Goal: Task Accomplishment & Management: Manage account settings

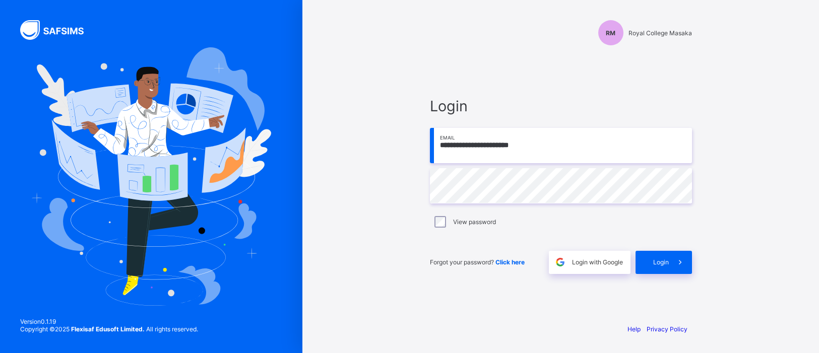
type input "**********"
click at [679, 257] on span at bounding box center [680, 262] width 23 height 23
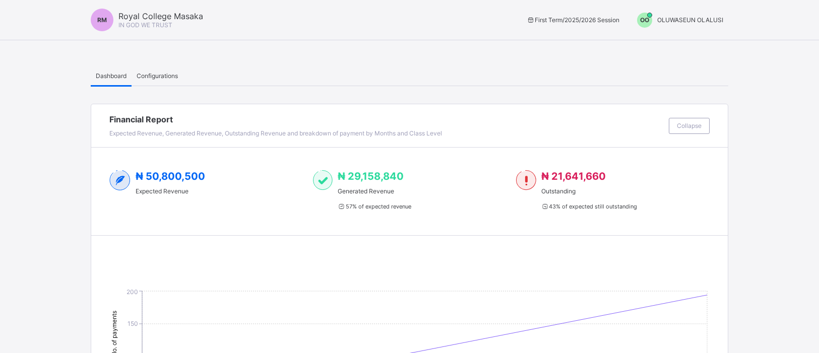
click at [647, 15] on div "OO" at bounding box center [644, 20] width 15 height 15
click at [662, 40] on span "Switch to Admin View" at bounding box center [685, 43] width 77 height 12
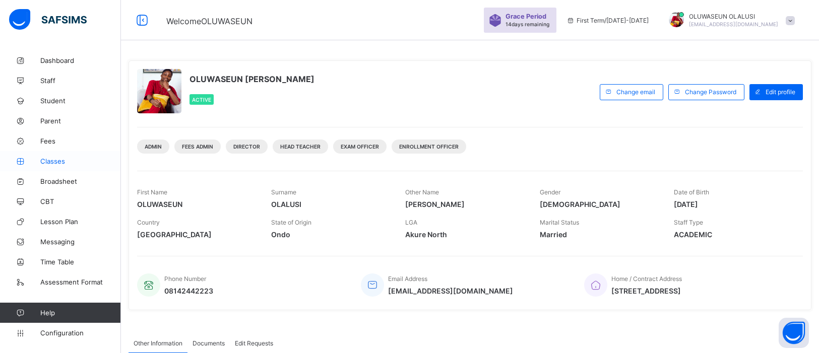
click at [57, 166] on link "Classes" at bounding box center [60, 161] width 121 height 20
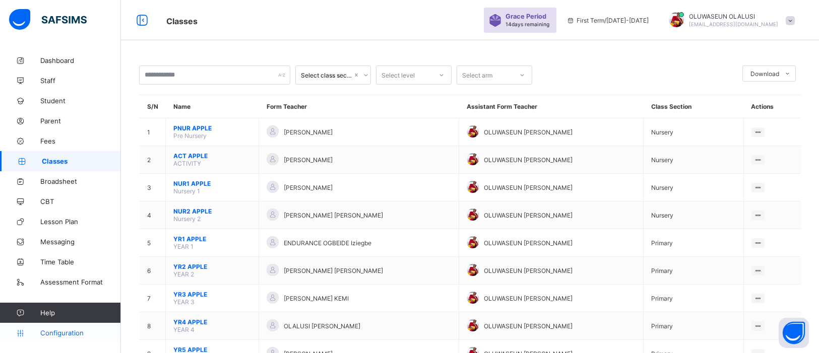
click at [55, 333] on span "Configuration" at bounding box center [80, 333] width 80 height 8
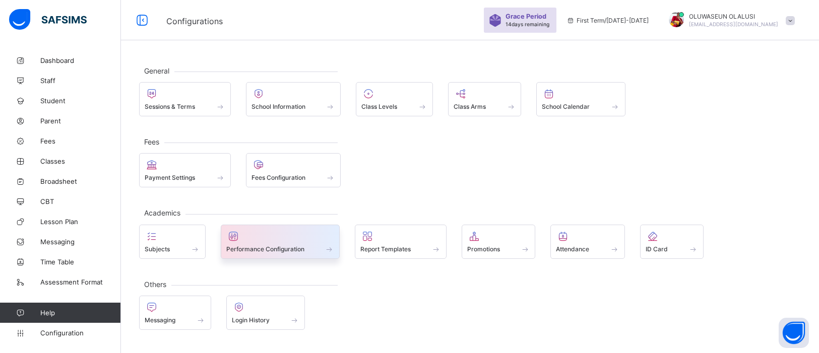
click at [285, 238] on div at bounding box center [280, 236] width 108 height 12
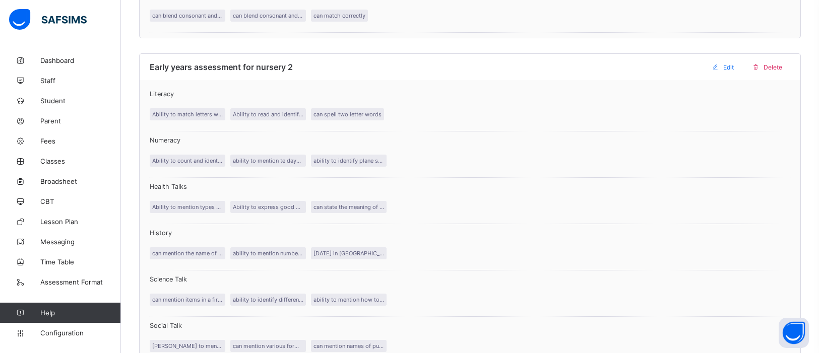
scroll to position [1403, 0]
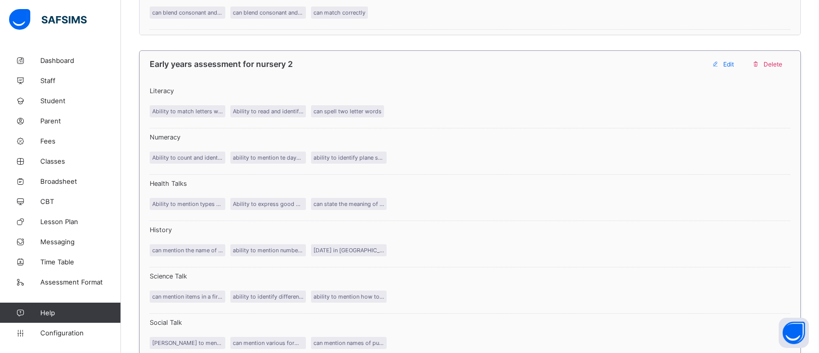
click at [778, 60] on span "Delete" at bounding box center [773, 64] width 19 height 8
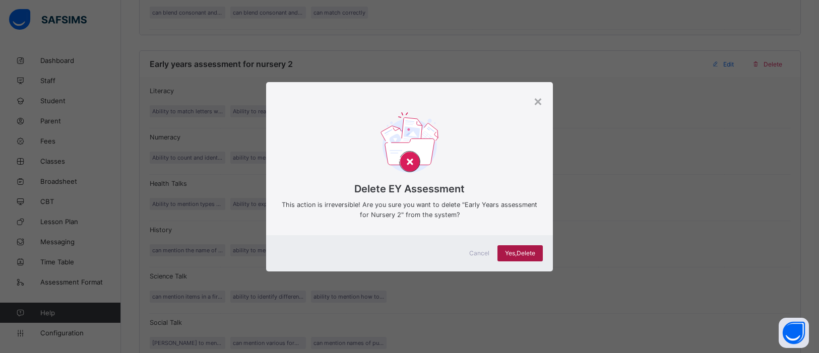
click at [517, 252] on span "Yes, Delete" at bounding box center [520, 253] width 30 height 8
click at [527, 252] on span "Yes, Delete" at bounding box center [520, 253] width 30 height 8
click at [538, 104] on div "×" at bounding box center [538, 100] width 10 height 17
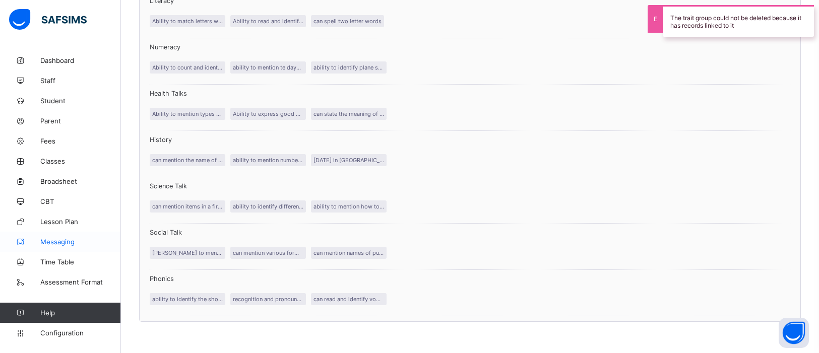
scroll to position [1511, 0]
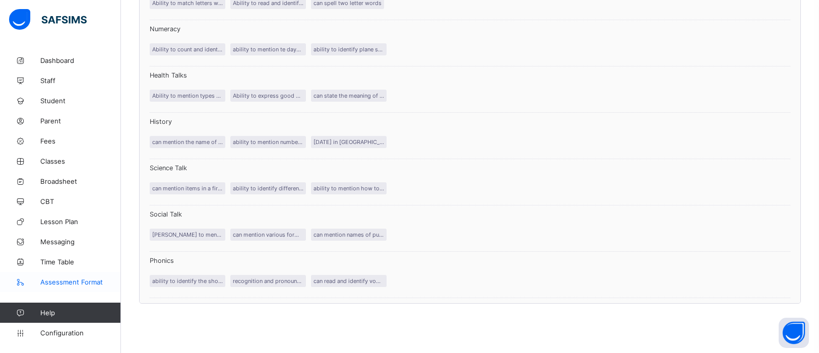
click at [80, 288] on link "Assessment Format" at bounding box center [60, 282] width 121 height 20
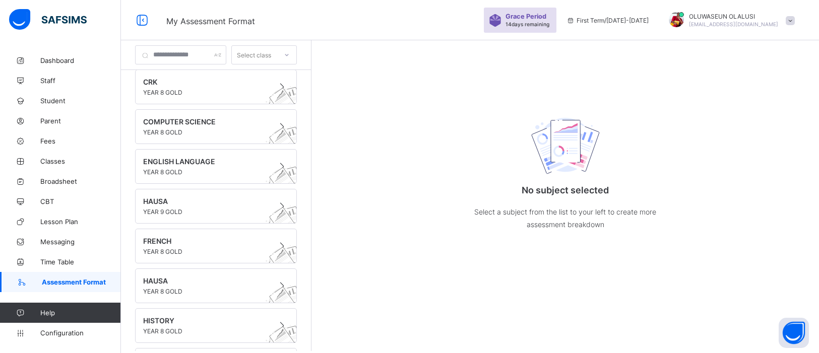
scroll to position [1645, 0]
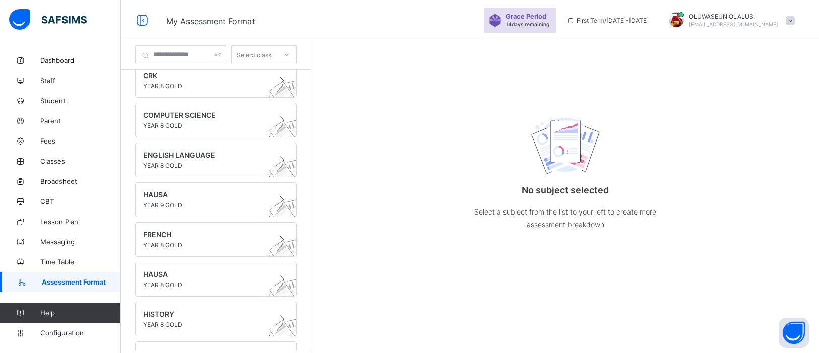
click at [290, 56] on icon at bounding box center [287, 55] width 6 height 10
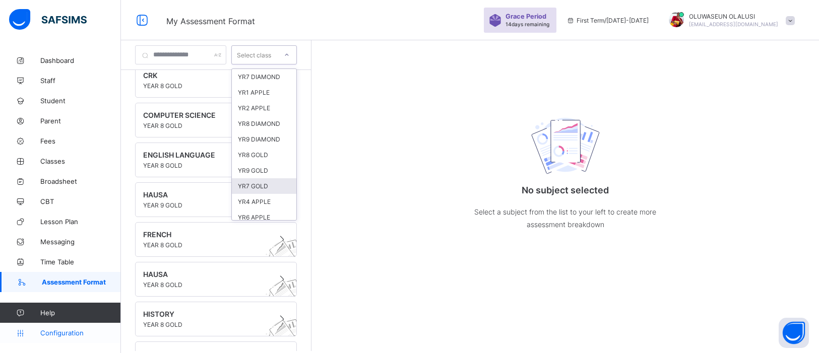
click at [54, 334] on span "Configuration" at bounding box center [80, 333] width 80 height 8
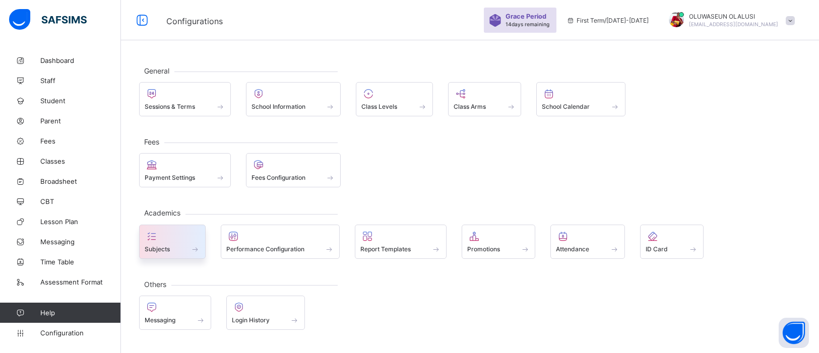
click at [149, 234] on icon at bounding box center [152, 236] width 14 height 12
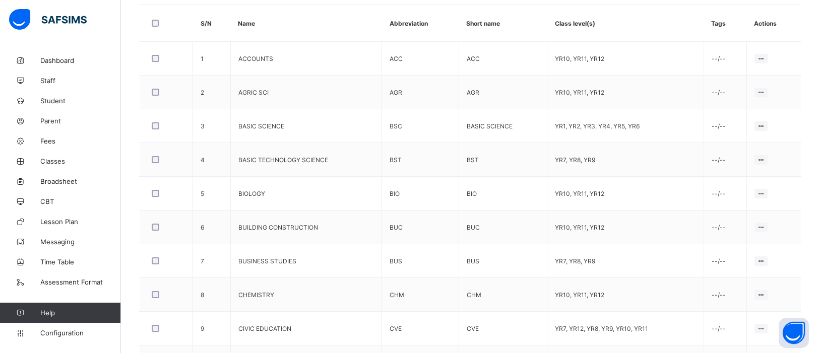
scroll to position [349, 0]
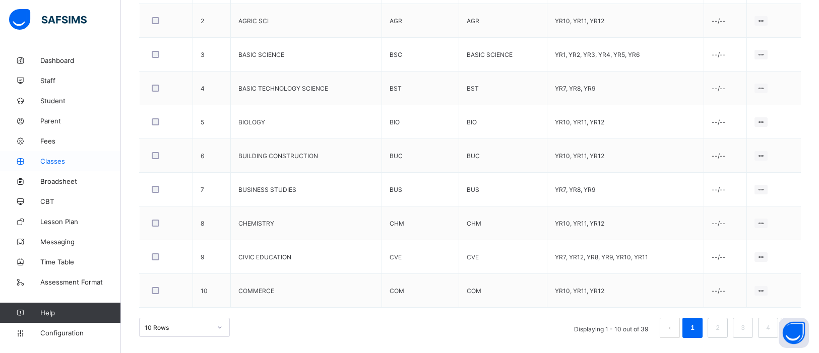
click at [60, 163] on span "Classes" at bounding box center [80, 161] width 81 height 8
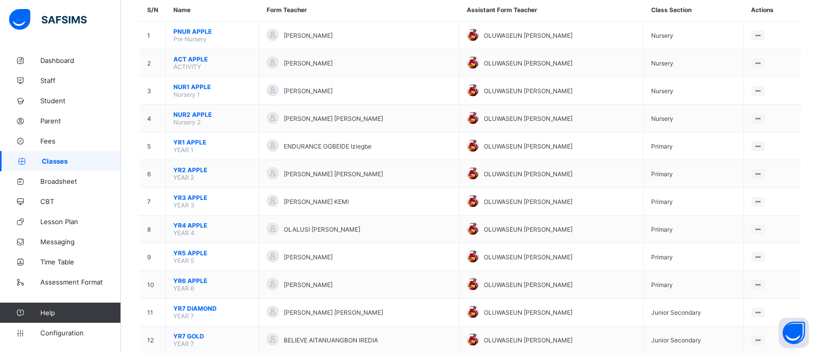
scroll to position [97, 0]
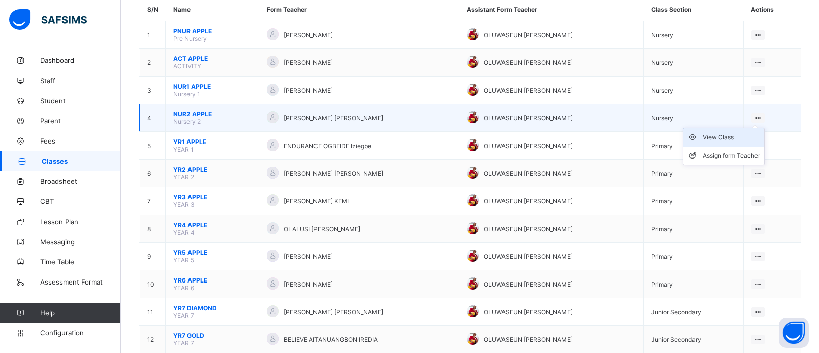
click at [718, 136] on div "View Class" at bounding box center [731, 138] width 57 height 10
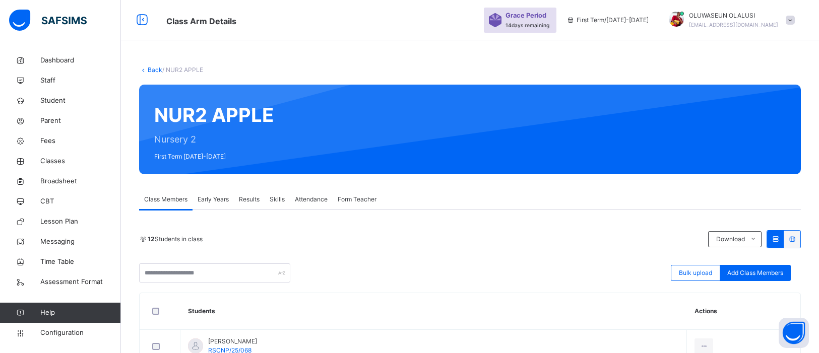
click at [211, 199] on span "Early Years" at bounding box center [213, 199] width 31 height 9
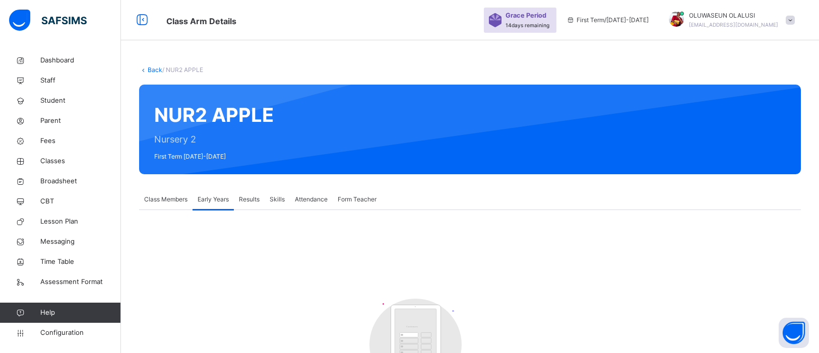
click at [155, 199] on span "Class Members" at bounding box center [165, 199] width 43 height 9
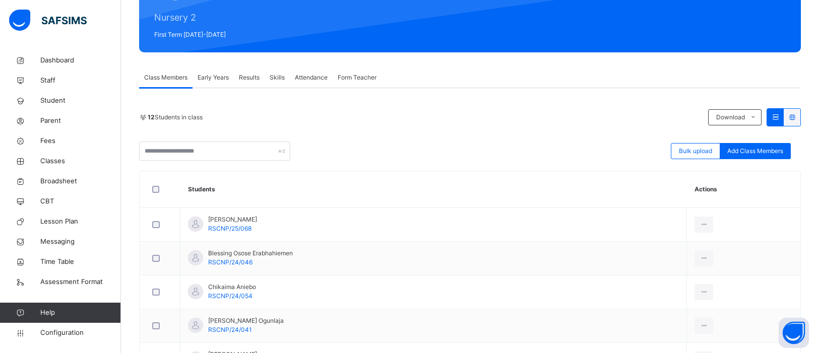
scroll to position [126, 0]
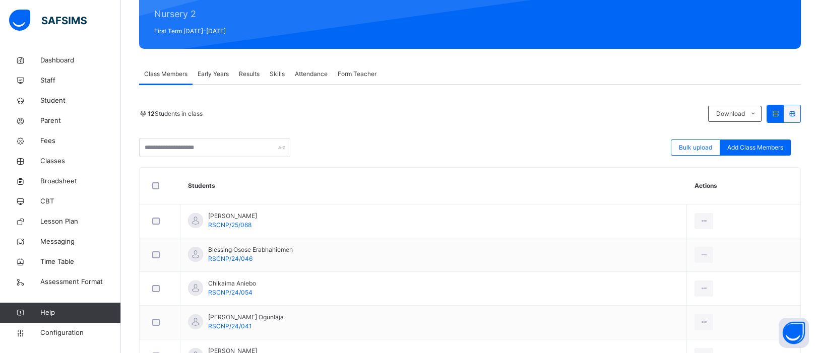
click at [218, 71] on span "Early Years" at bounding box center [213, 74] width 31 height 9
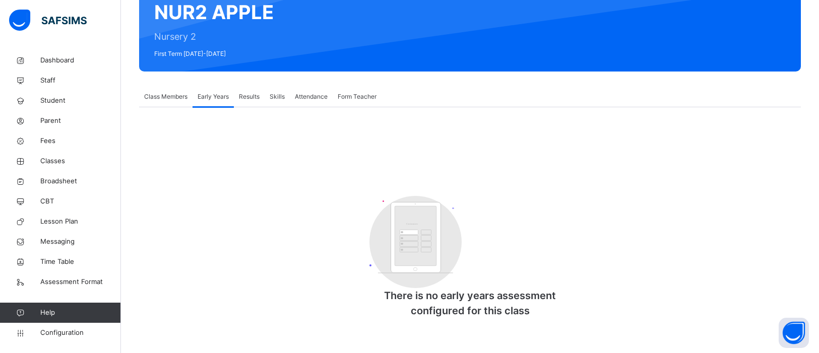
click at [249, 98] on span "Results" at bounding box center [249, 96] width 21 height 9
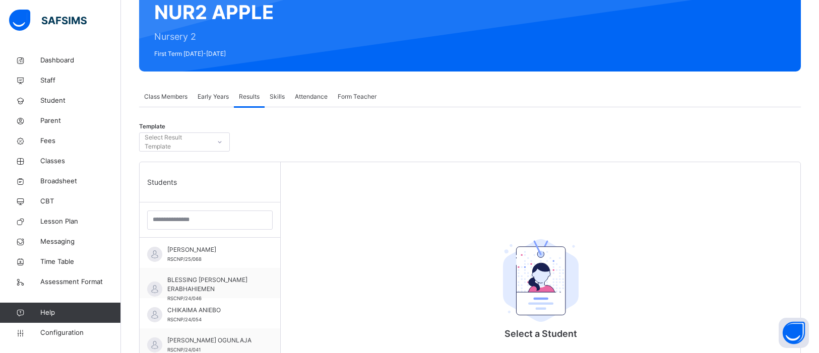
scroll to position [126, 0]
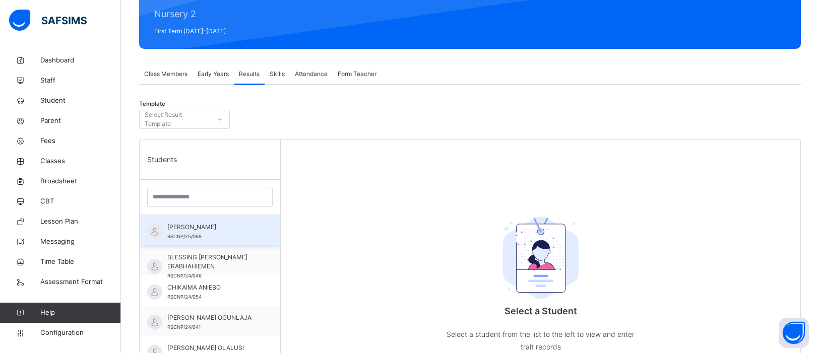
click at [201, 227] on span "[PERSON_NAME]" at bounding box center [212, 227] width 90 height 9
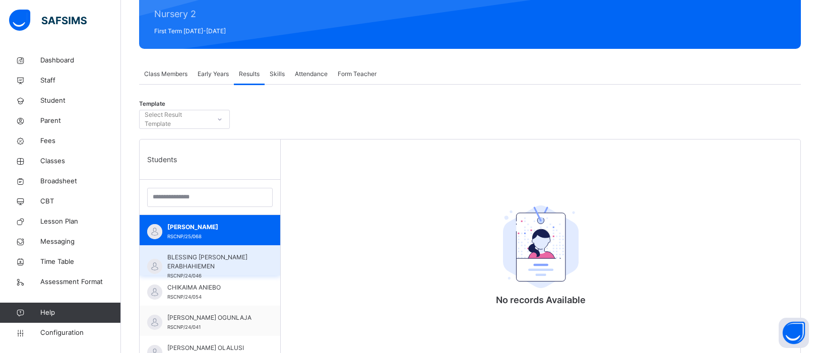
click at [198, 257] on span "BLESSING [PERSON_NAME] ERABHAHIEMEN" at bounding box center [212, 262] width 90 height 18
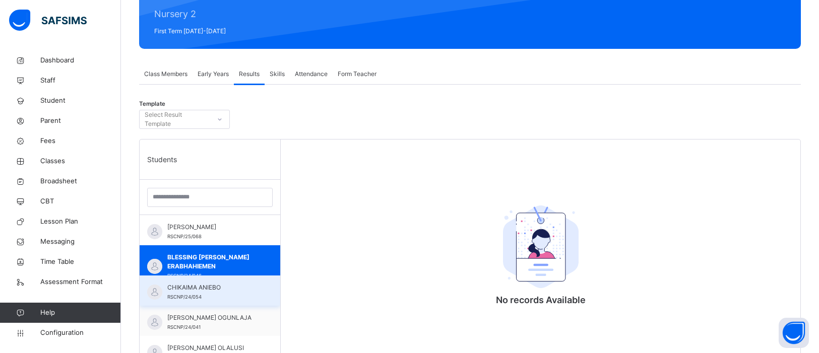
click at [206, 301] on div "CHIKAIMA ANIEBO RSCNP/24/054" at bounding box center [210, 291] width 141 height 30
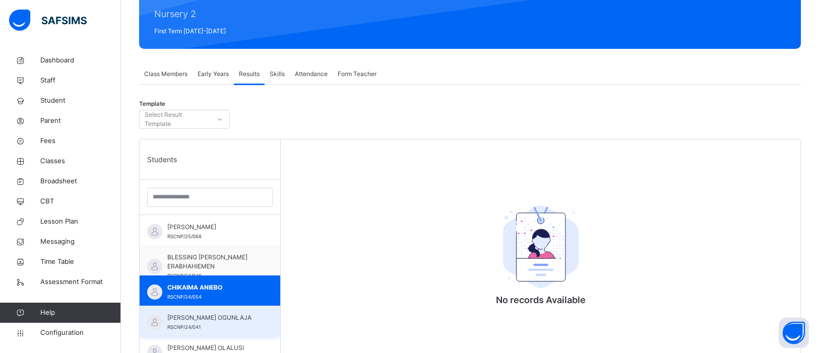
click at [203, 323] on span "[PERSON_NAME] OGUNLAJA" at bounding box center [212, 317] width 90 height 9
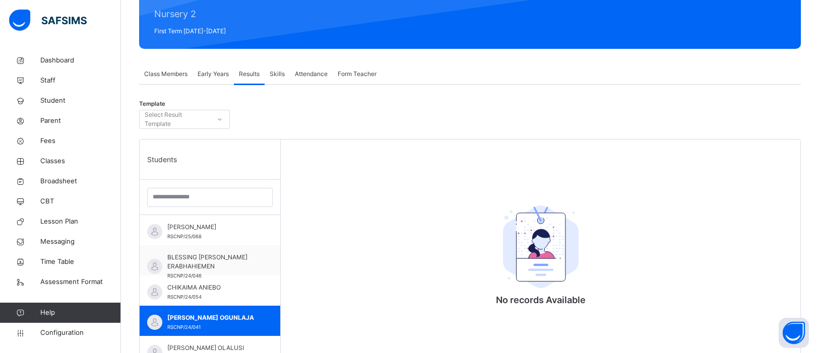
click at [173, 74] on span "Class Members" at bounding box center [165, 74] width 43 height 9
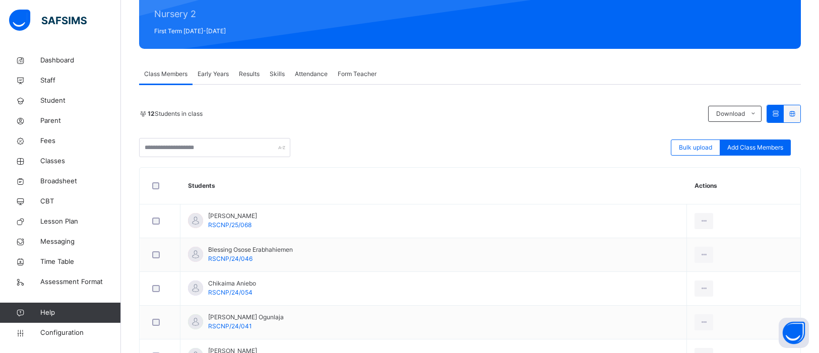
click at [279, 74] on span "Skills" at bounding box center [277, 74] width 15 height 9
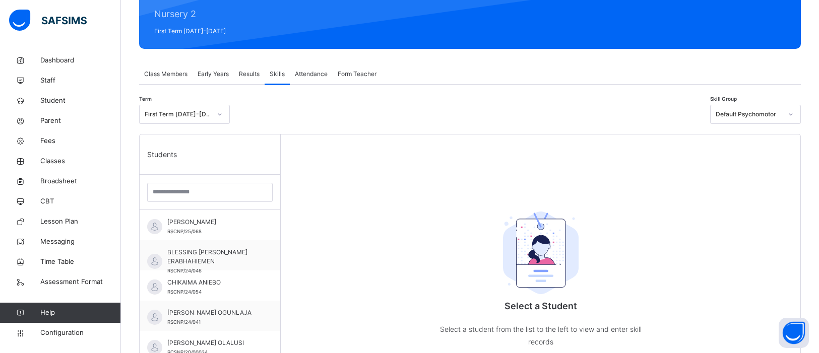
click at [227, 74] on span "Early Years" at bounding box center [213, 74] width 31 height 9
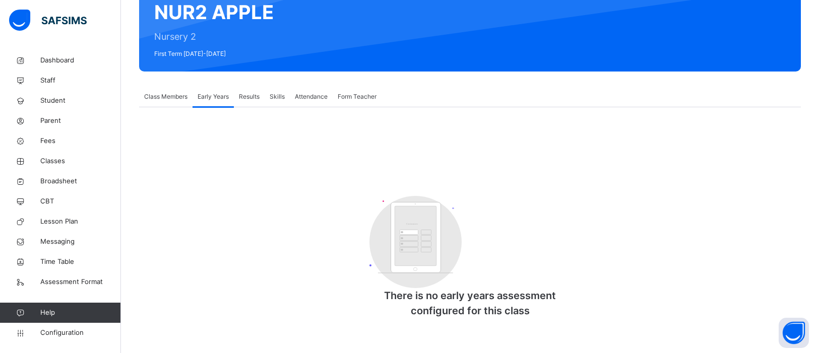
click at [156, 100] on span "Class Members" at bounding box center [165, 96] width 43 height 9
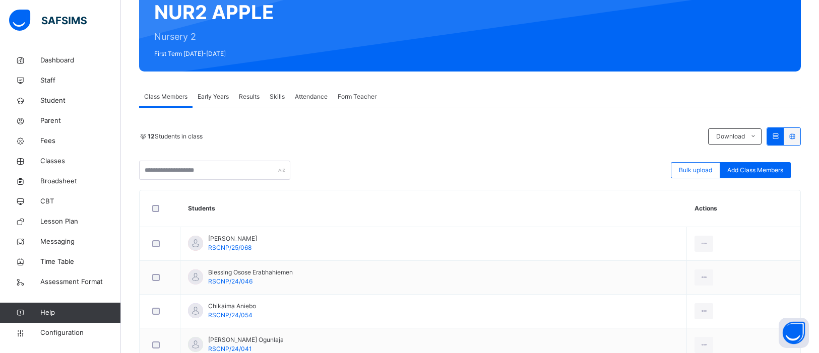
scroll to position [126, 0]
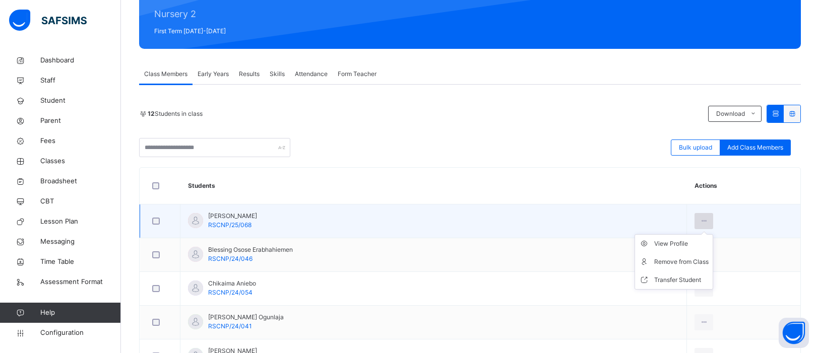
click at [695, 221] on div at bounding box center [704, 221] width 19 height 16
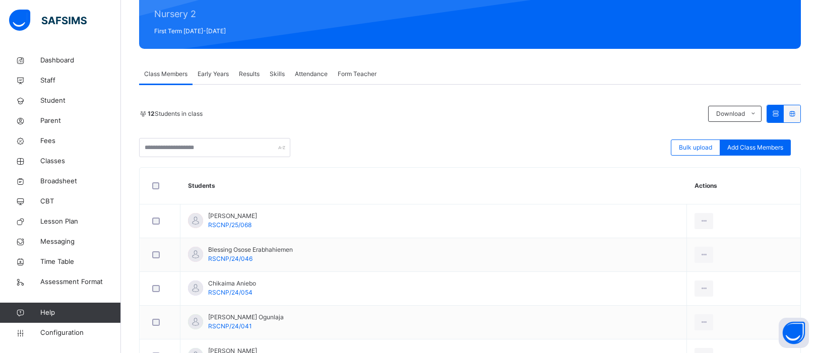
click at [215, 72] on span "Early Years" at bounding box center [213, 74] width 31 height 9
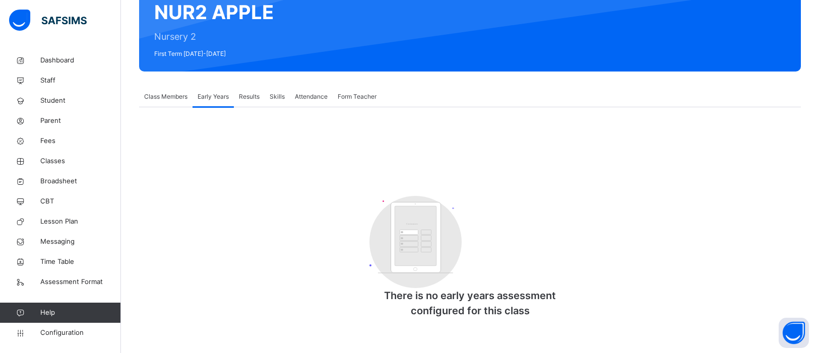
click at [249, 100] on span "Results" at bounding box center [249, 96] width 21 height 9
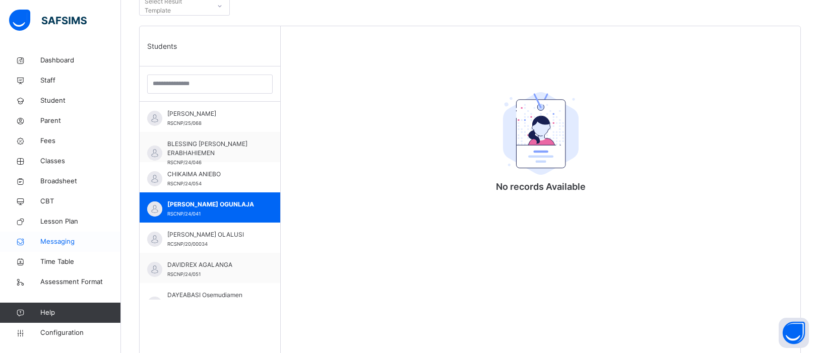
scroll to position [248, 0]
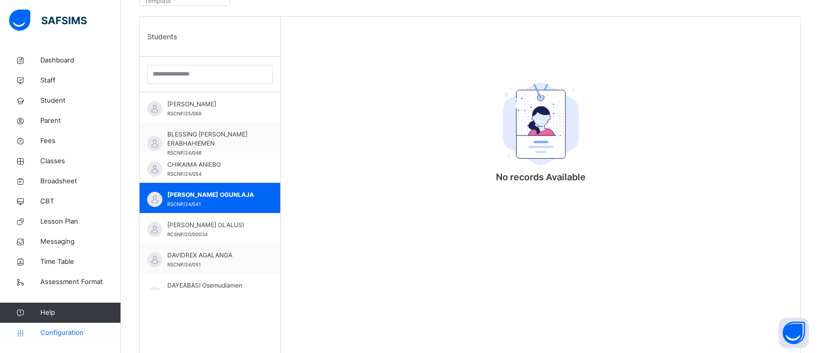
click at [62, 341] on link "Configuration" at bounding box center [60, 333] width 120 height 20
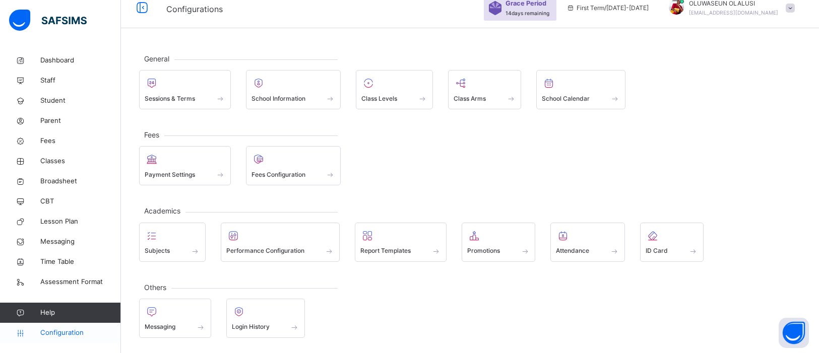
scroll to position [12, 0]
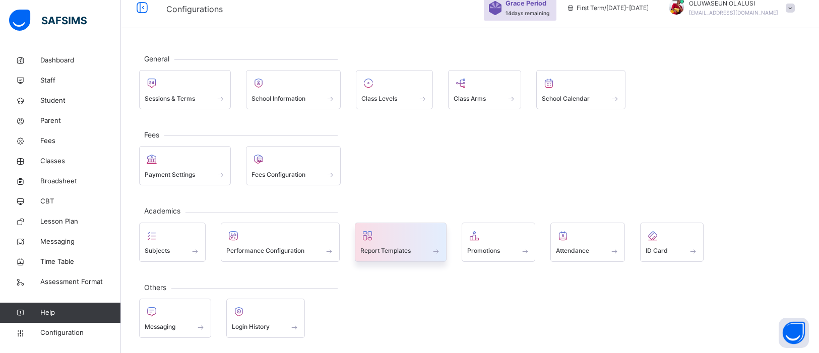
click at [415, 249] on div "Report Templates" at bounding box center [400, 251] width 81 height 11
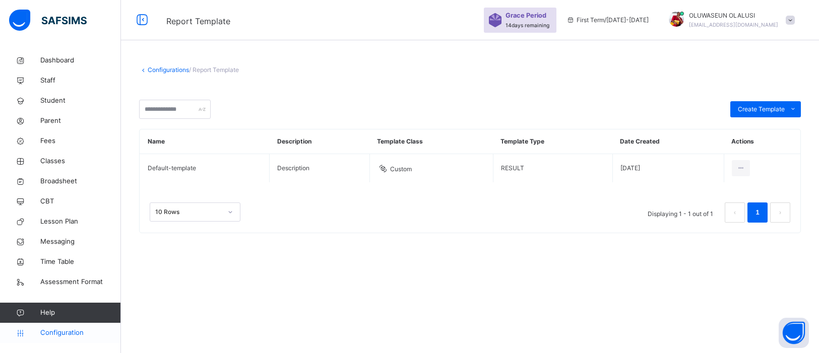
click at [74, 334] on span "Configuration" at bounding box center [80, 333] width 80 height 10
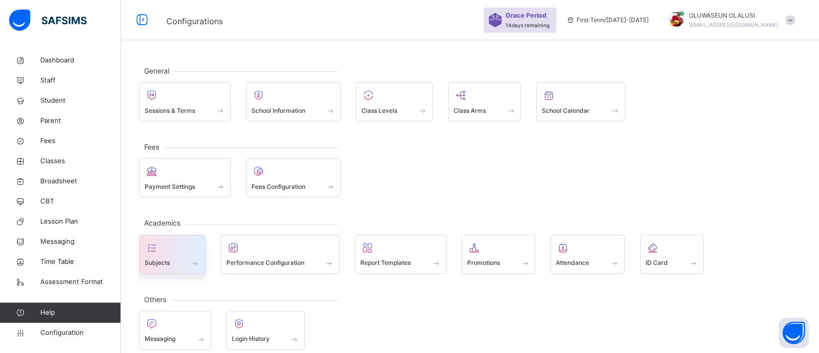
click at [178, 262] on div "Subjects" at bounding box center [172, 263] width 55 height 11
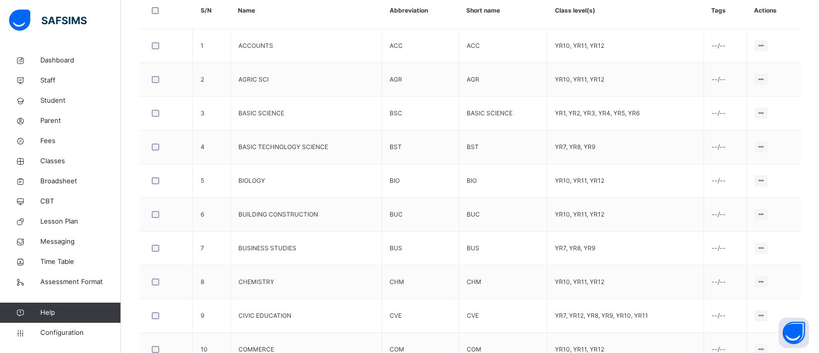
scroll to position [355, 0]
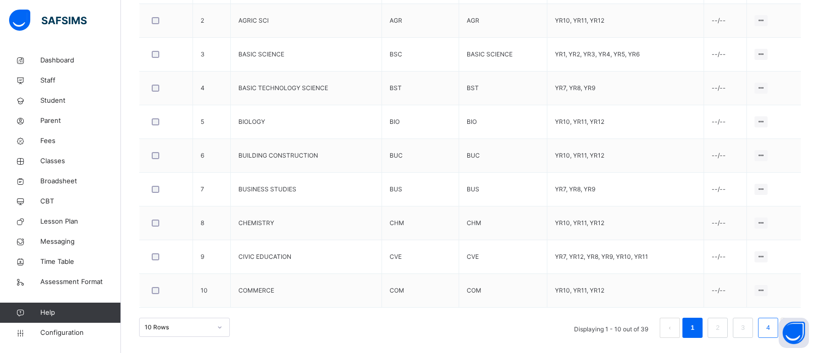
click at [764, 329] on link "4" at bounding box center [768, 328] width 10 height 13
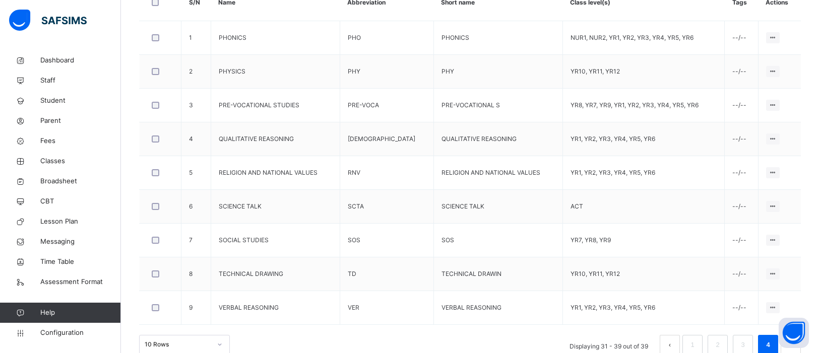
scroll to position [322, 0]
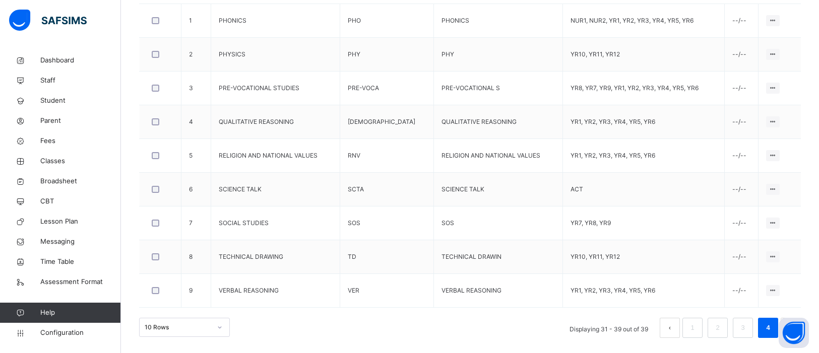
click at [217, 330] on div "10 Rows" at bounding box center [184, 327] width 91 height 19
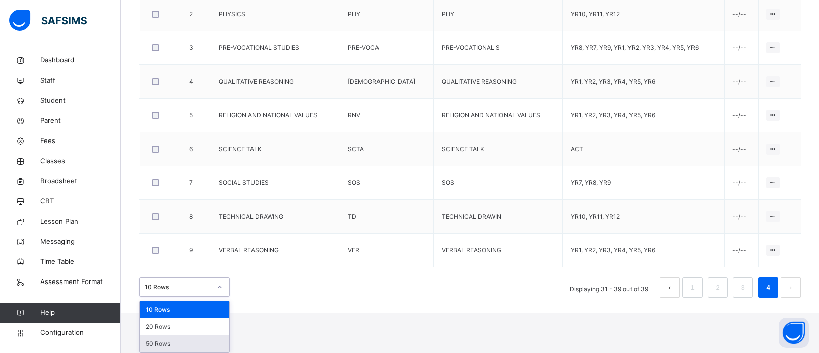
click at [189, 339] on div "50 Rows" at bounding box center [185, 344] width 90 height 17
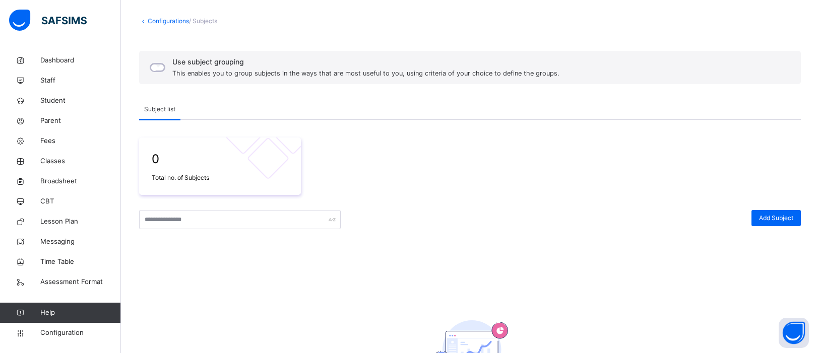
scroll to position [19, 0]
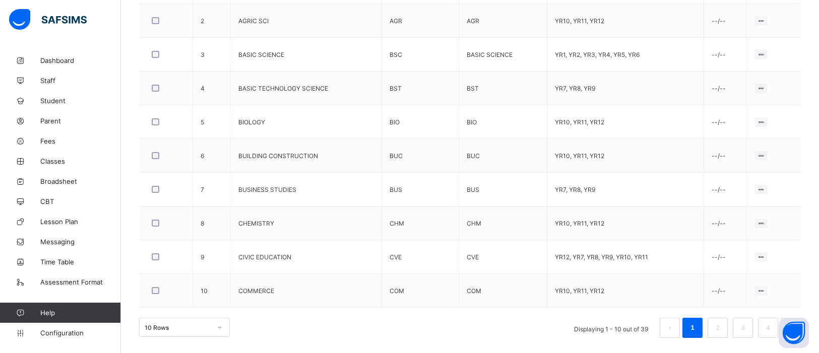
click at [220, 332] on div "10 Rows" at bounding box center [184, 327] width 91 height 19
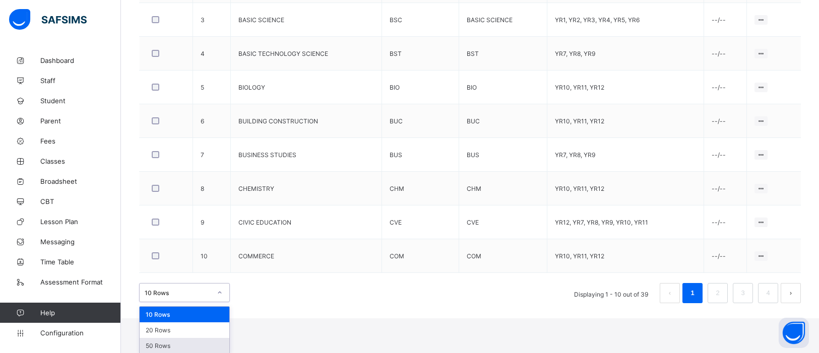
click at [198, 344] on div "50 Rows" at bounding box center [185, 346] width 90 height 16
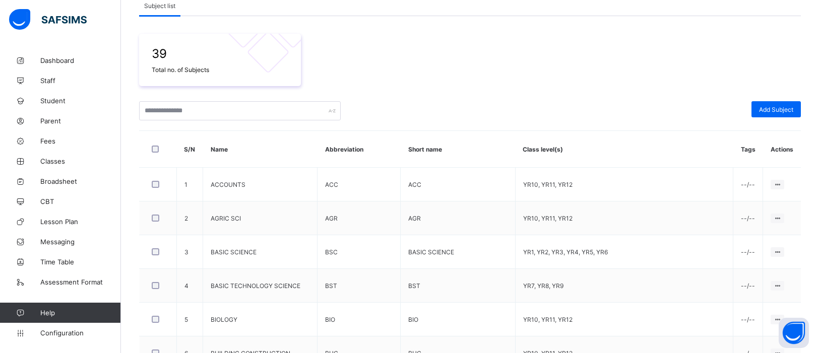
scroll to position [150, 0]
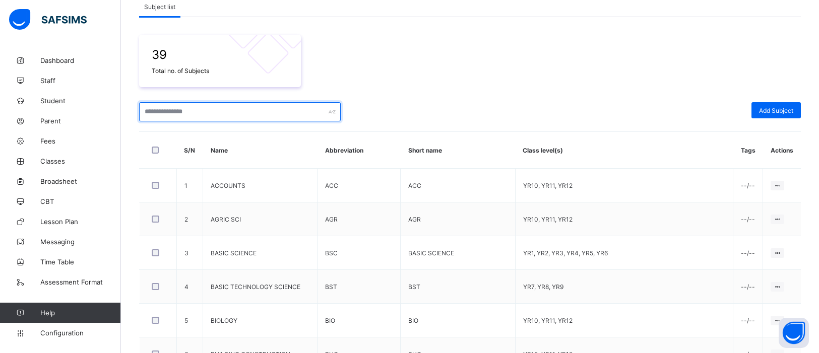
click at [189, 110] on input "text" at bounding box center [240, 111] width 202 height 19
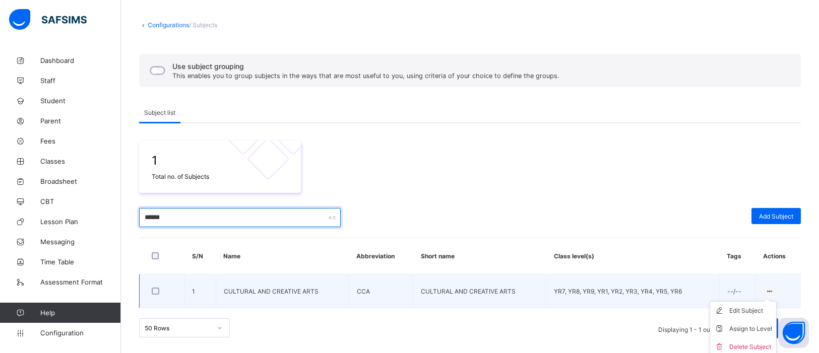
scroll to position [46, 0]
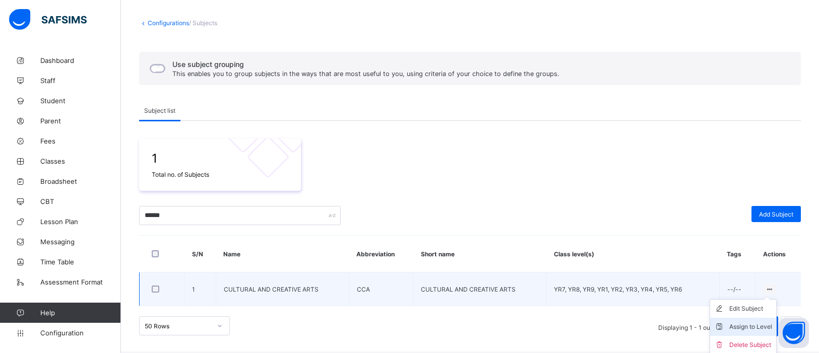
click at [751, 326] on div "Assign to Level" at bounding box center [750, 327] width 43 height 10
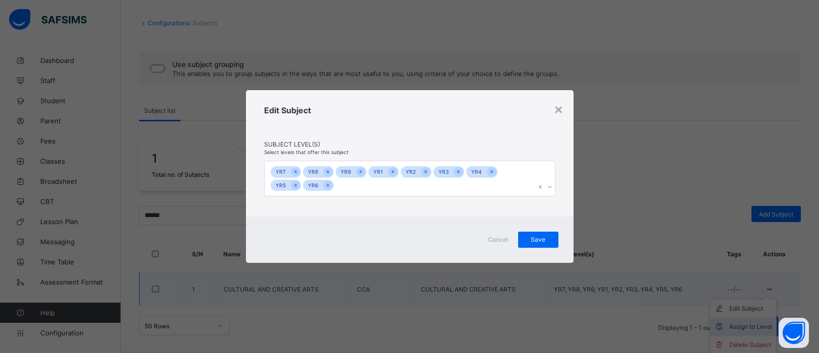
scroll to position [44, 0]
click at [551, 188] on icon at bounding box center [550, 187] width 6 height 10
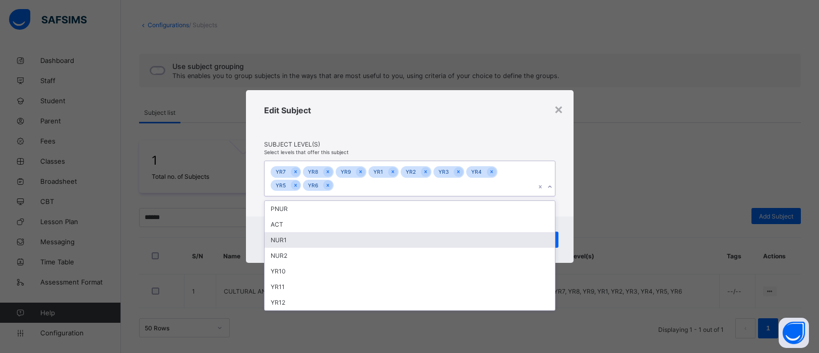
click at [396, 238] on div "NUR1" at bounding box center [410, 240] width 290 height 16
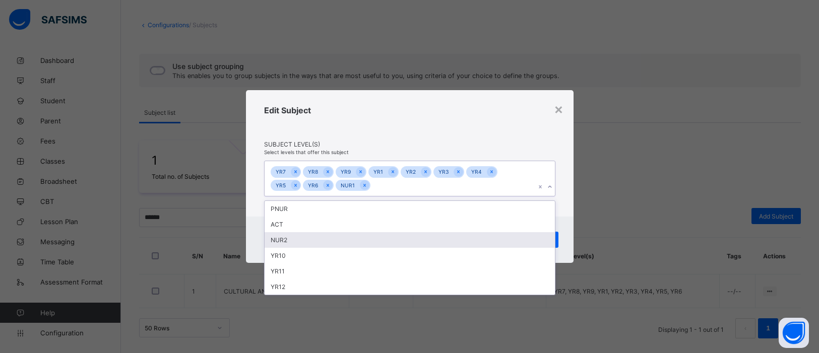
click at [316, 238] on div "NUR2" at bounding box center [410, 240] width 290 height 16
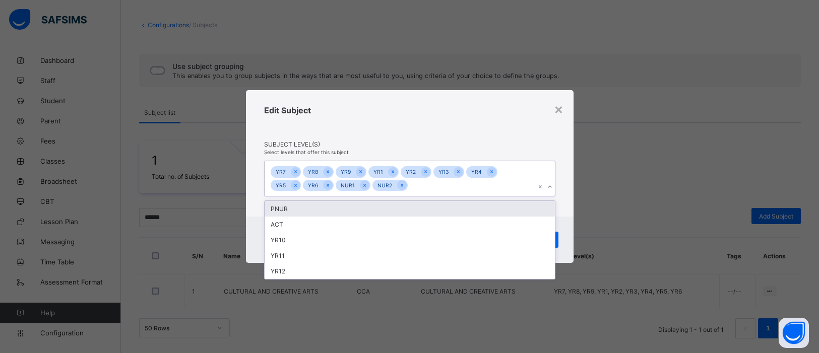
click at [668, 197] on div "× Edit Subject Subject Level(s) Select levels that offer this subject option NU…" at bounding box center [409, 176] width 819 height 353
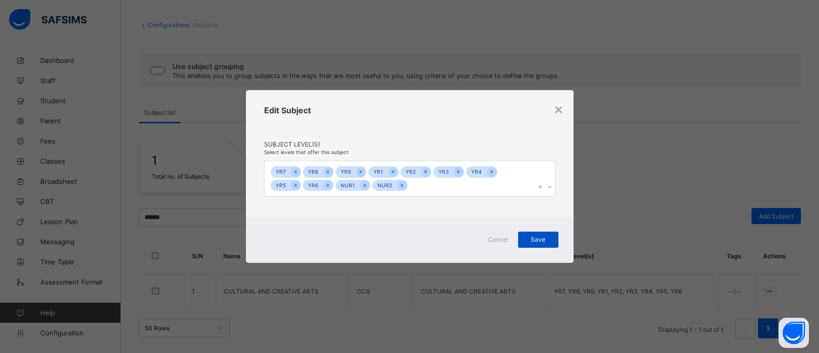
click at [547, 243] on div "Save" at bounding box center [538, 240] width 40 height 16
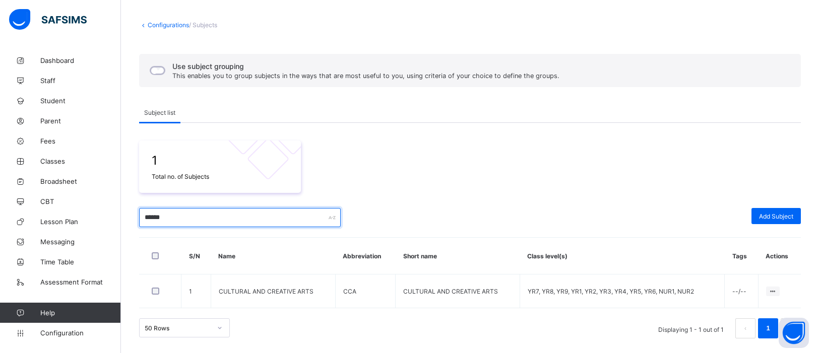
click at [227, 219] on input "******" at bounding box center [240, 217] width 202 height 19
type input "*"
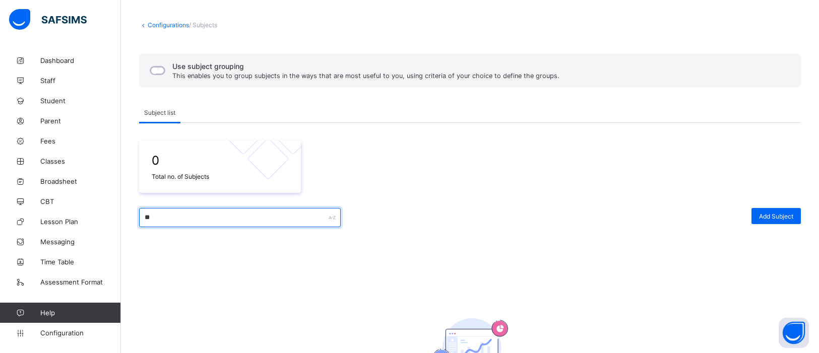
type input "*"
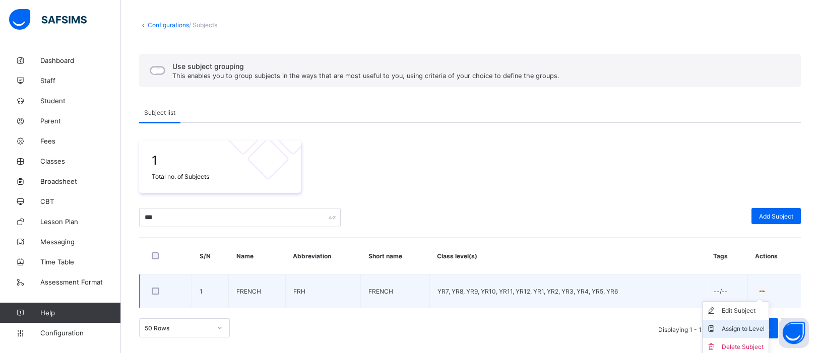
click at [733, 326] on div "Assign to Level" at bounding box center [743, 329] width 43 height 10
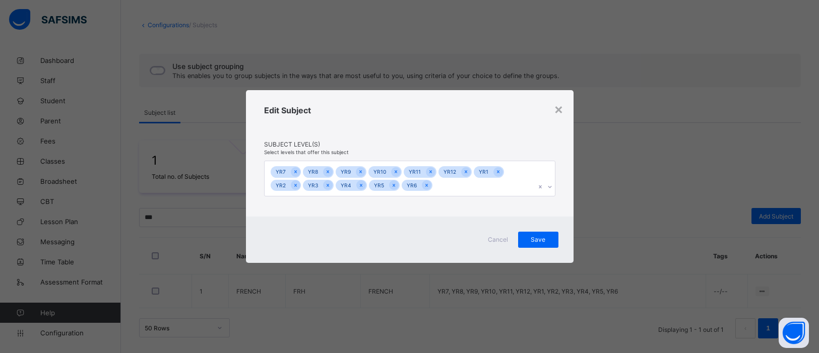
click at [551, 185] on icon at bounding box center [550, 187] width 6 height 10
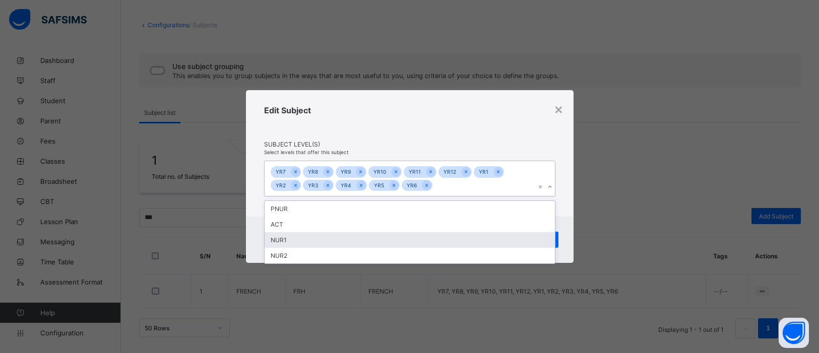
click at [353, 236] on div "NUR1" at bounding box center [410, 240] width 290 height 16
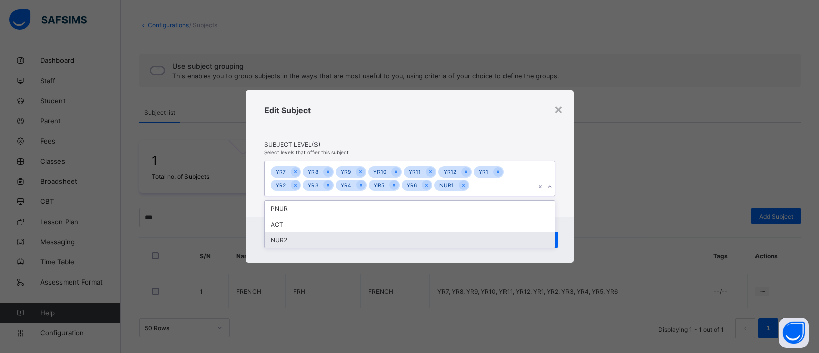
click at [432, 236] on div "NUR2" at bounding box center [410, 240] width 290 height 16
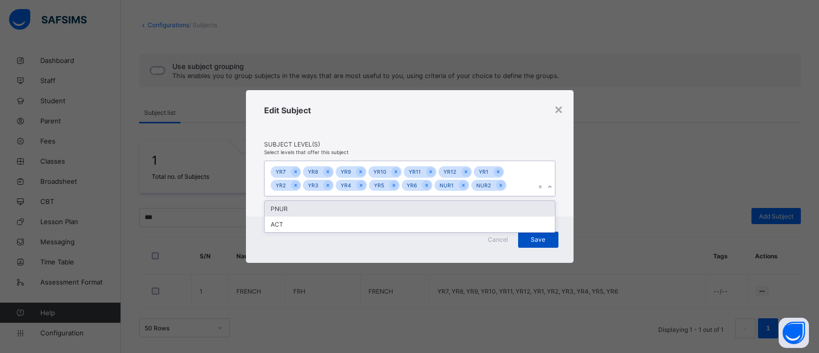
click at [540, 241] on span "Save" at bounding box center [538, 240] width 25 height 8
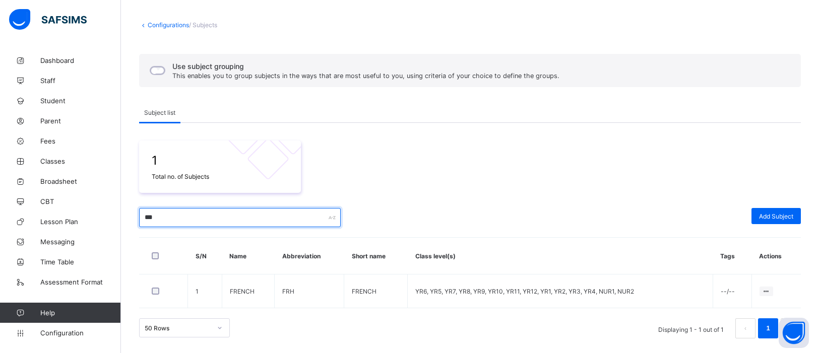
click at [193, 213] on input "***" at bounding box center [240, 217] width 202 height 19
type input "*"
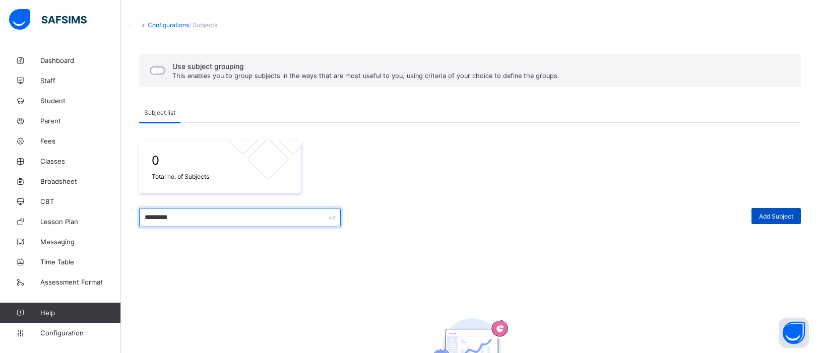
type input "*********"
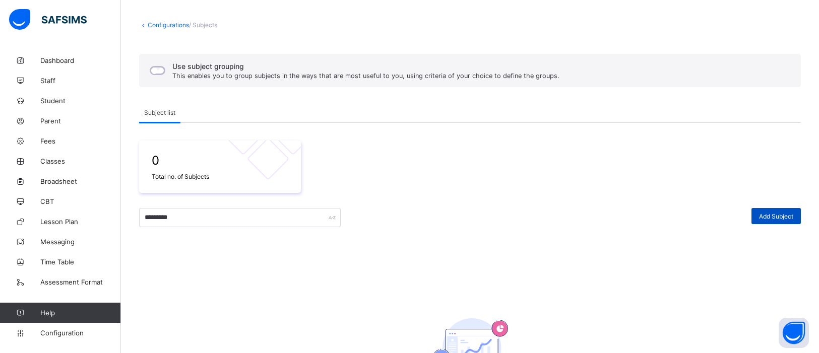
click at [771, 216] on span "Add Subject" at bounding box center [776, 217] width 34 height 8
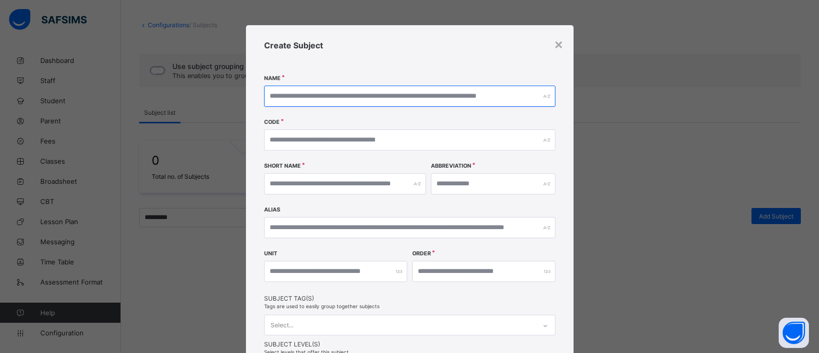
click at [354, 97] on input "text" at bounding box center [409, 96] width 291 height 21
type input "**********"
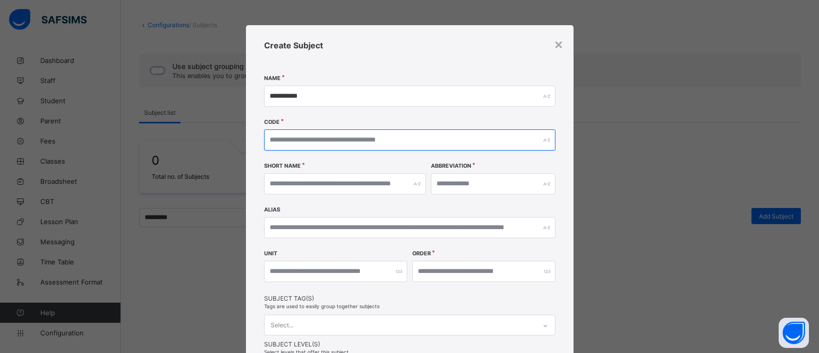
click at [388, 139] on input "text" at bounding box center [409, 140] width 291 height 21
type input "****"
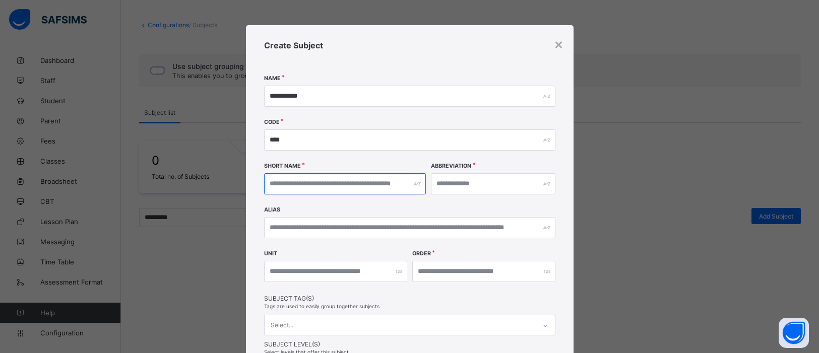
click at [374, 185] on input "text" at bounding box center [345, 183] width 162 height 21
type input "**********"
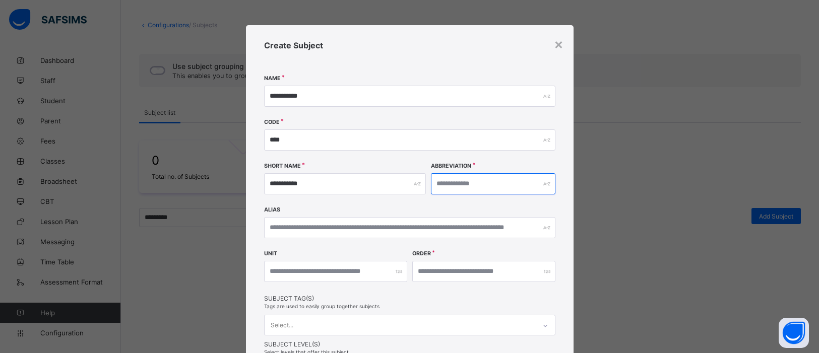
click at [479, 184] on input "text" at bounding box center [493, 183] width 124 height 21
type input "****"
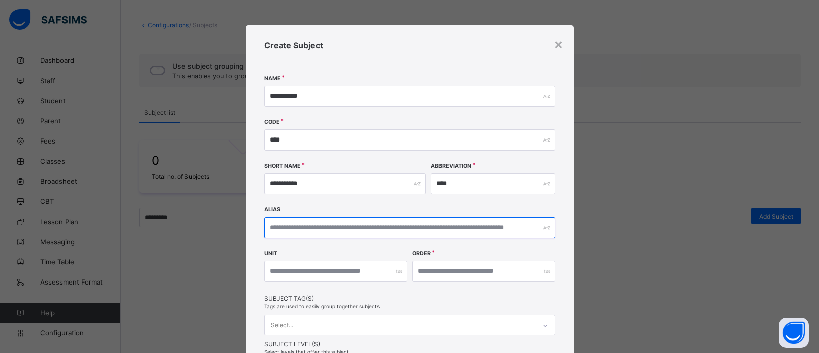
click at [377, 234] on input "text" at bounding box center [409, 227] width 291 height 21
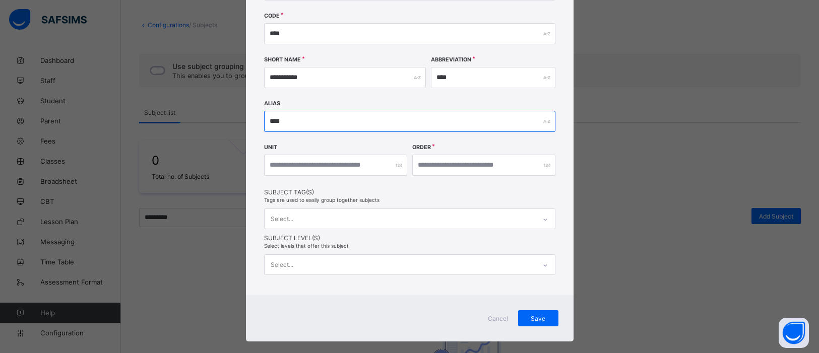
scroll to position [107, 0]
type input "****"
click at [542, 262] on div "Select..." at bounding box center [409, 264] width 291 height 21
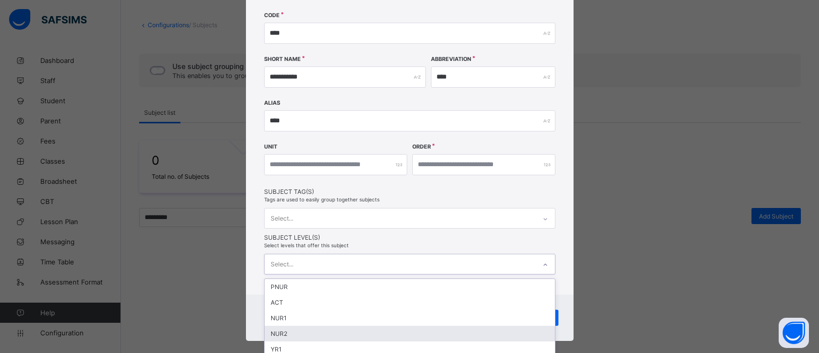
scroll to position [181, 0]
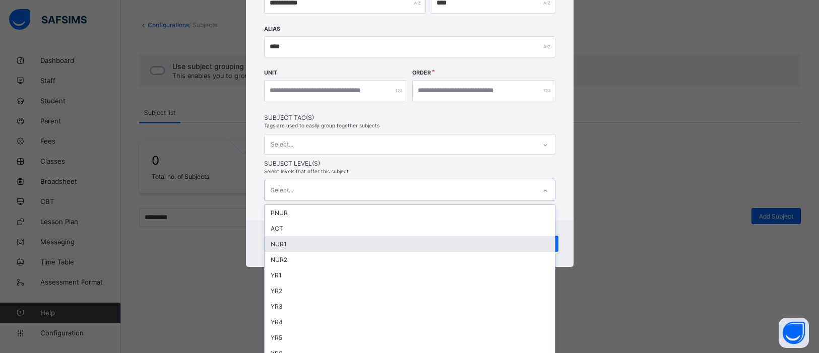
click at [381, 244] on div "NUR1" at bounding box center [410, 244] width 290 height 16
click at [341, 238] on div "NUR2" at bounding box center [410, 246] width 290 height 16
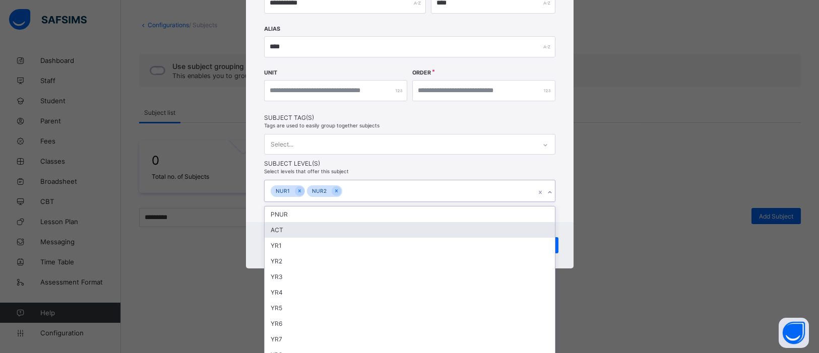
click at [688, 212] on div "**********" at bounding box center [409, 176] width 819 height 353
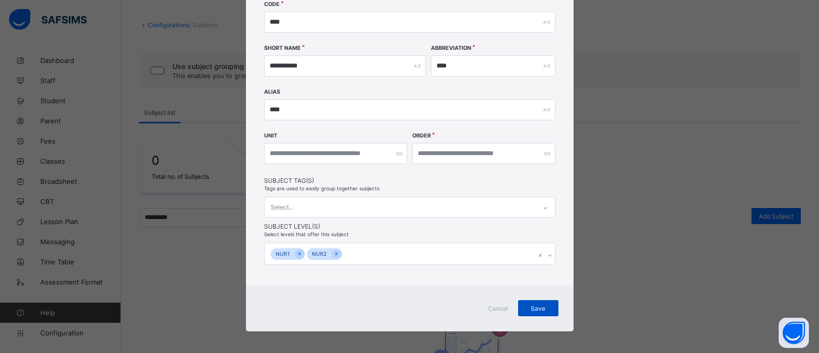
click at [540, 308] on span "Save" at bounding box center [538, 309] width 25 height 8
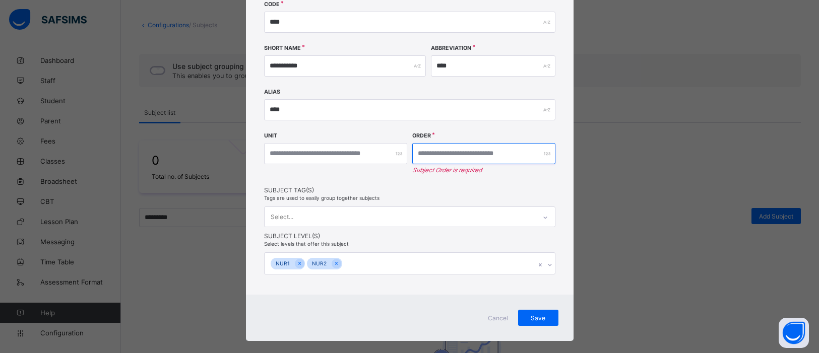
click at [464, 155] on input "number" at bounding box center [483, 153] width 143 height 21
type input "*"
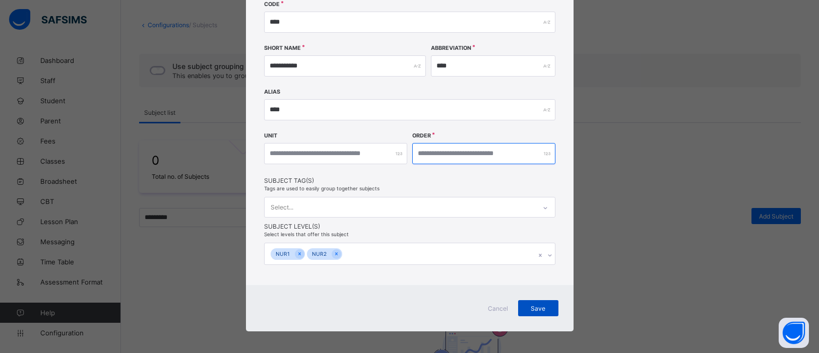
type input "**"
click at [540, 310] on div "Save" at bounding box center [538, 308] width 40 height 16
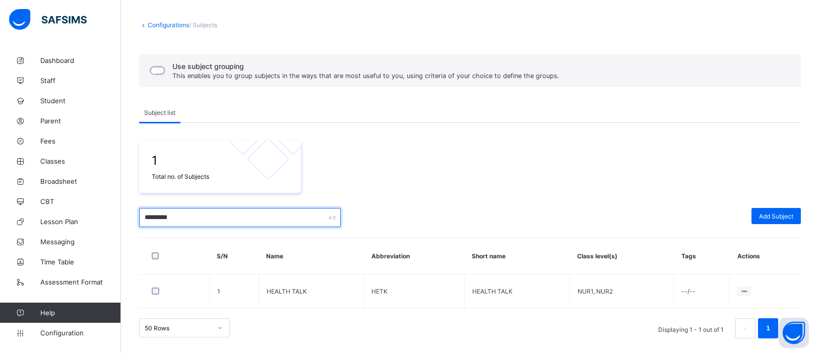
click at [252, 221] on input "*********" at bounding box center [240, 217] width 202 height 19
type input "*"
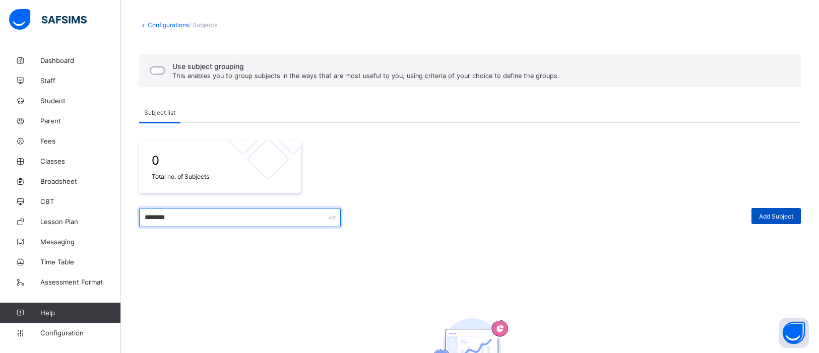
type input "********"
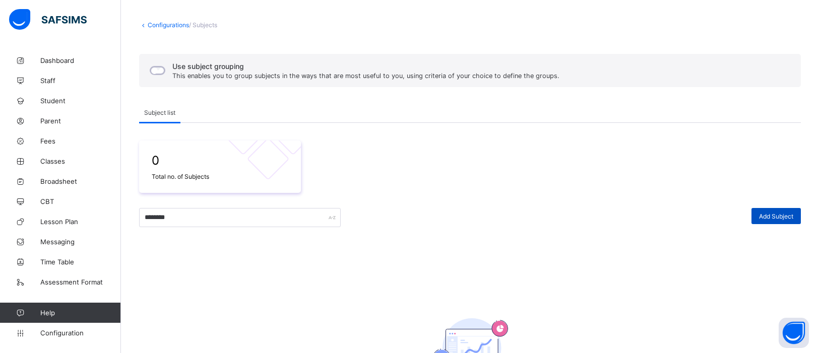
click at [773, 214] on span "Add Subject" at bounding box center [776, 217] width 34 height 8
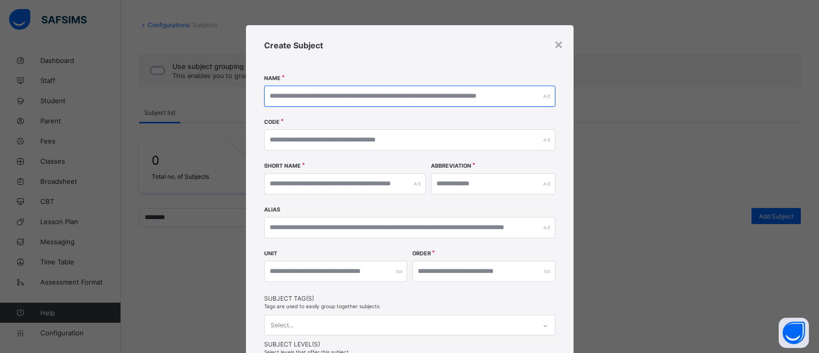
click at [301, 93] on input "text" at bounding box center [409, 96] width 291 height 21
drag, startPoint x: 315, startPoint y: 96, endPoint x: 259, endPoint y: 89, distance: 56.4
click at [259, 89] on div "Create Subject Name ******** Code Short Name Abbreviation Alias Unit Order Subj…" at bounding box center [410, 213] width 328 height 377
type input "********"
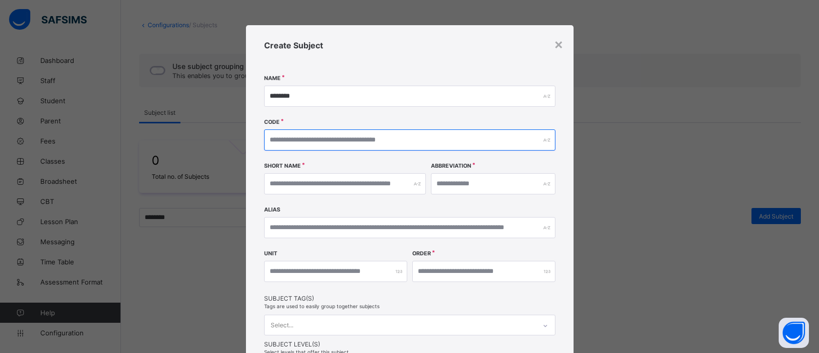
click at [300, 141] on input "text" at bounding box center [409, 140] width 291 height 21
type input "****"
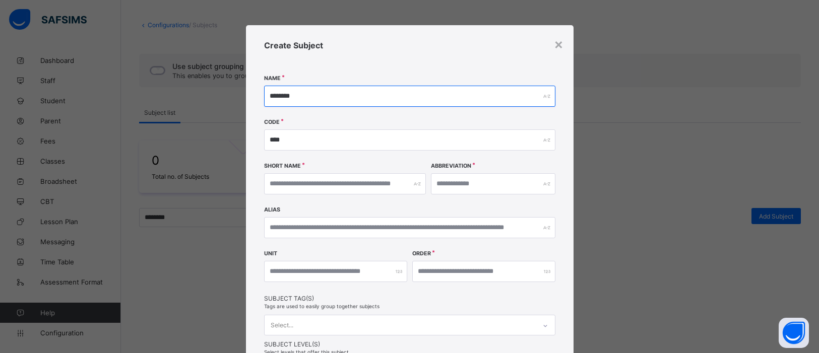
drag, startPoint x: 318, startPoint y: 98, endPoint x: 245, endPoint y: 93, distance: 73.2
click at [246, 93] on div "Create Subject Name ******** Code **** Short Name Abbreviation Alias Unit Order…" at bounding box center [410, 213] width 328 height 377
click at [276, 96] on input "********" at bounding box center [409, 96] width 291 height 21
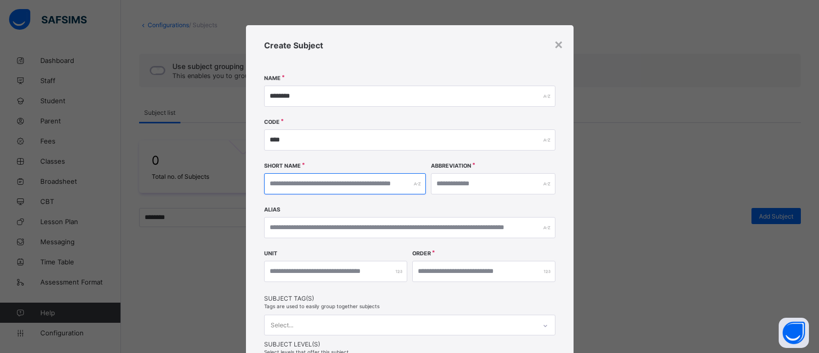
click at [273, 181] on input "text" at bounding box center [345, 183] width 162 height 21
type input "********"
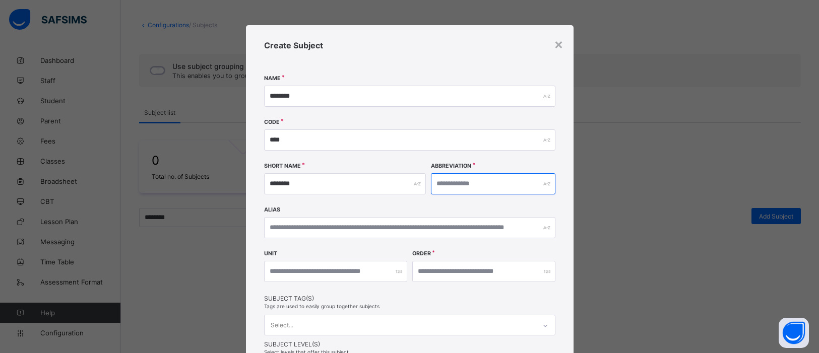
click at [462, 181] on input "text" at bounding box center [493, 183] width 124 height 21
type input "****"
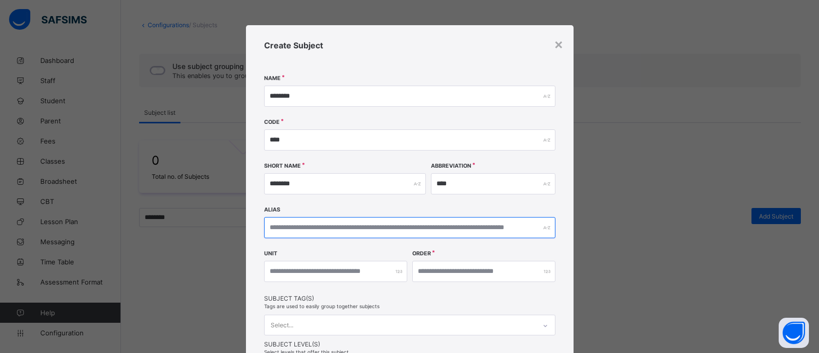
click at [391, 231] on input "text" at bounding box center [409, 227] width 291 height 21
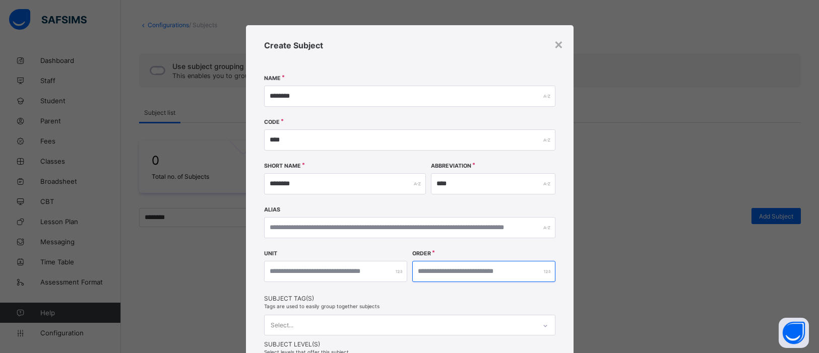
click at [425, 273] on input "number" at bounding box center [483, 271] width 143 height 21
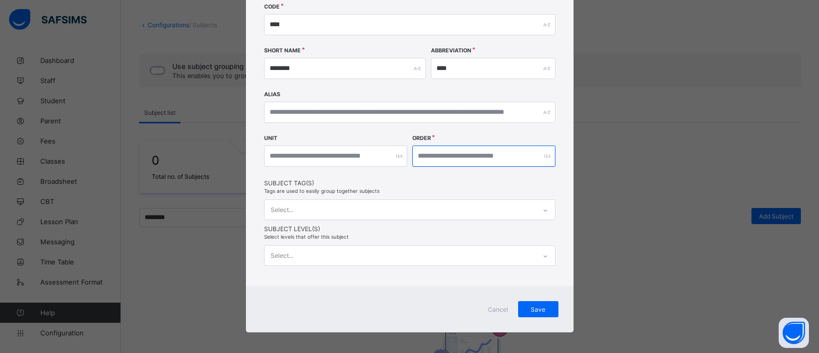
scroll to position [116, 0]
type input "**"
click at [544, 255] on div "Select..." at bounding box center [409, 255] width 291 height 21
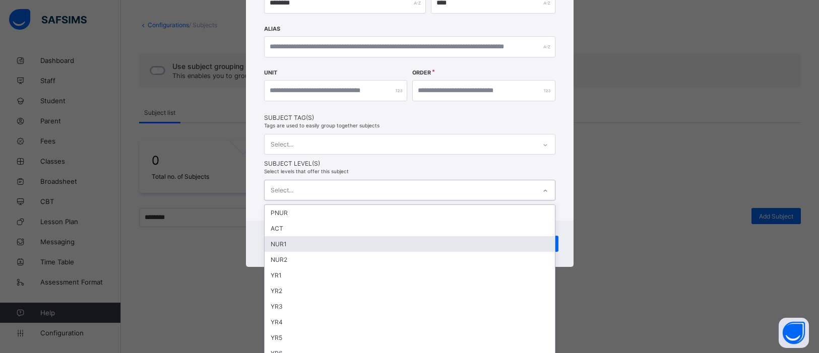
click at [343, 237] on div "NUR1" at bounding box center [410, 244] width 290 height 16
click at [363, 243] on div "NUR2" at bounding box center [410, 246] width 290 height 16
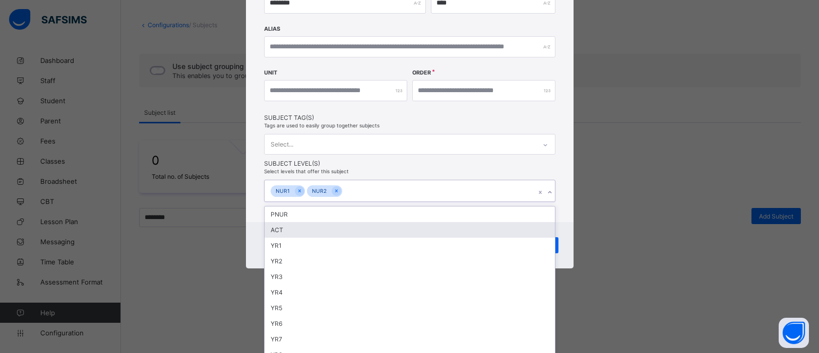
click at [708, 210] on div "× Create Subject Name ******** Code **** Short Name ******** Abbreviation **** …" at bounding box center [409, 176] width 819 height 353
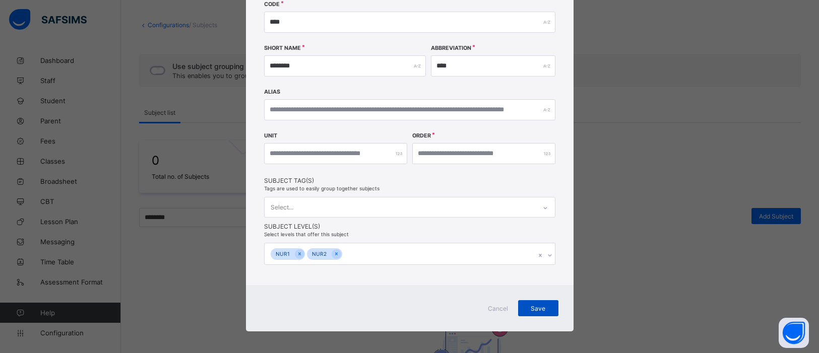
click at [544, 308] on span "Save" at bounding box center [538, 309] width 25 height 8
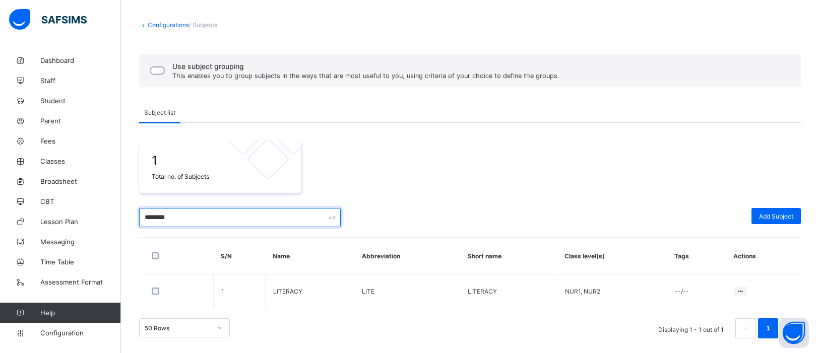
click at [197, 222] on input "********" at bounding box center [240, 217] width 202 height 19
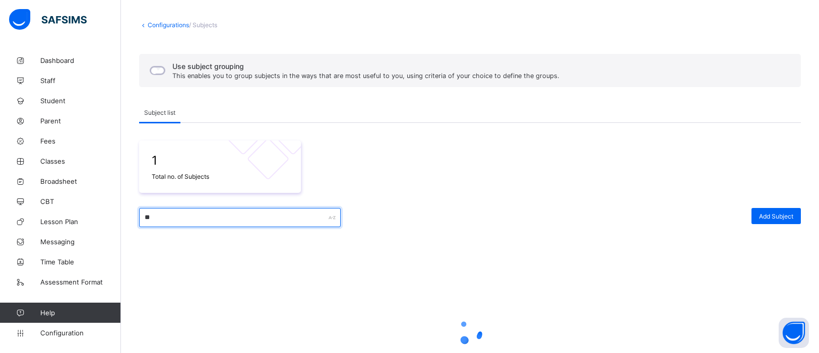
type input "*"
type input "**********"
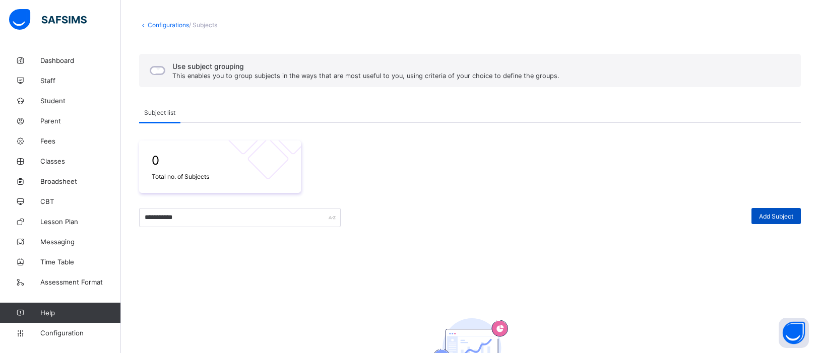
click at [771, 214] on span "Add Subject" at bounding box center [776, 217] width 34 height 8
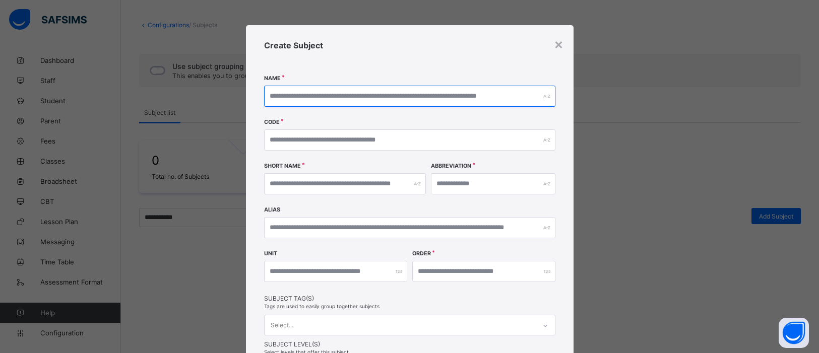
click at [300, 97] on input "text" at bounding box center [409, 96] width 291 height 21
type input "**********"
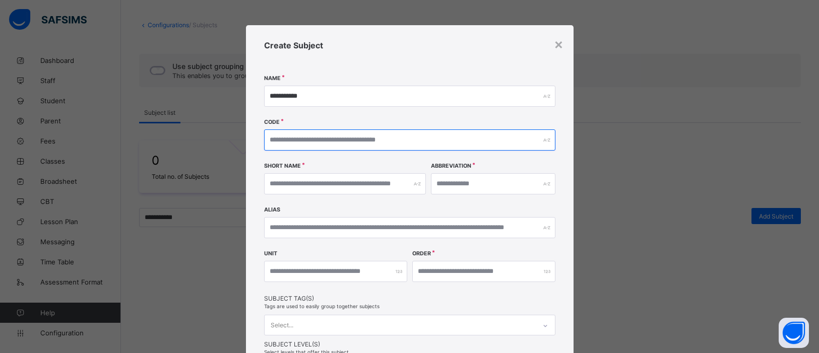
click at [316, 149] on input "text" at bounding box center [409, 140] width 291 height 21
type input "***"
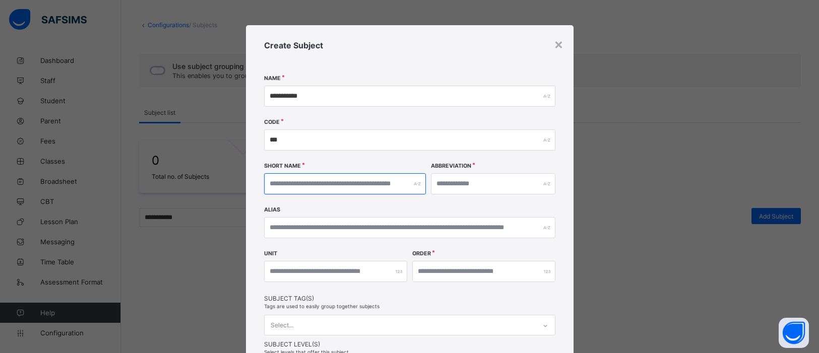
click at [327, 181] on input "text" at bounding box center [345, 183] width 162 height 21
type input "***"
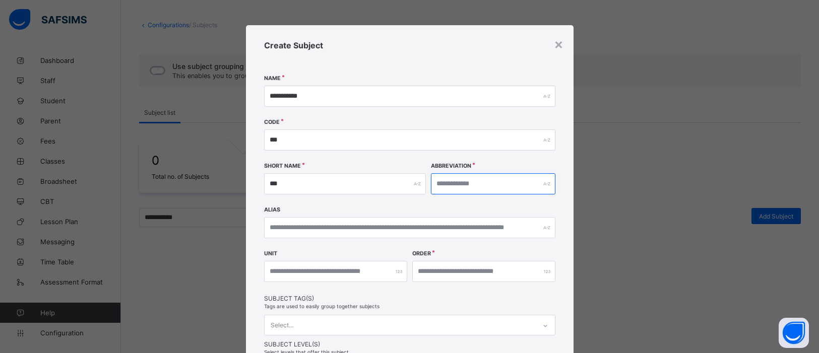
click at [499, 182] on input "text" at bounding box center [493, 183] width 124 height 21
type input "*"
type input "***"
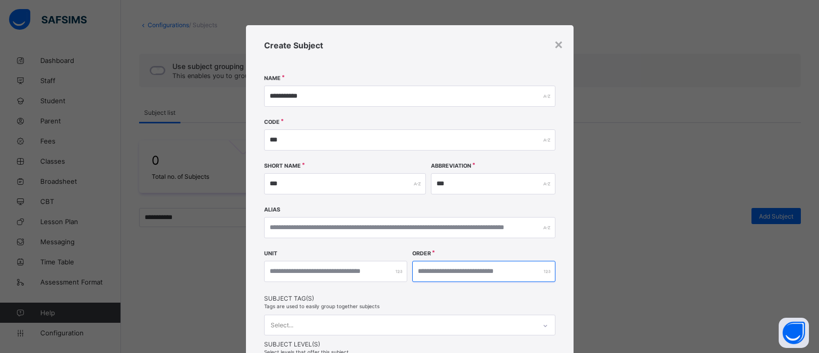
click at [428, 276] on input "number" at bounding box center [483, 271] width 143 height 21
click at [534, 273] on input "number" at bounding box center [483, 271] width 143 height 21
click at [531, 303] on div "**********" at bounding box center [410, 213] width 328 height 377
click at [462, 273] on input "number" at bounding box center [483, 271] width 143 height 21
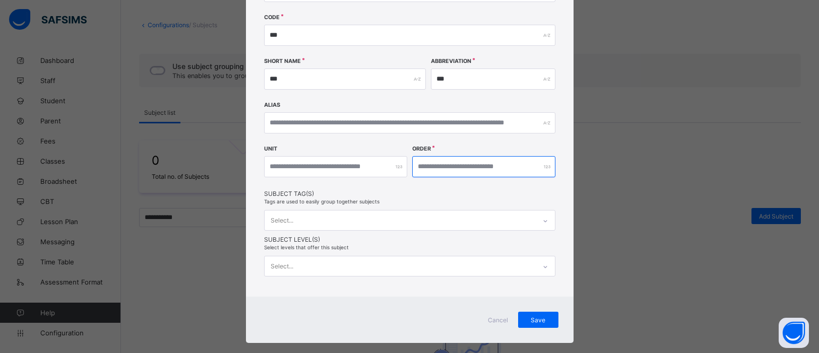
scroll to position [108, 0]
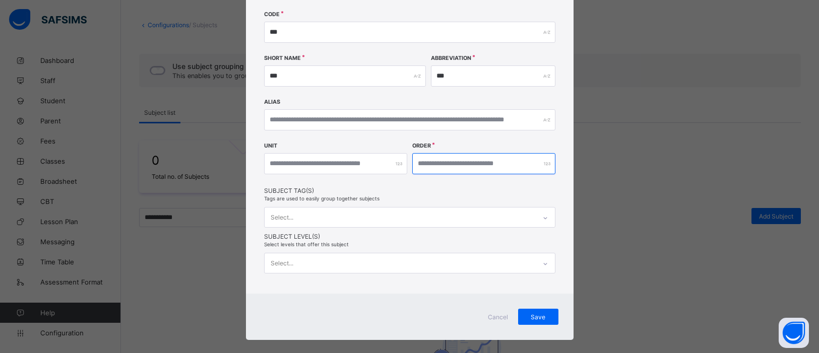
type input "**"
click at [544, 261] on div "Select..." at bounding box center [409, 263] width 291 height 21
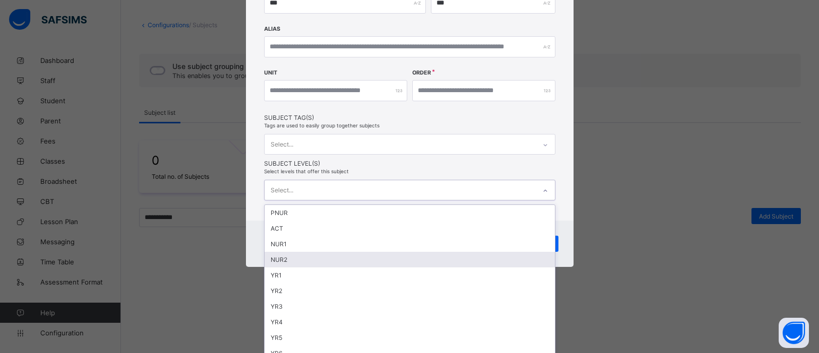
click at [309, 252] on div "NUR2" at bounding box center [410, 260] width 290 height 16
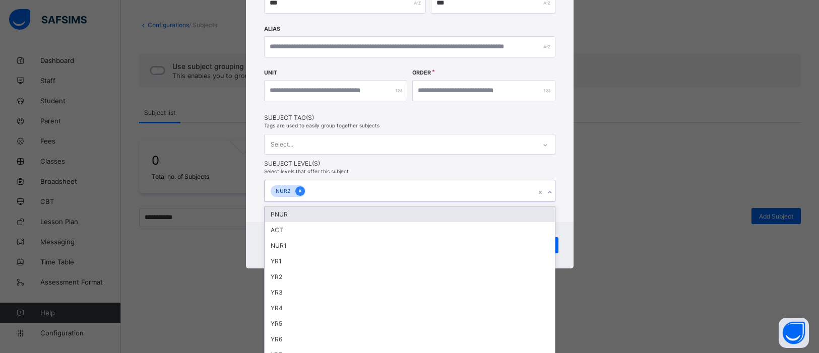
click at [297, 187] on icon at bounding box center [300, 190] width 6 height 7
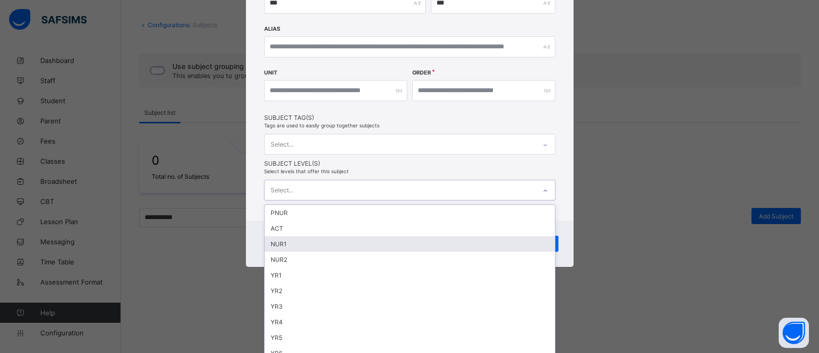
click at [295, 236] on div "NUR1" at bounding box center [410, 244] width 290 height 16
click at [295, 244] on div "NUR2" at bounding box center [410, 246] width 290 height 16
click at [597, 130] on div "**********" at bounding box center [409, 176] width 819 height 353
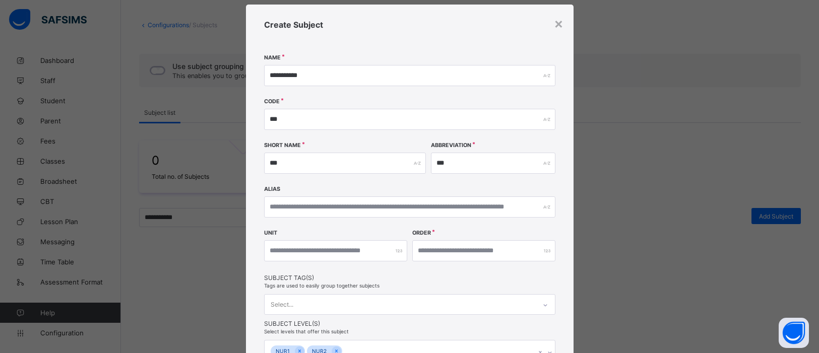
scroll to position [20, 0]
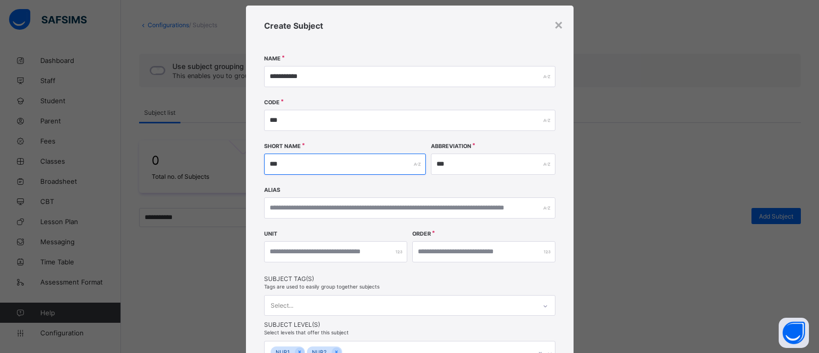
click at [291, 164] on input "***" at bounding box center [345, 164] width 162 height 21
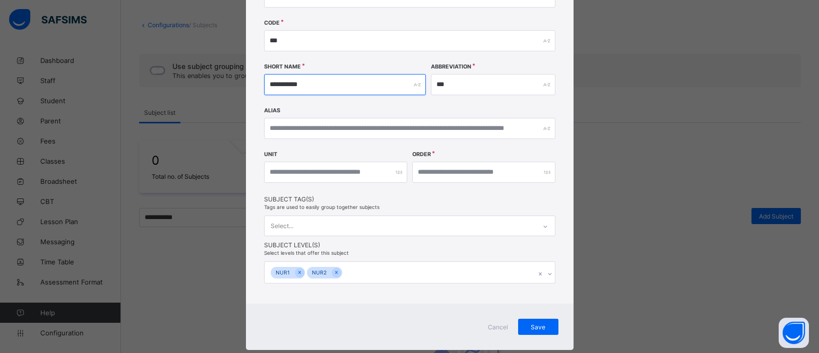
scroll to position [118, 0]
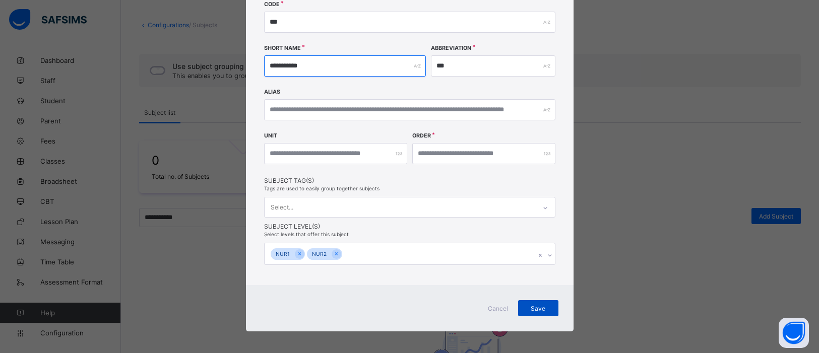
type input "**********"
click at [540, 305] on span "Save" at bounding box center [538, 309] width 25 height 8
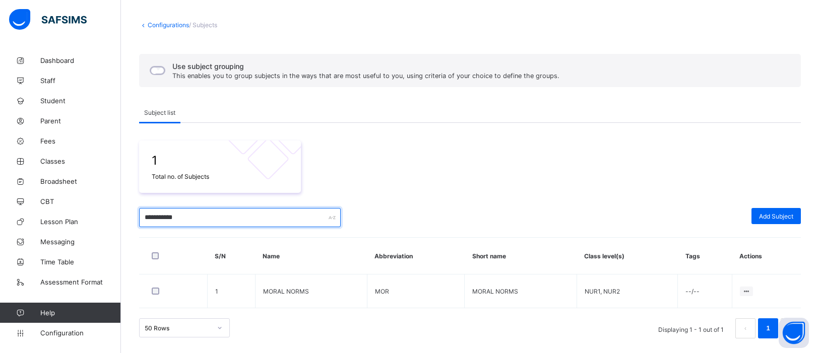
click at [224, 224] on input "**********" at bounding box center [240, 217] width 202 height 19
type input "*"
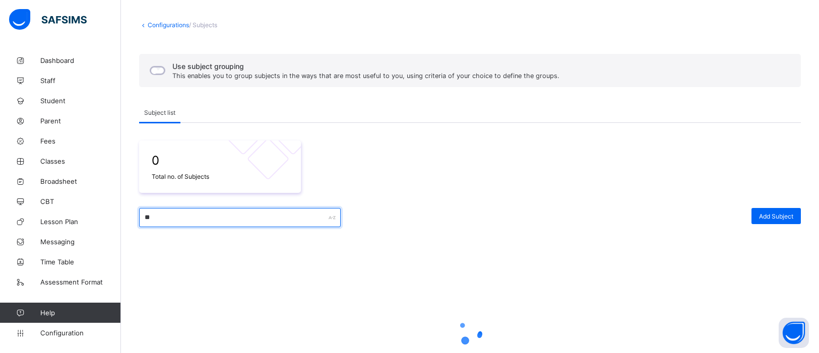
type input "*"
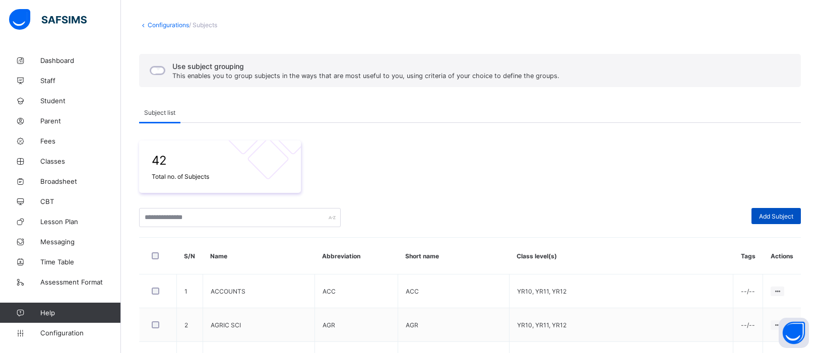
click at [775, 213] on span "Add Subject" at bounding box center [776, 217] width 34 height 8
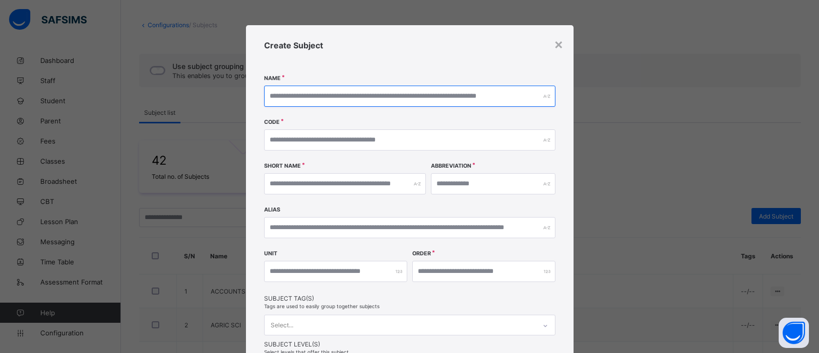
click at [333, 96] on input "text" at bounding box center [409, 96] width 291 height 21
type input "********"
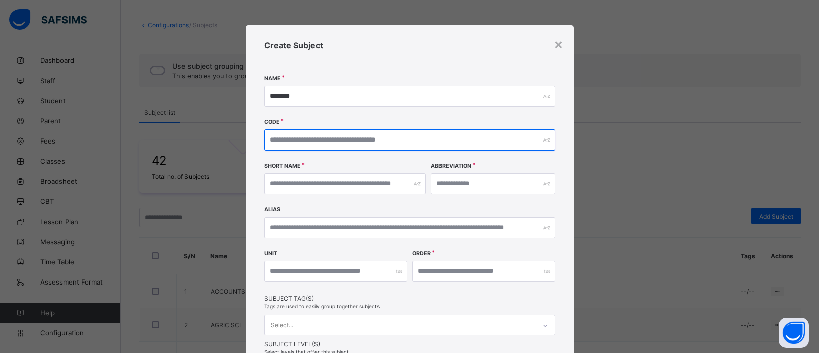
click at [326, 137] on input "text" at bounding box center [409, 140] width 291 height 21
type input "***"
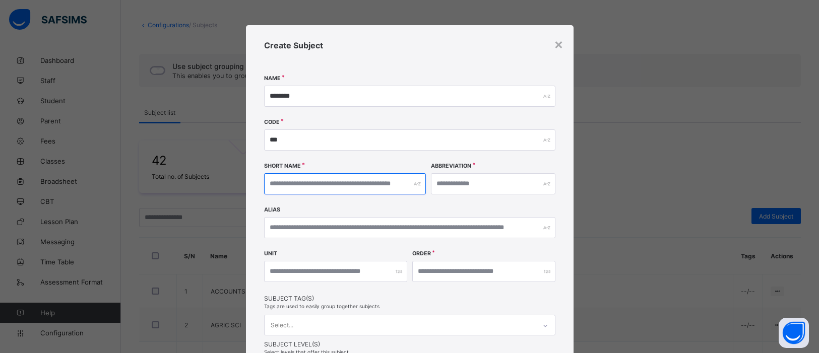
click at [326, 186] on input "text" at bounding box center [345, 183] width 162 height 21
type input "********"
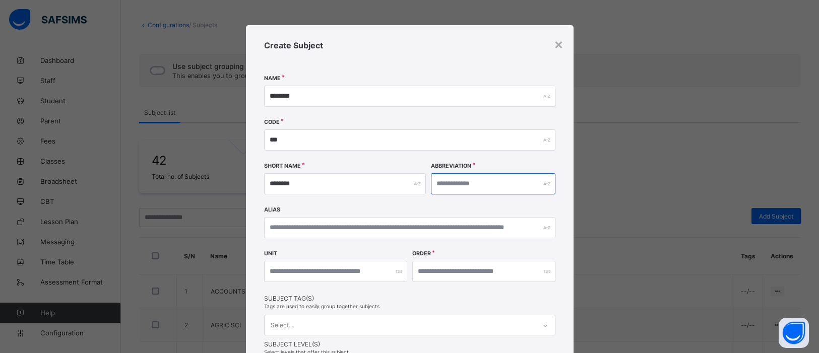
click at [495, 187] on input "text" at bounding box center [493, 183] width 124 height 21
type input "***"
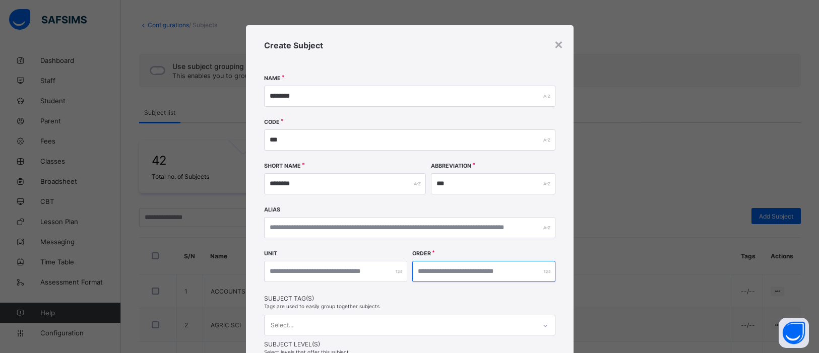
click at [513, 273] on input "number" at bounding box center [483, 271] width 143 height 21
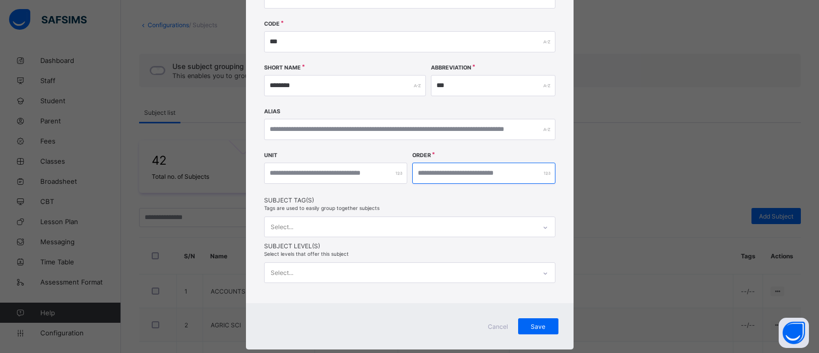
scroll to position [105, 0]
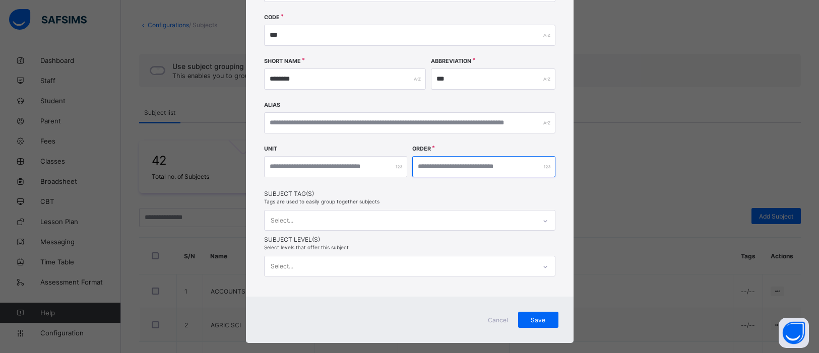
type input "**"
click at [543, 264] on div "Select..." at bounding box center [409, 266] width 291 height 21
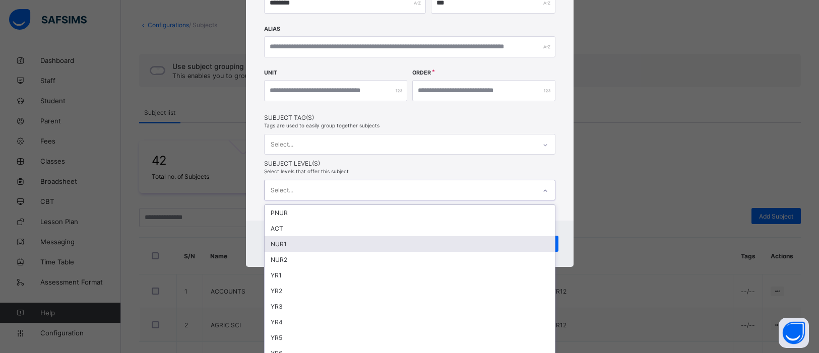
click at [329, 241] on div "NUR1" at bounding box center [410, 244] width 290 height 16
click at [347, 244] on div "NUR2" at bounding box center [410, 246] width 290 height 16
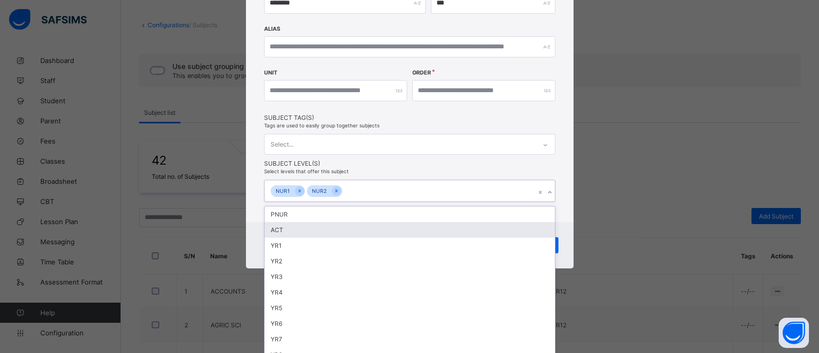
click at [642, 162] on div "× Create Subject Name ******** Code *** Short Name ******** Abbreviation *** Al…" at bounding box center [409, 176] width 819 height 353
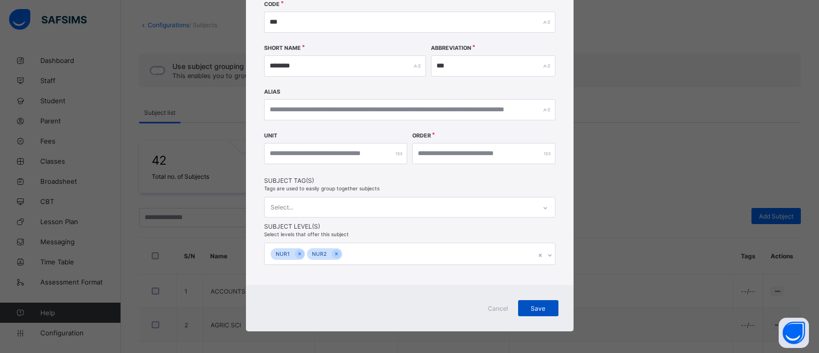
click at [544, 308] on span "Save" at bounding box center [538, 309] width 25 height 8
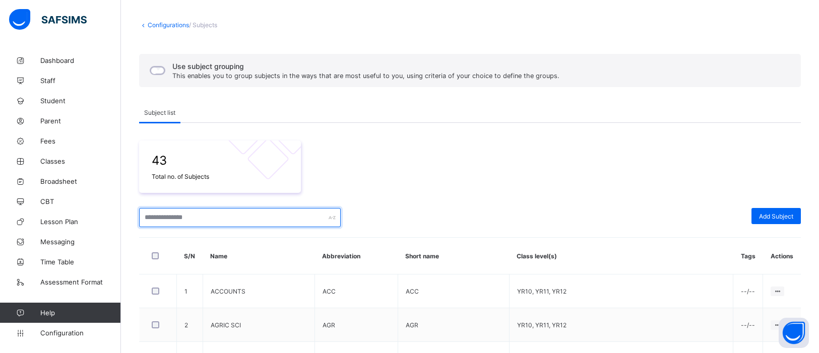
click at [183, 218] on input "text" at bounding box center [240, 217] width 202 height 19
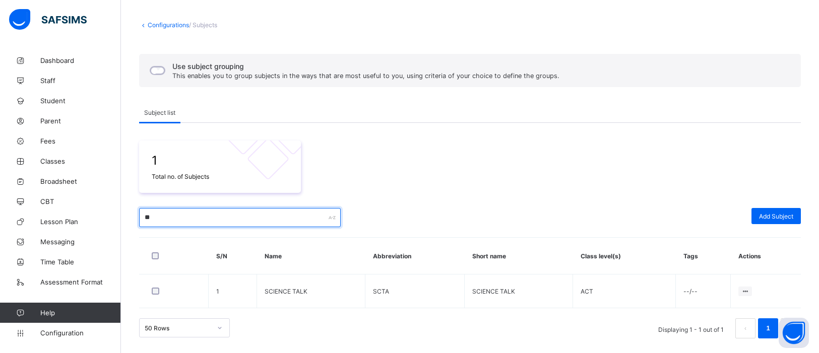
type input "*"
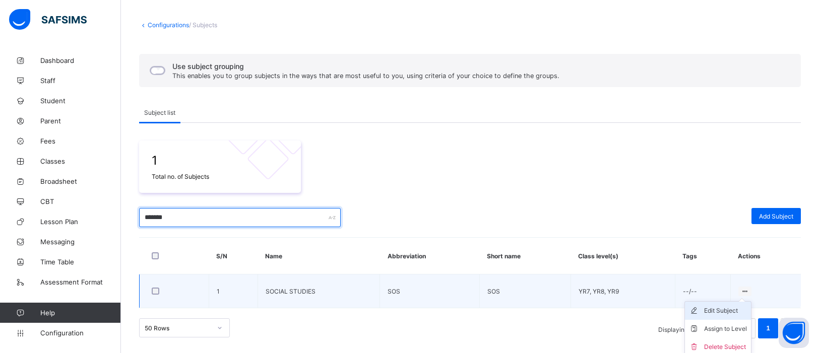
type input "******"
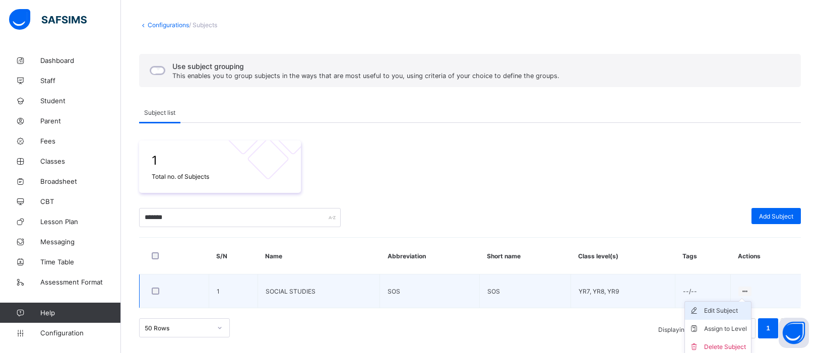
click at [731, 310] on div "Edit Subject" at bounding box center [725, 311] width 43 height 10
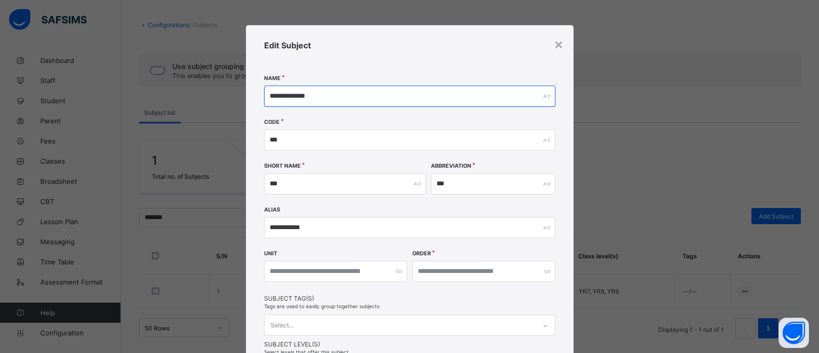
click at [369, 93] on input "**********" at bounding box center [409, 96] width 291 height 21
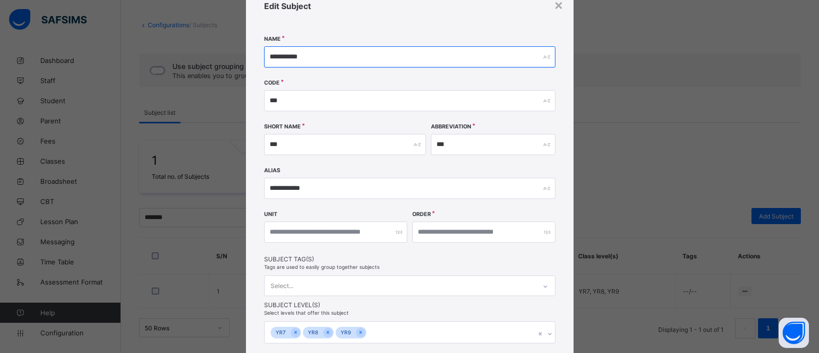
scroll to position [43, 0]
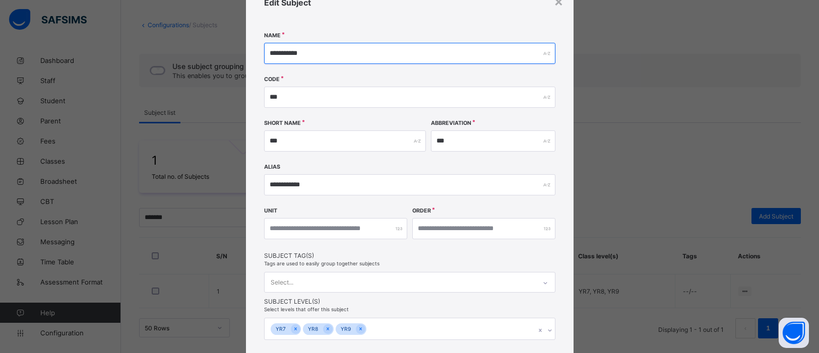
type input "**********"
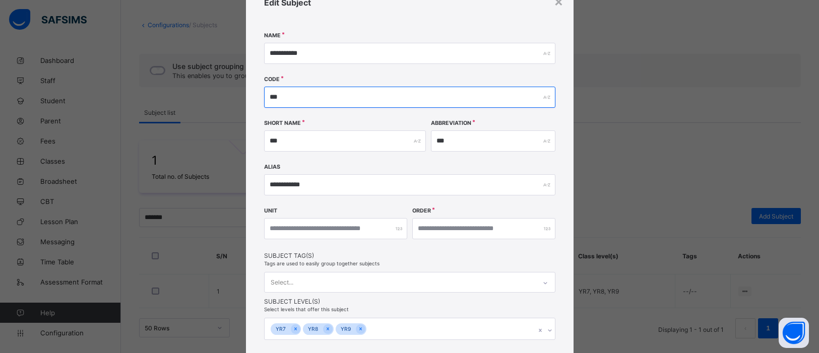
click at [287, 98] on input "***" at bounding box center [409, 97] width 291 height 21
type input "***"
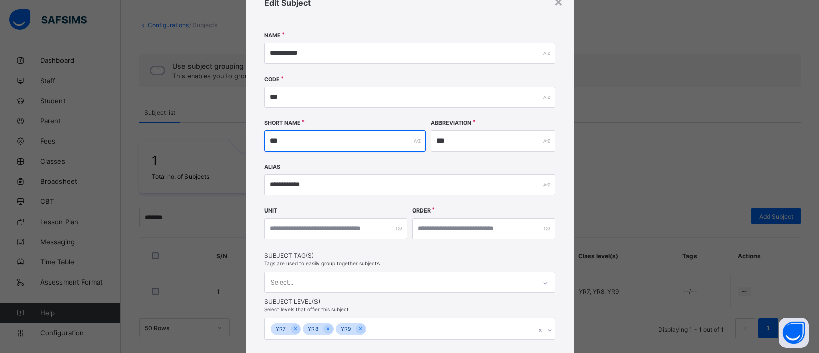
click at [300, 140] on input "***" at bounding box center [345, 141] width 162 height 21
type input "***"
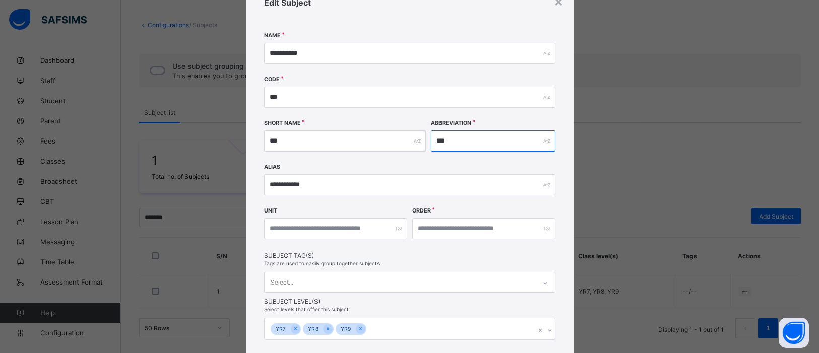
click at [471, 142] on input "***" at bounding box center [493, 141] width 124 height 21
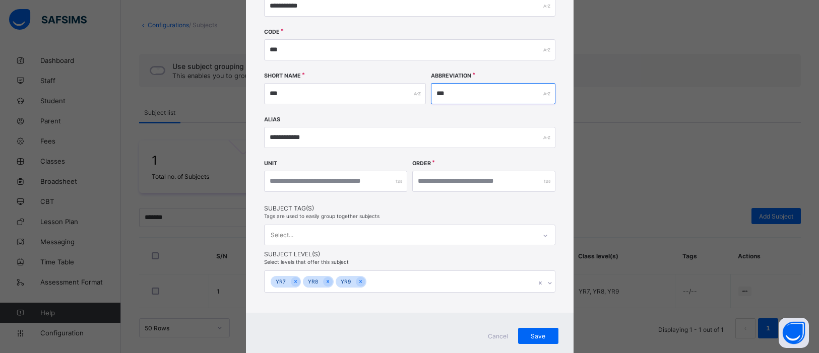
scroll to position [118, 0]
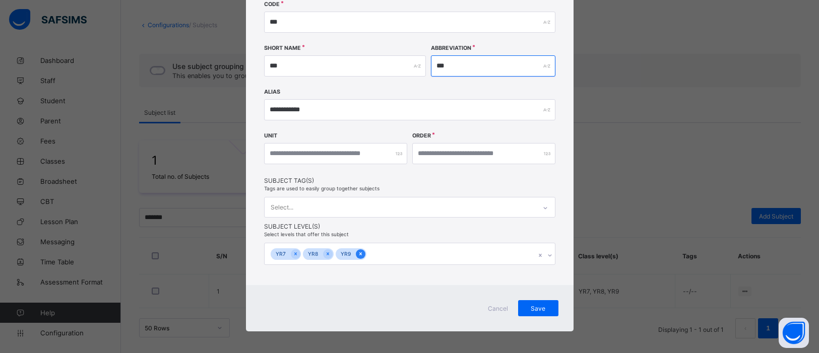
click at [358, 252] on icon at bounding box center [361, 253] width 6 height 7
type input "***"
click at [327, 254] on icon at bounding box center [328, 253] width 6 height 7
click at [293, 254] on icon at bounding box center [296, 253] width 6 height 7
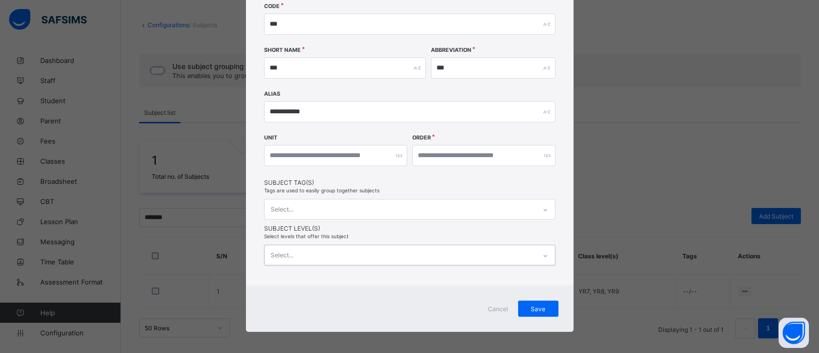
click at [542, 255] on div "option YR7, deselected. 0 results available. Select is focused ,type to refine …" at bounding box center [409, 255] width 291 height 21
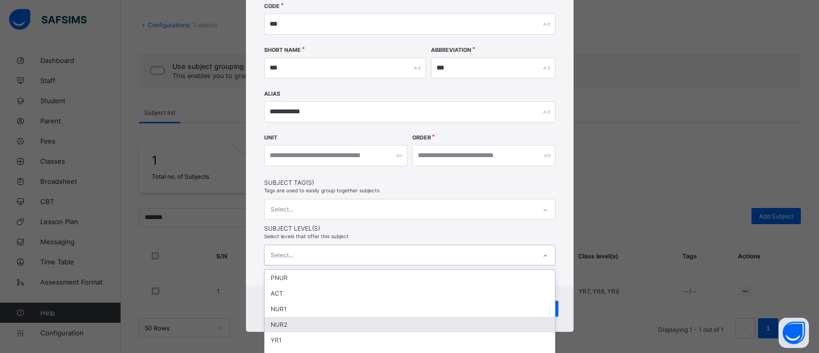
scroll to position [181, 0]
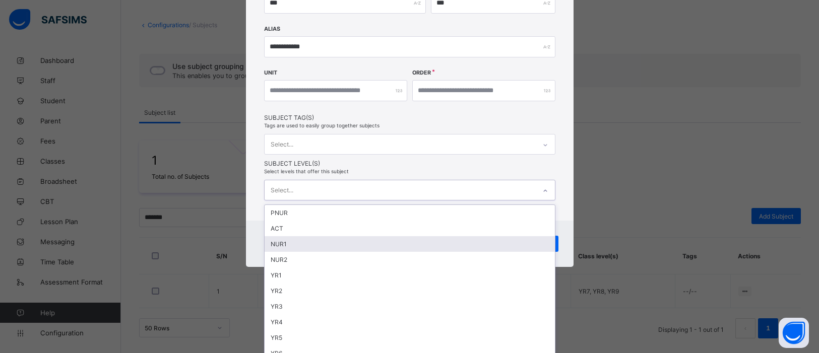
click at [293, 243] on div "NUR1" at bounding box center [410, 244] width 290 height 16
click at [316, 245] on div "NUR2" at bounding box center [410, 246] width 290 height 16
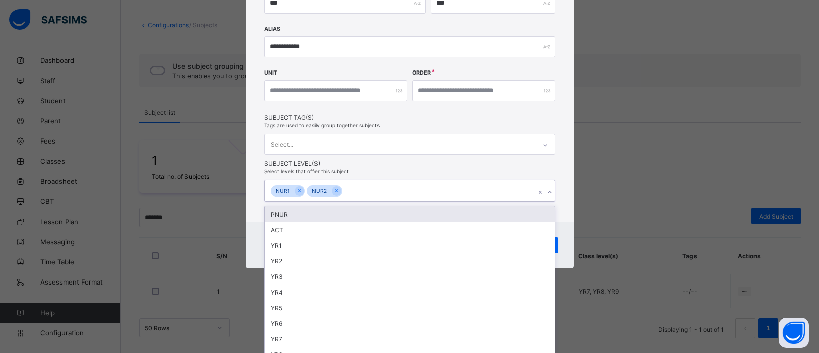
click at [621, 190] on div "**********" at bounding box center [409, 176] width 819 height 353
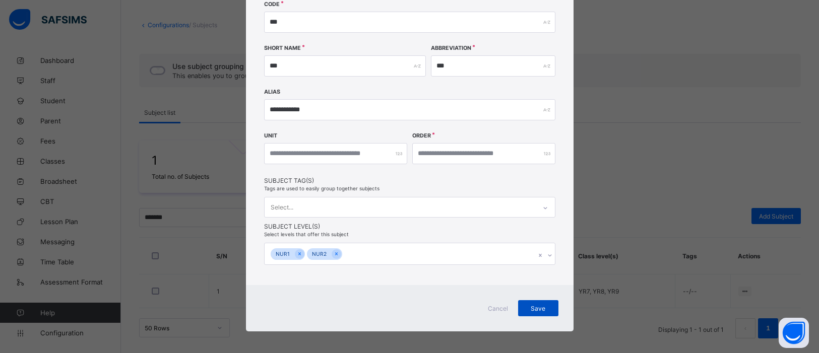
click at [537, 308] on span "Save" at bounding box center [538, 309] width 25 height 8
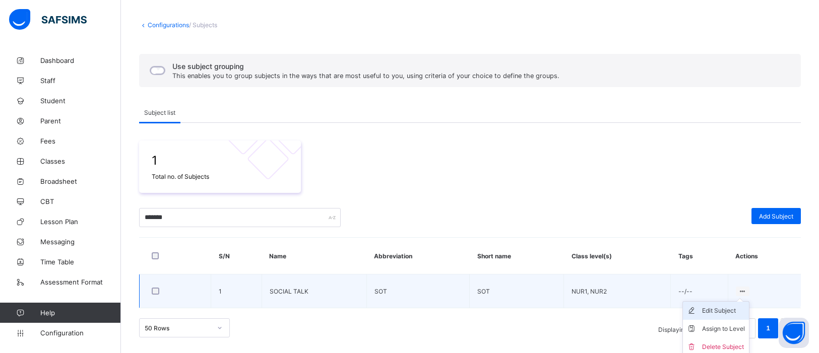
click at [725, 311] on div "Edit Subject" at bounding box center [723, 311] width 43 height 10
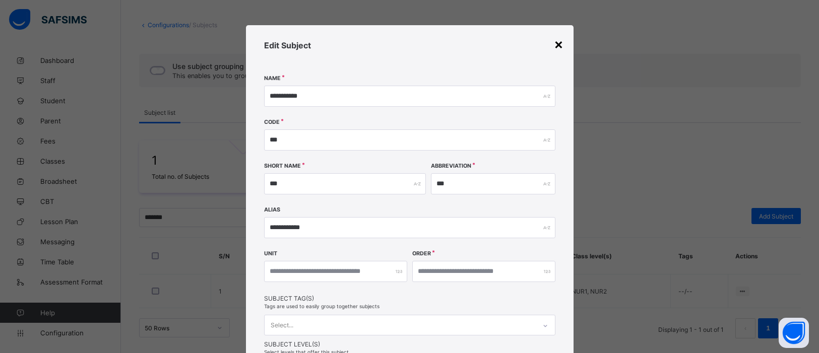
click at [556, 46] on div "×" at bounding box center [559, 43] width 10 height 17
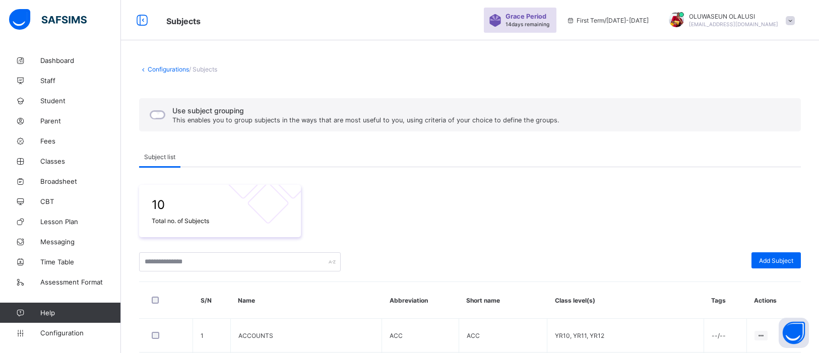
scroll to position [44, 0]
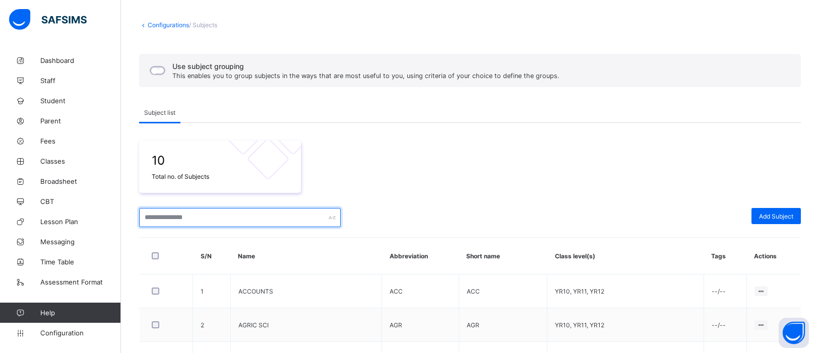
click at [184, 212] on input "text" at bounding box center [240, 217] width 202 height 19
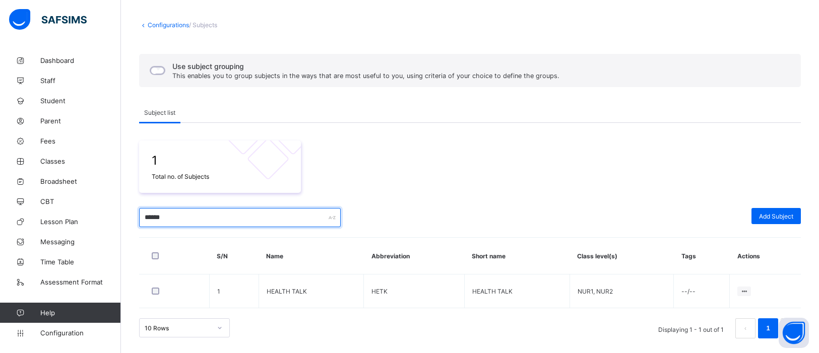
click at [218, 220] on input "******" at bounding box center [240, 217] width 202 height 19
type input "*"
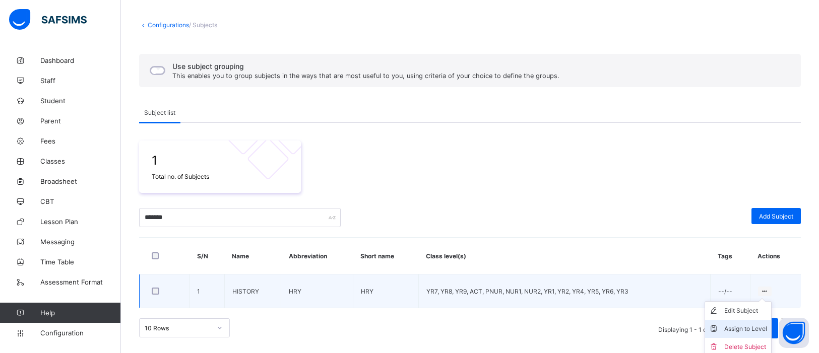
click at [740, 328] on div "Assign to Level" at bounding box center [745, 329] width 43 height 10
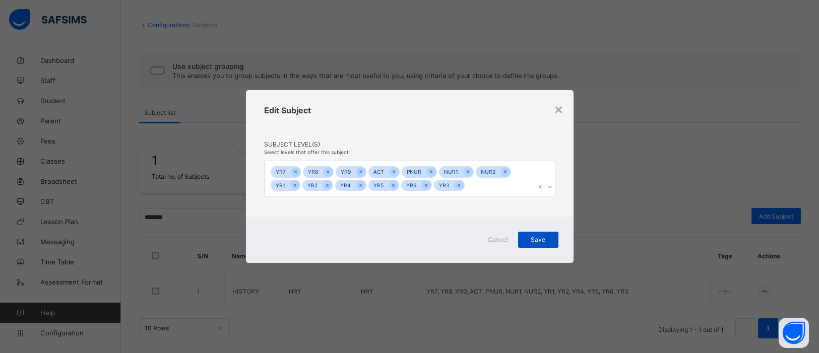
click at [546, 242] on span "Save" at bounding box center [538, 240] width 25 height 8
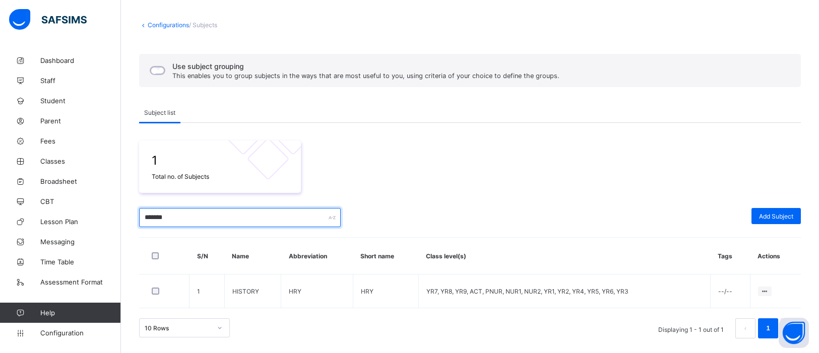
click at [202, 221] on input "*******" at bounding box center [240, 217] width 202 height 19
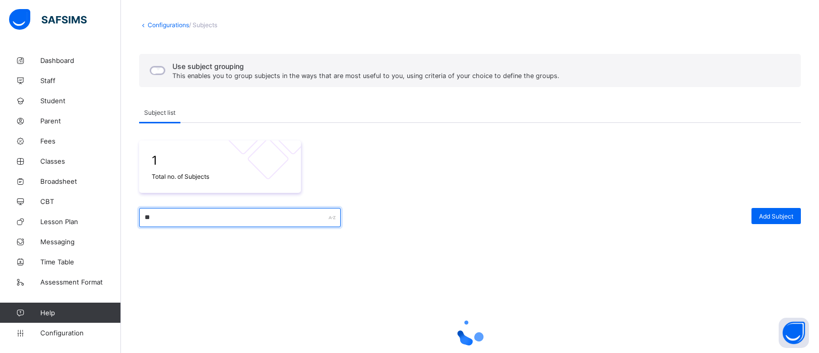
type input "*"
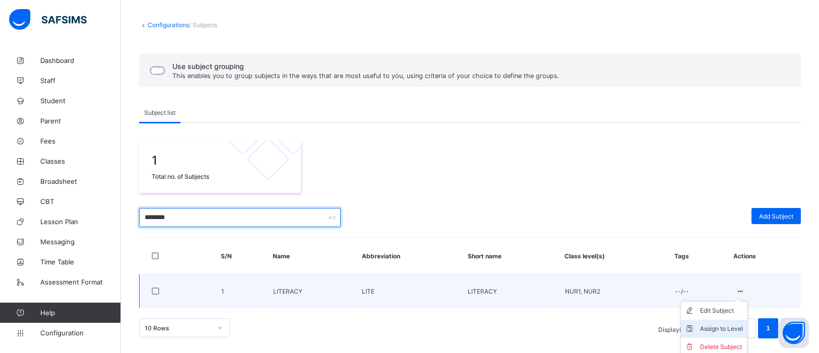
type input "********"
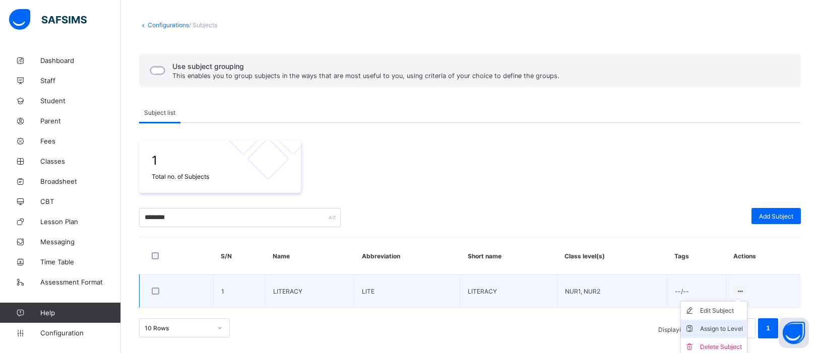
click at [723, 327] on div "Assign to Level" at bounding box center [721, 329] width 43 height 10
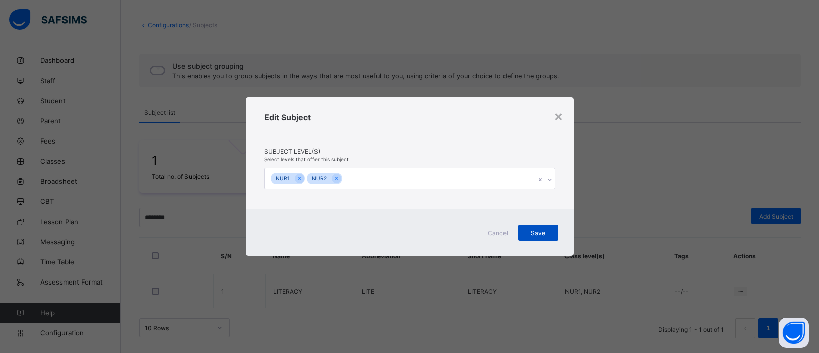
click at [541, 233] on span "Save" at bounding box center [538, 233] width 25 height 8
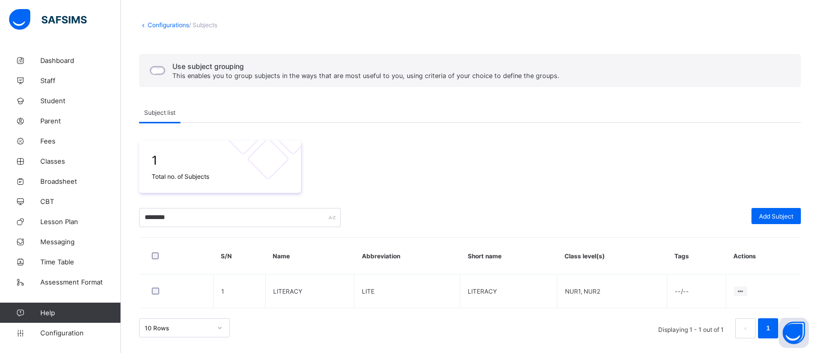
click at [271, 92] on div "Use subject grouping This enables you to group subjects in the ways that are mo…" at bounding box center [470, 196] width 662 height 285
click at [578, 77] on div "Use subject grouping This enables you to group subjects in the ways that are mo…" at bounding box center [470, 70] width 662 height 33
click at [486, 117] on div "Subject list" at bounding box center [470, 112] width 662 height 21
click at [70, 337] on span "Configuration" at bounding box center [80, 333] width 80 height 8
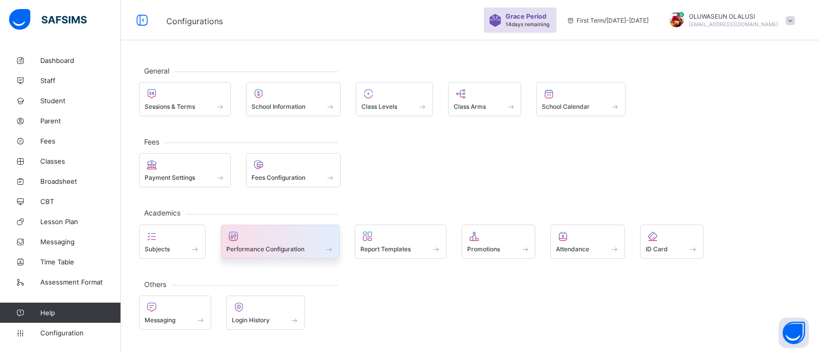
click at [279, 255] on div "Performance Configuration" at bounding box center [280, 242] width 119 height 34
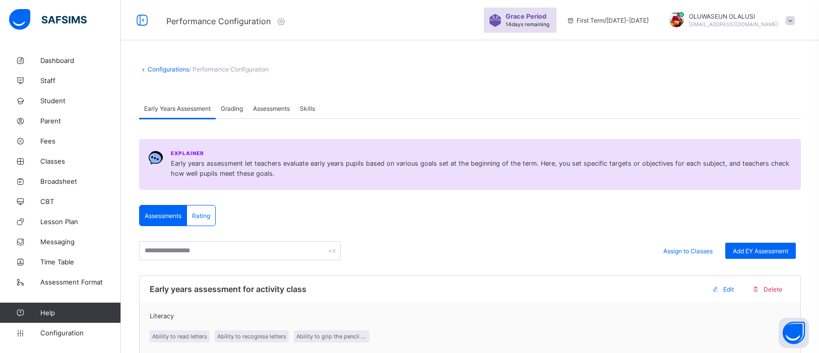
click at [212, 216] on div "Rating" at bounding box center [201, 216] width 28 height 20
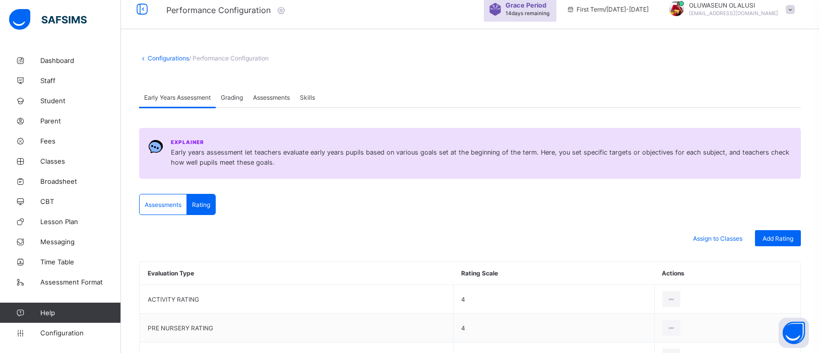
scroll to position [112, 0]
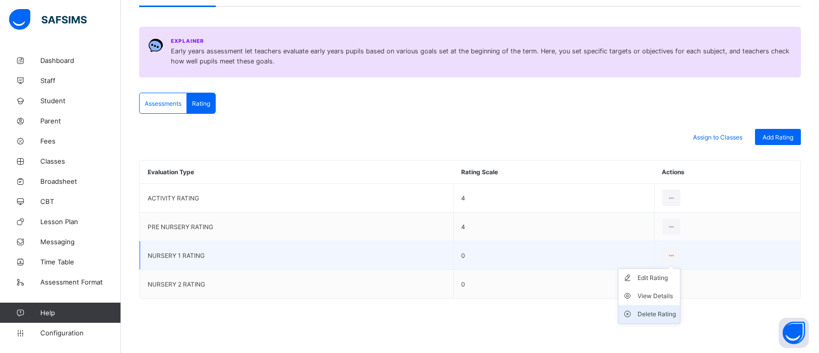
click at [664, 311] on div "Delete Rating" at bounding box center [657, 314] width 38 height 10
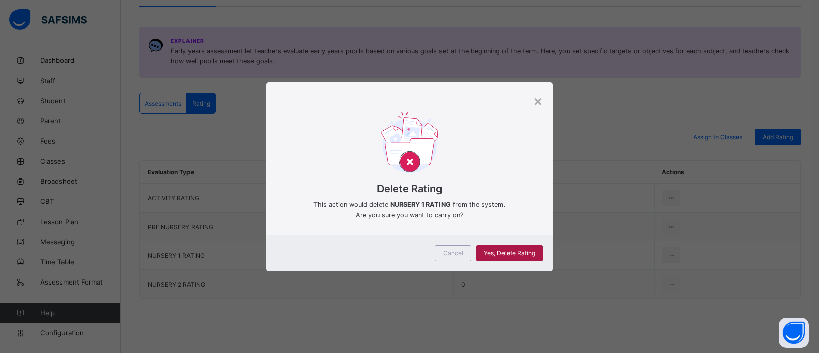
click at [527, 254] on span "Yes, Delete Rating" at bounding box center [509, 253] width 51 height 8
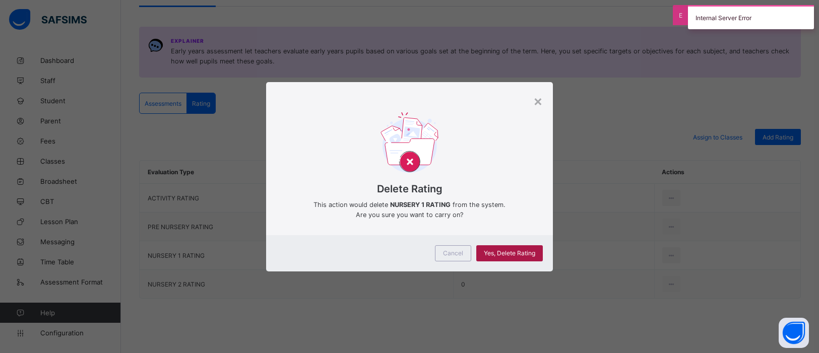
click at [527, 254] on span "Yes, Delete Rating" at bounding box center [509, 253] width 51 height 8
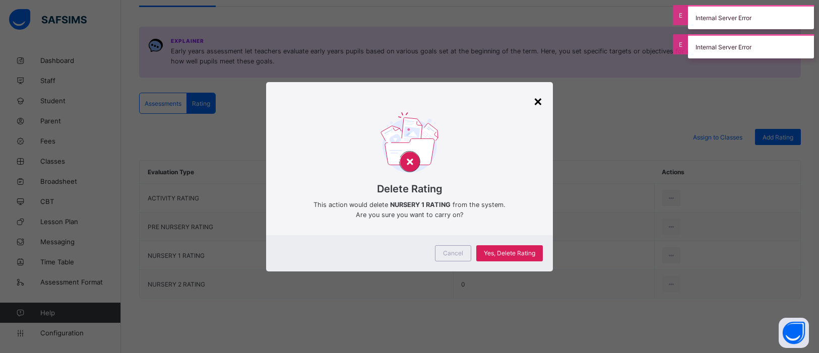
click at [537, 100] on div "×" at bounding box center [538, 100] width 10 height 17
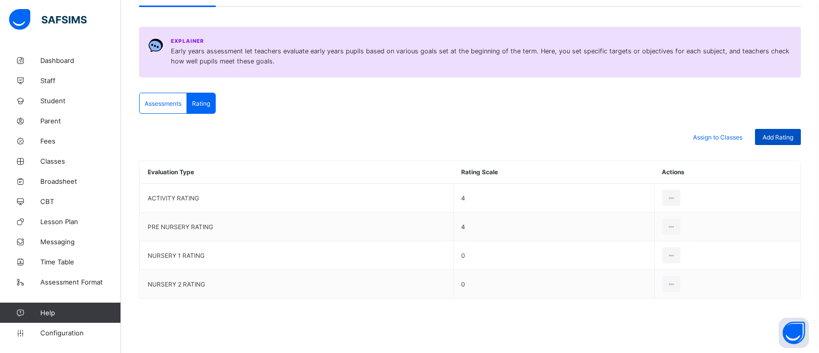
click at [778, 141] on div "Add Rating" at bounding box center [778, 137] width 46 height 16
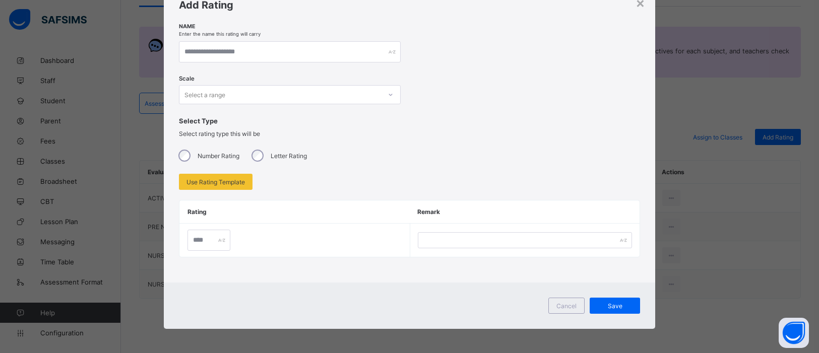
scroll to position [0, 0]
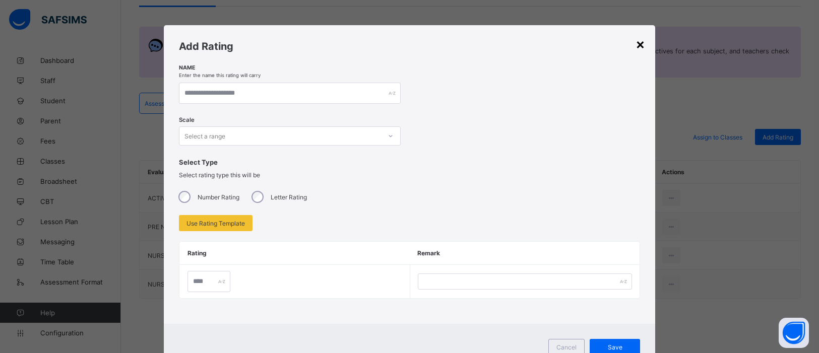
click at [638, 46] on div "×" at bounding box center [641, 43] width 10 height 17
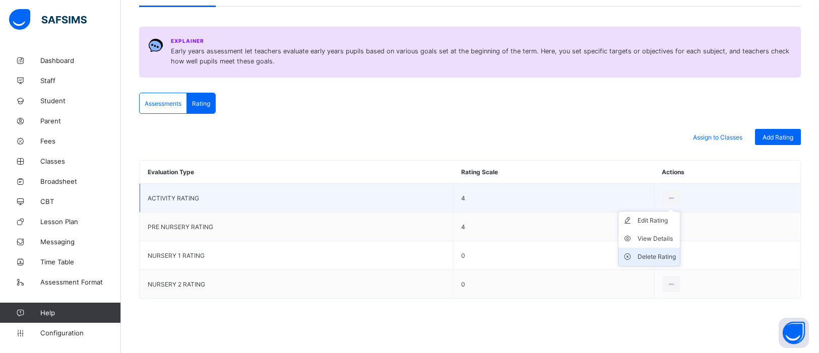
click at [665, 253] on div "Delete Rating" at bounding box center [657, 257] width 38 height 10
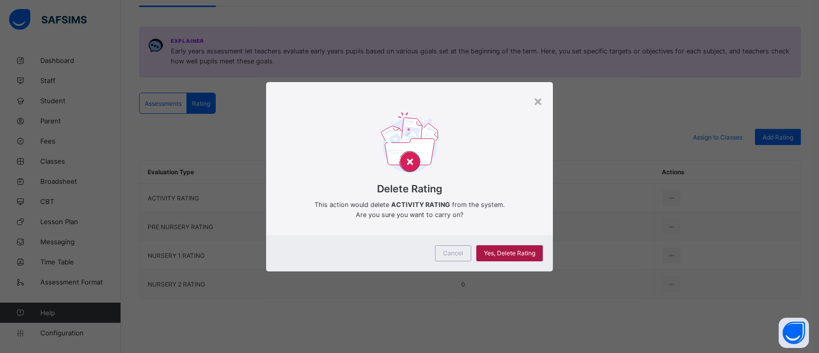
click at [505, 259] on div "Yes, Delete Rating" at bounding box center [509, 253] width 67 height 16
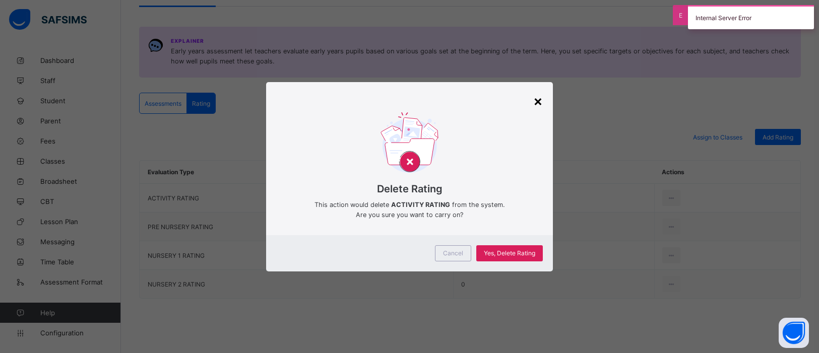
click at [536, 101] on div "×" at bounding box center [538, 100] width 10 height 17
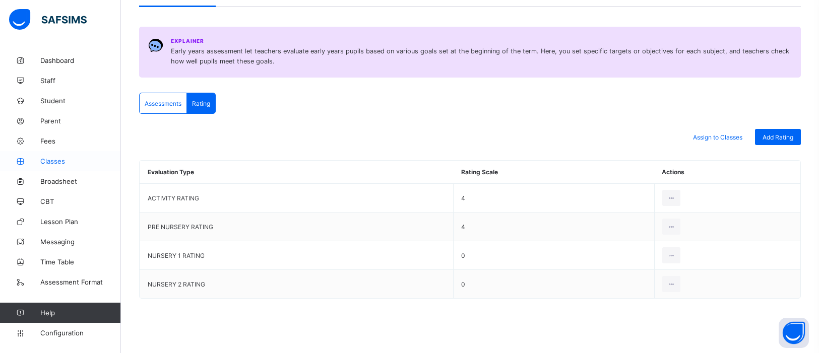
click at [67, 161] on span "Classes" at bounding box center [80, 161] width 81 height 8
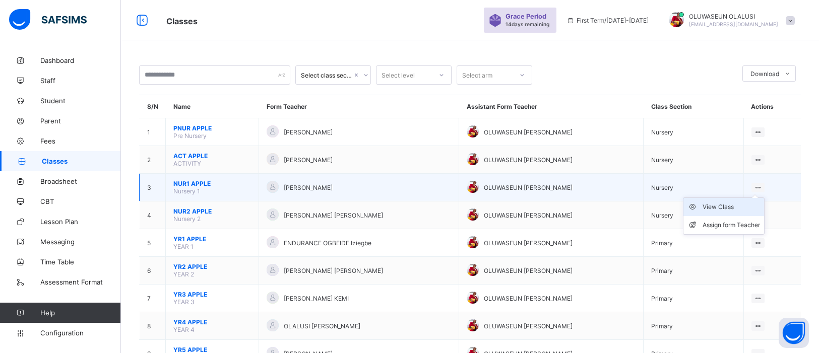
click at [726, 206] on div "View Class" at bounding box center [731, 207] width 57 height 10
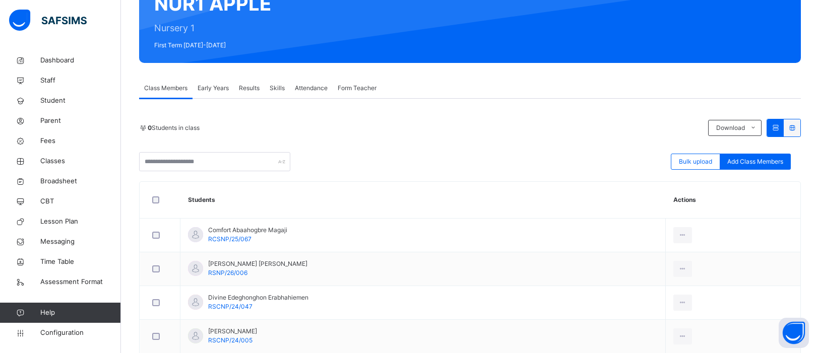
scroll to position [112, 0]
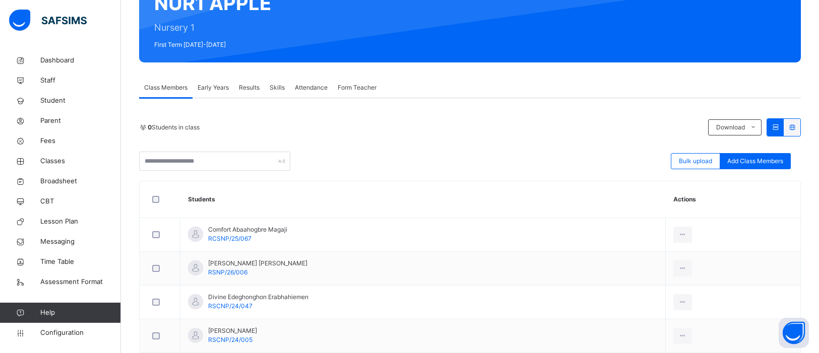
click at [210, 88] on span "Early Years" at bounding box center [213, 87] width 31 height 9
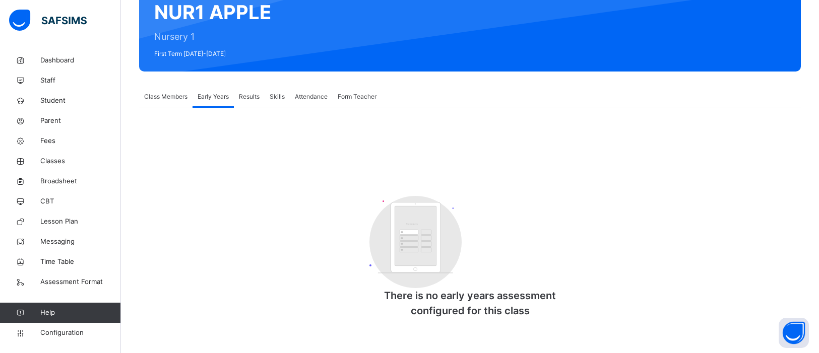
click at [282, 91] on div "Skills" at bounding box center [277, 97] width 25 height 20
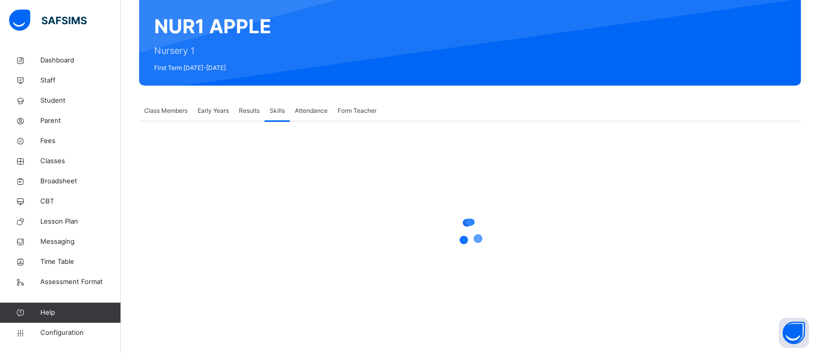
scroll to position [88, 0]
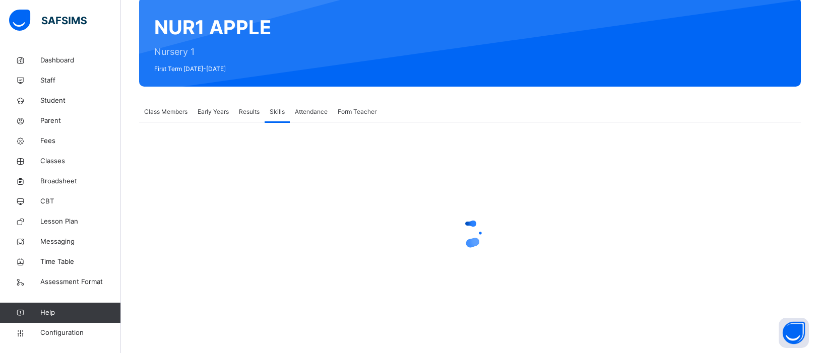
click at [177, 115] on span "Class Members" at bounding box center [165, 111] width 43 height 9
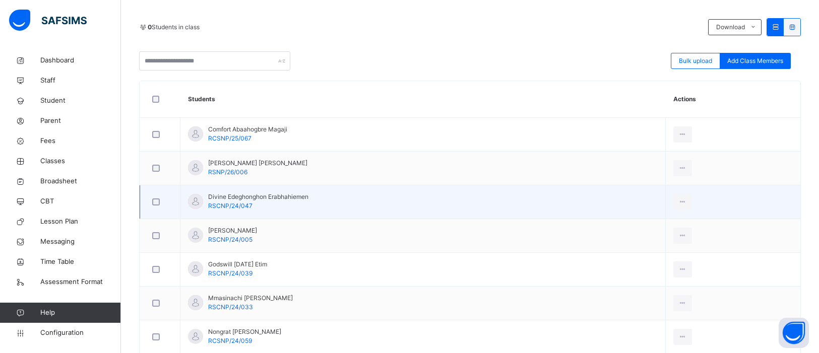
scroll to position [217, 0]
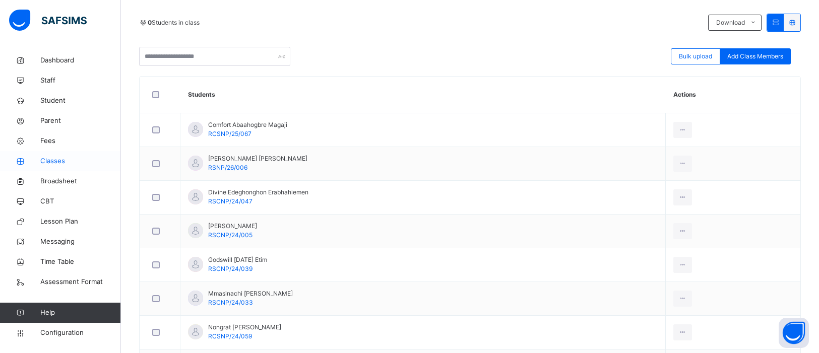
click at [58, 163] on span "Classes" at bounding box center [80, 161] width 81 height 10
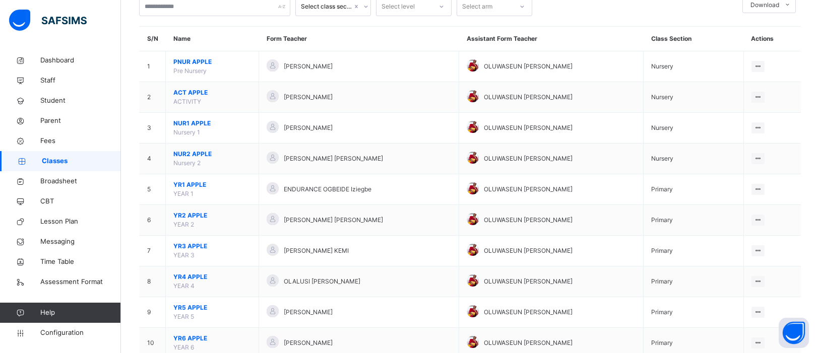
scroll to position [69, 0]
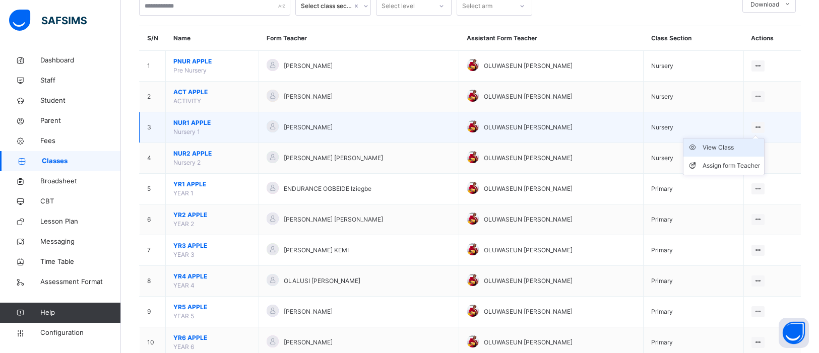
click at [739, 146] on div "View Class" at bounding box center [731, 148] width 57 height 10
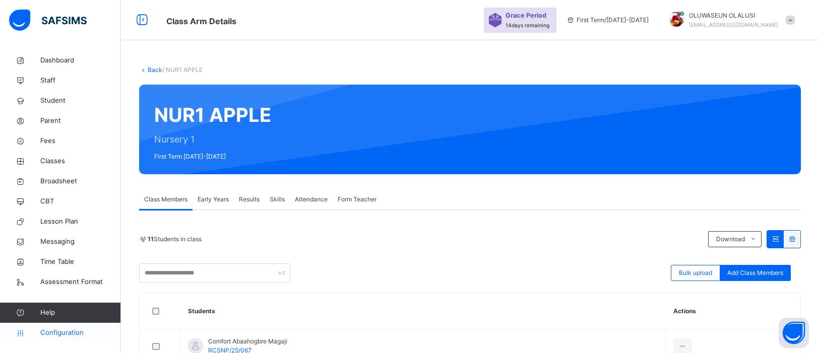
click at [48, 335] on span "Configuration" at bounding box center [80, 333] width 80 height 10
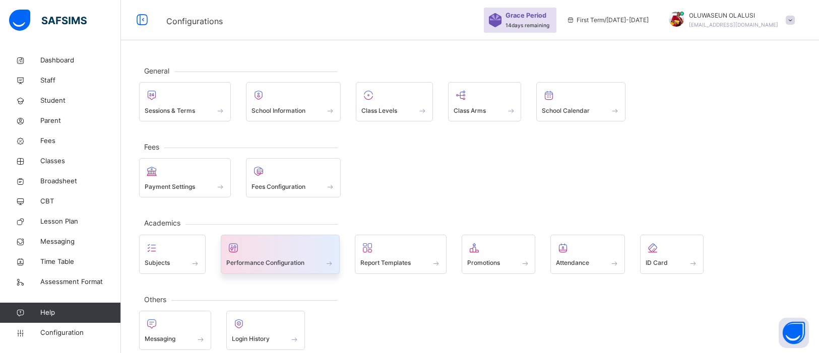
click at [248, 256] on div at bounding box center [280, 247] width 108 height 15
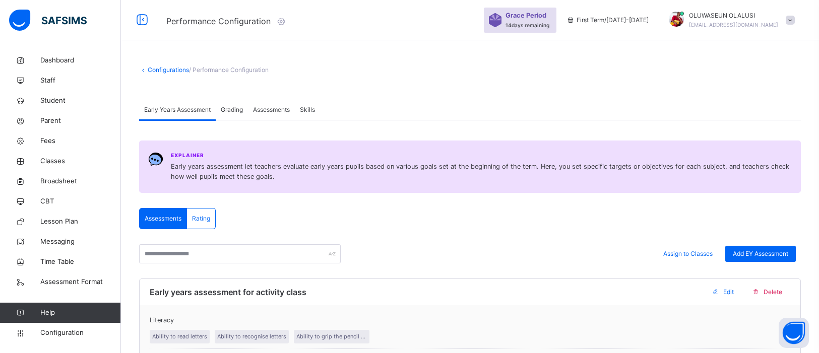
click at [228, 110] on span "Grading" at bounding box center [232, 109] width 22 height 9
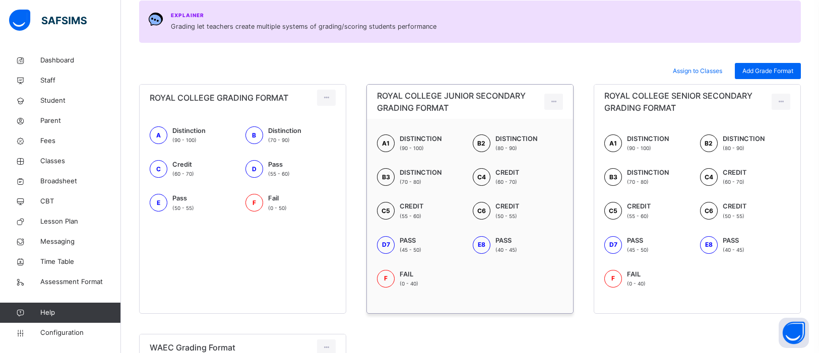
scroll to position [138, 0]
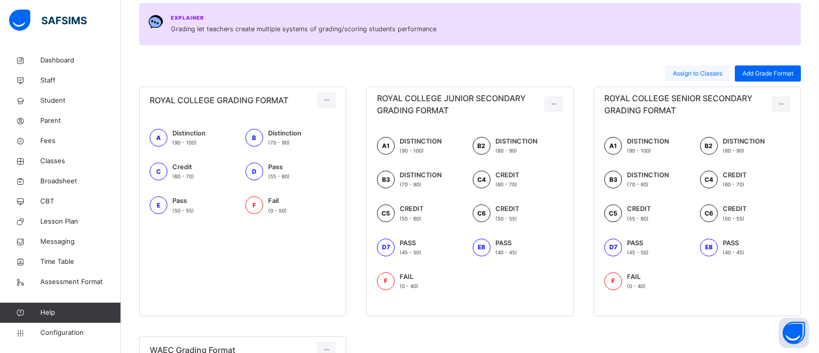
click at [713, 72] on span "Assign to Classes" at bounding box center [697, 73] width 49 height 9
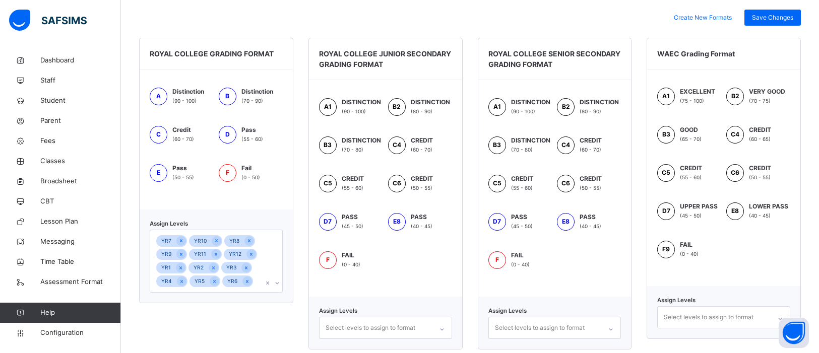
scroll to position [296, 0]
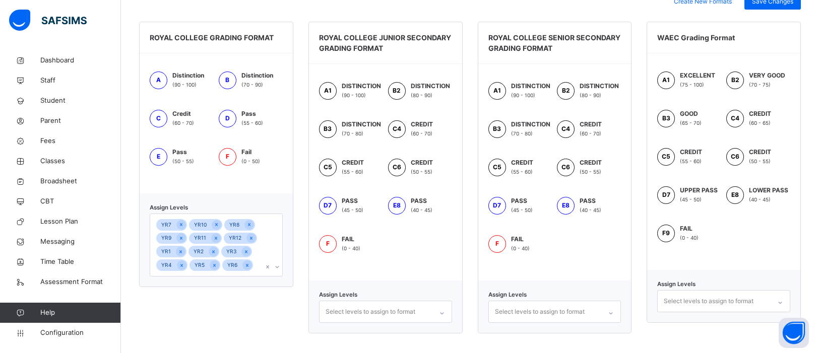
click at [278, 267] on icon at bounding box center [278, 267] width 4 height 2
click at [278, 267] on icon at bounding box center [277, 267] width 6 height 10
click at [278, 267] on icon at bounding box center [278, 267] width 4 height 2
click at [278, 267] on icon at bounding box center [277, 267] width 6 height 10
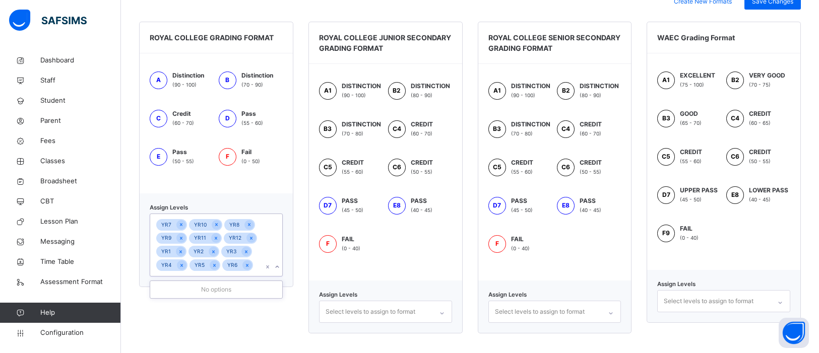
click at [278, 267] on icon at bounding box center [278, 267] width 4 height 2
click at [278, 267] on icon at bounding box center [277, 267] width 6 height 10
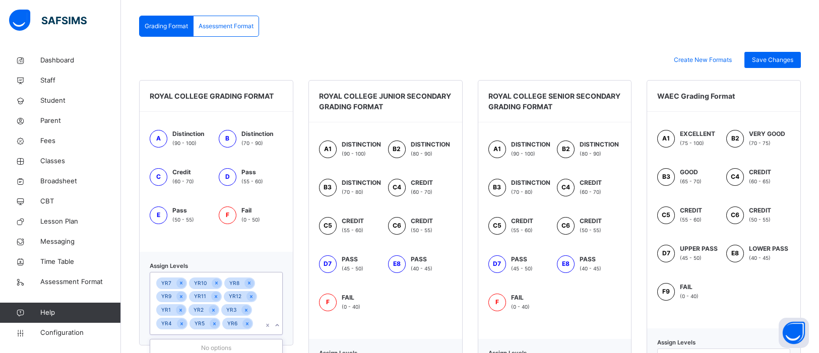
scroll to position [242, 0]
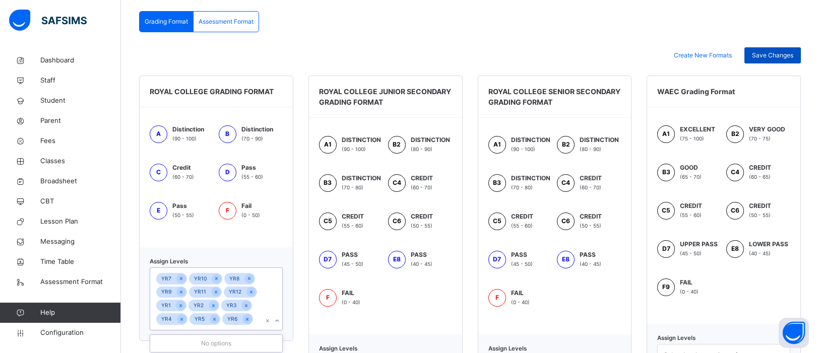
click at [786, 55] on span "Save Changes" at bounding box center [772, 55] width 41 height 9
click at [229, 28] on div "Assessment Format" at bounding box center [226, 22] width 65 height 20
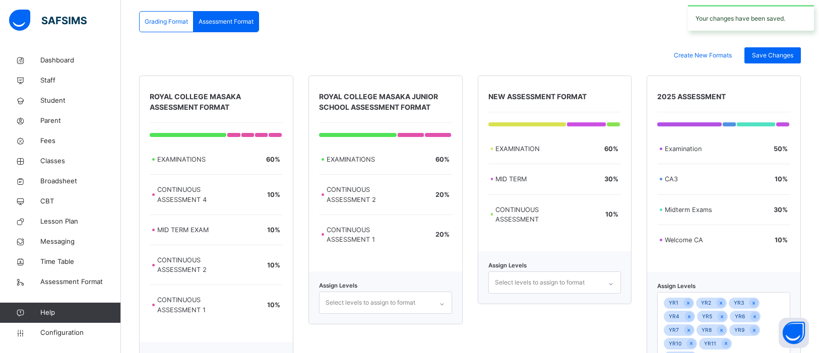
scroll to position [304, 0]
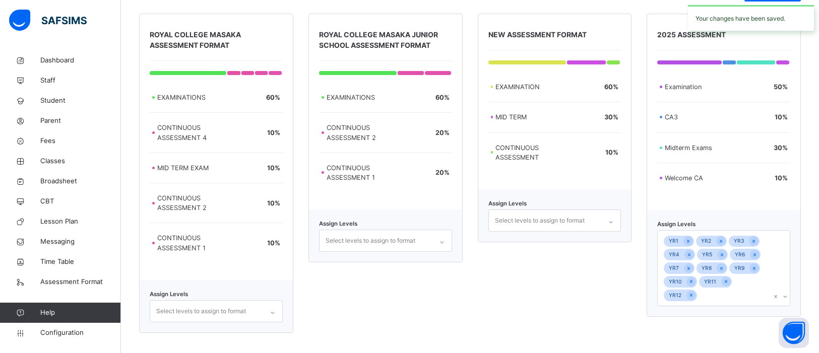
click at [747, 293] on div "YR1 YR2 YR3 YR4 YR5 YR6 YR7 YR8 YR9 YR10 YR11 YR12" at bounding box center [714, 268] width 113 height 75
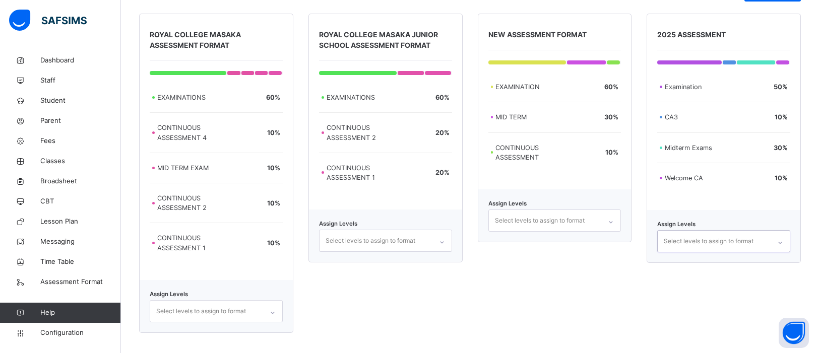
click at [775, 243] on div at bounding box center [780, 243] width 17 height 16
click at [608, 270] on div "NEW ASSESSMENT FORMAT EXAMINATION 60 % MID TERM 30 % CONTINUOUS ASSESSMENT 10 %…" at bounding box center [555, 174] width 154 height 320
click at [779, 241] on icon at bounding box center [780, 243] width 6 height 10
click at [739, 236] on div "Select levels to assign to format" at bounding box center [709, 241] width 90 height 19
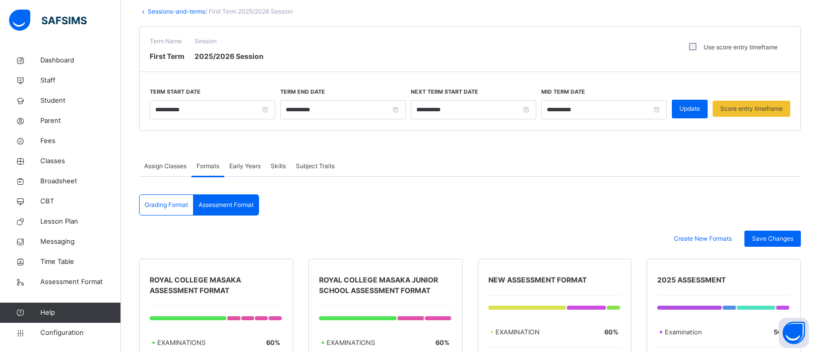
scroll to position [49, 0]
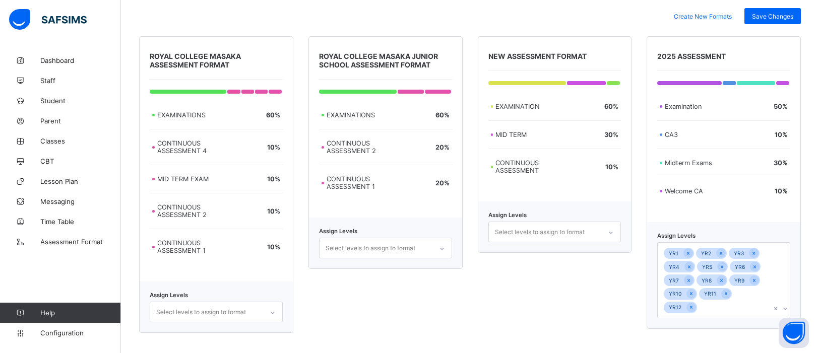
scroll to position [275, 0]
click at [784, 310] on icon at bounding box center [785, 309] width 6 height 10
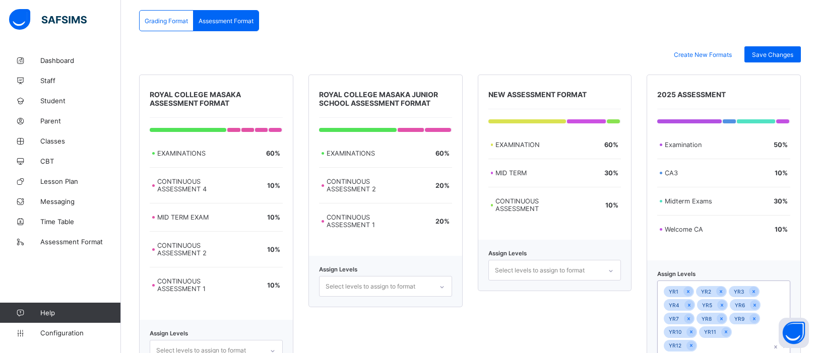
scroll to position [159, 0]
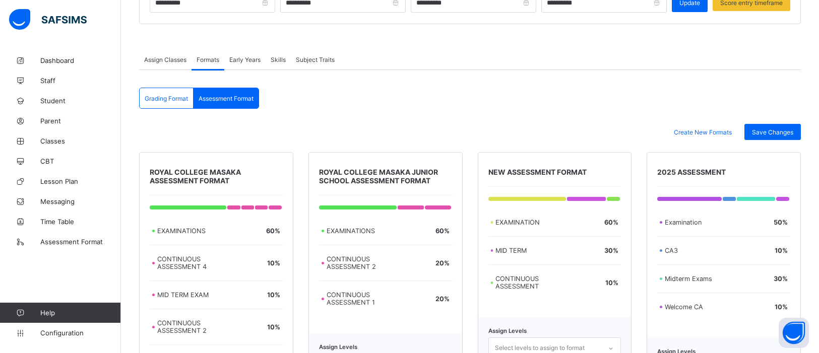
click at [245, 61] on span "Early Years" at bounding box center [244, 60] width 31 height 8
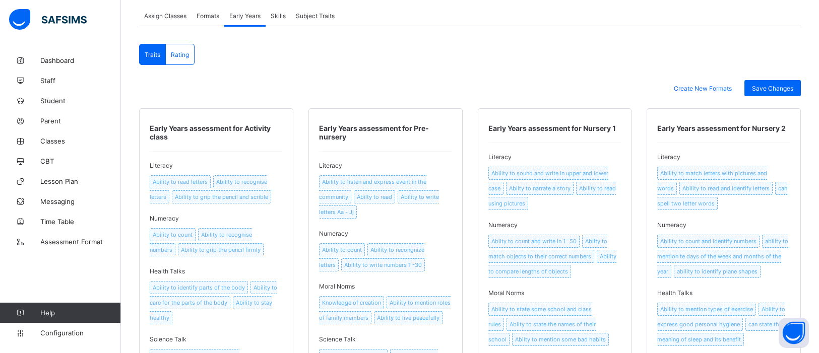
scroll to position [204, 0]
click at [778, 89] on span "Save Changes" at bounding box center [772, 88] width 41 height 8
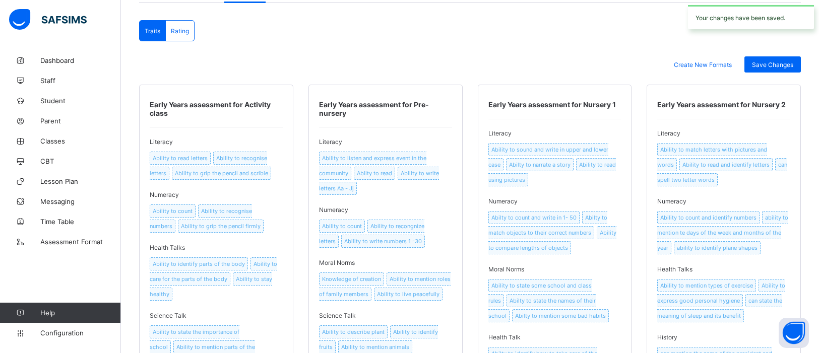
scroll to position [223, 0]
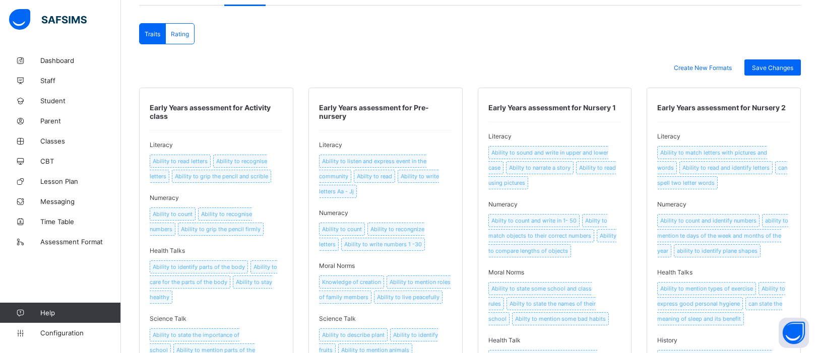
click at [764, 108] on span "Early Years assessment for Nursery 2" at bounding box center [721, 107] width 129 height 9
click at [716, 70] on span "Create New Formats" at bounding box center [703, 68] width 58 height 8
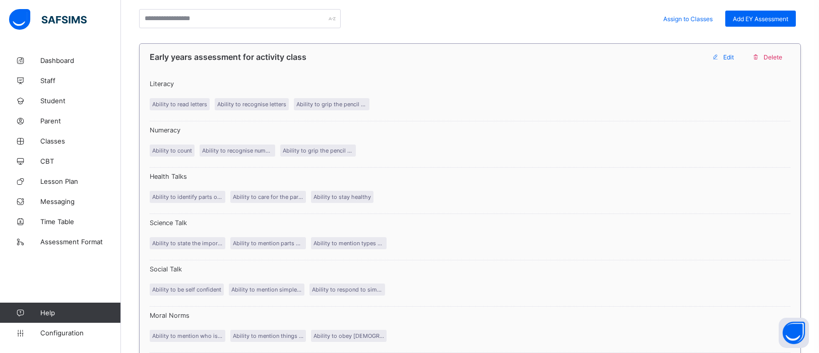
scroll to position [232, 0]
click at [724, 55] on span "Edit" at bounding box center [728, 58] width 11 height 8
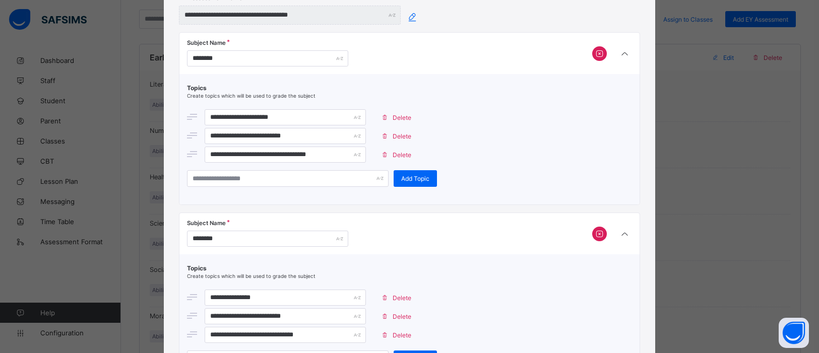
scroll to position [99, 0]
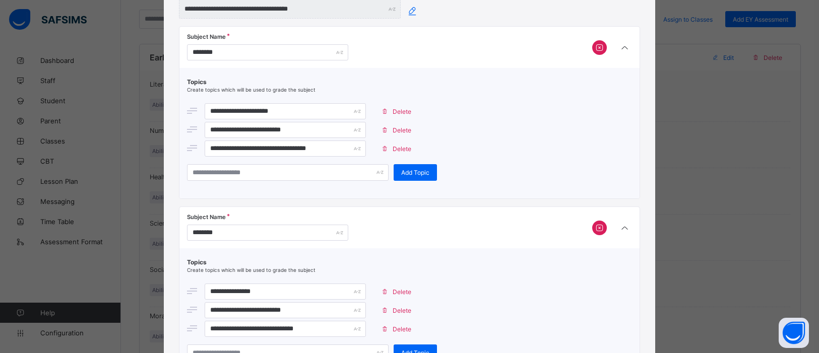
click at [406, 148] on span "Delete" at bounding box center [402, 149] width 19 height 8
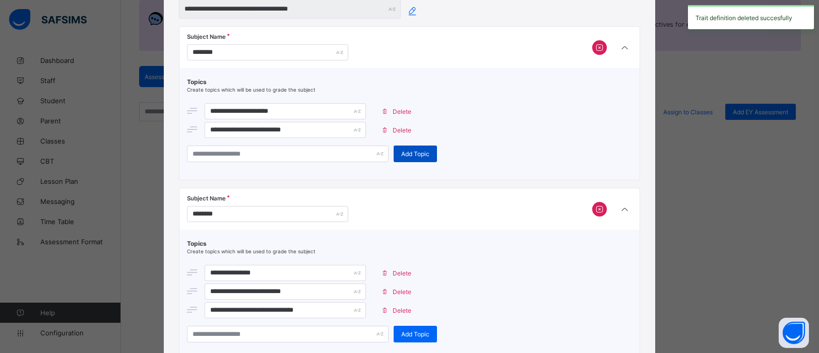
scroll to position [138, 0]
click at [394, 146] on div "Add Topic" at bounding box center [415, 154] width 43 height 17
click at [396, 131] on span "Delete" at bounding box center [402, 131] width 19 height 8
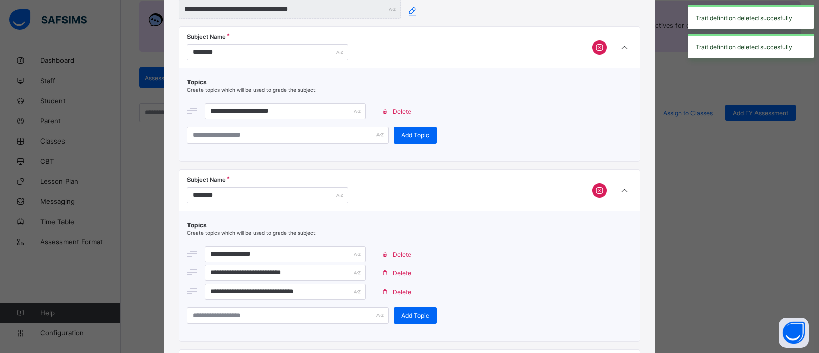
click at [398, 111] on span "Delete" at bounding box center [402, 112] width 19 height 8
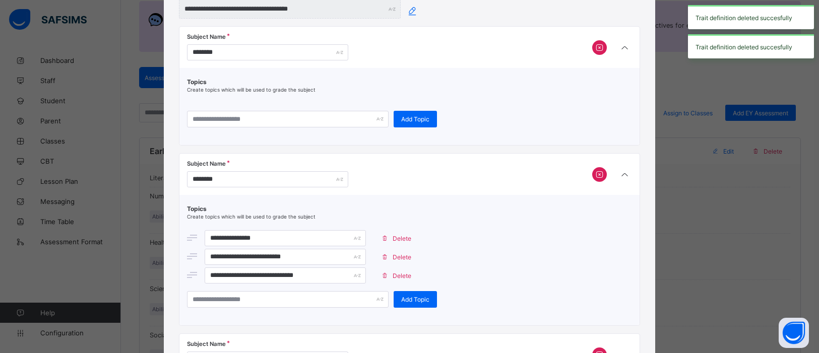
scroll to position [232, 0]
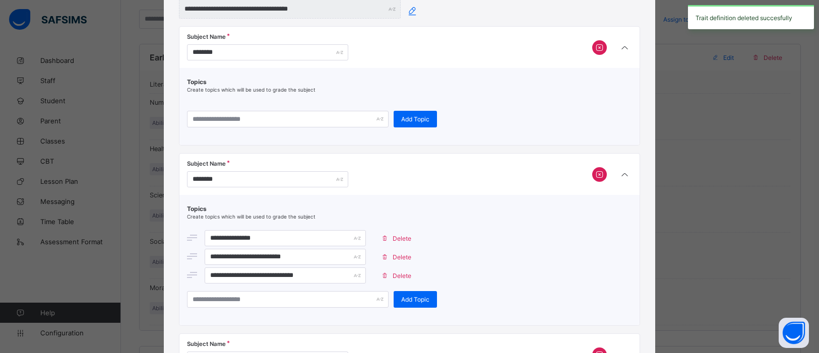
click at [596, 45] on icon at bounding box center [599, 48] width 11 height 10
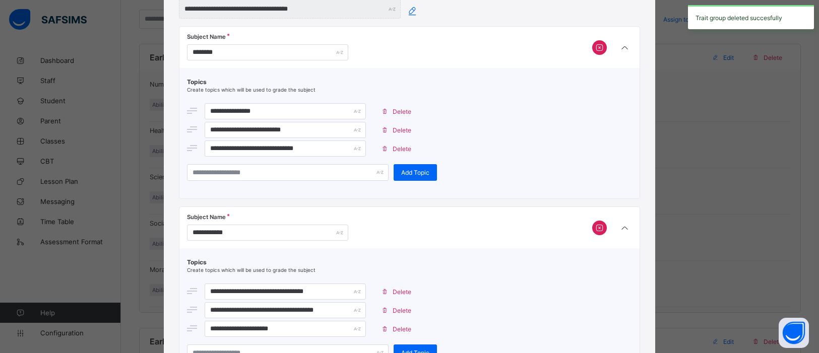
click at [596, 45] on icon at bounding box center [599, 48] width 11 height 10
click at [595, 47] on icon at bounding box center [599, 48] width 11 height 10
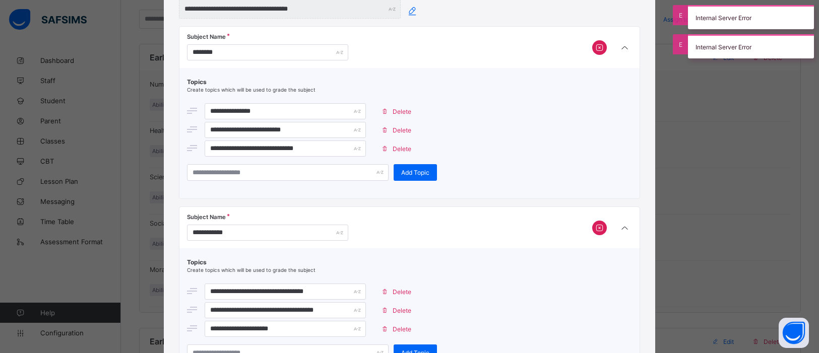
click at [401, 145] on span "Delete" at bounding box center [402, 149] width 19 height 8
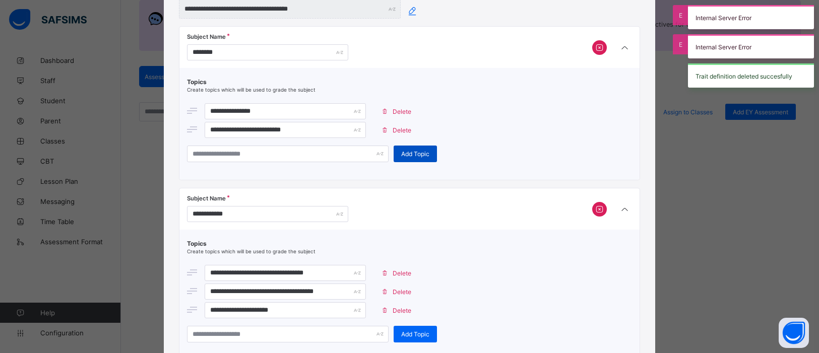
scroll to position [138, 0]
click at [400, 147] on div "Add Topic" at bounding box center [415, 154] width 43 height 17
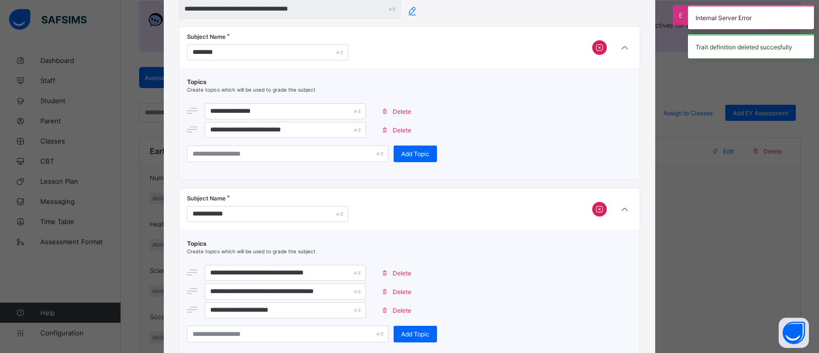
scroll to position [232, 0]
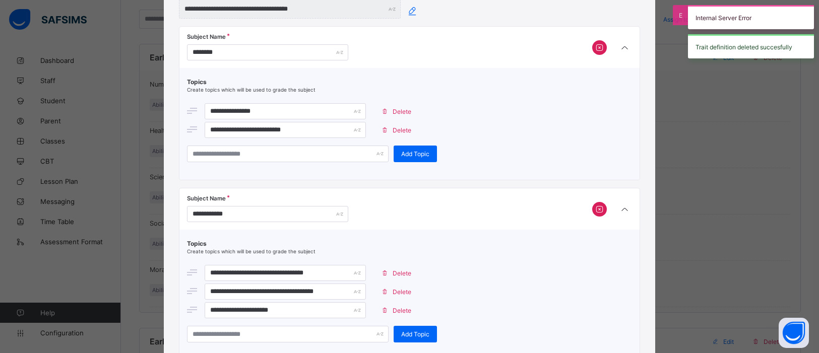
click at [400, 129] on span "Delete" at bounding box center [402, 131] width 19 height 8
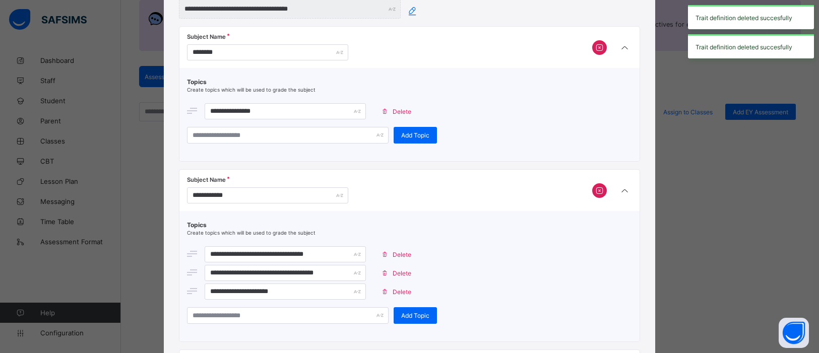
scroll to position [138, 0]
click at [401, 116] on div "Delete" at bounding box center [397, 111] width 43 height 16
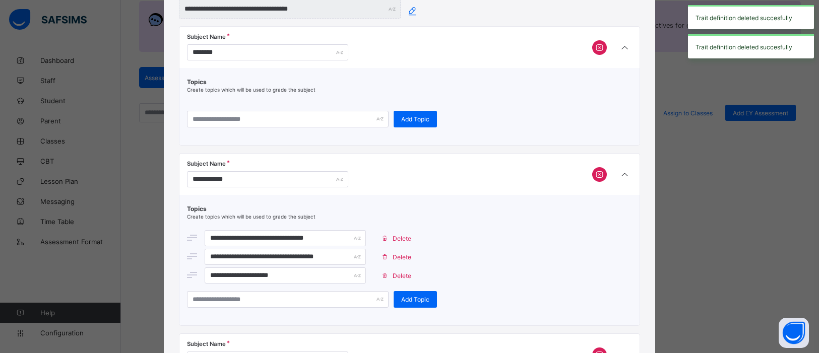
click at [596, 46] on icon at bounding box center [599, 48] width 11 height 10
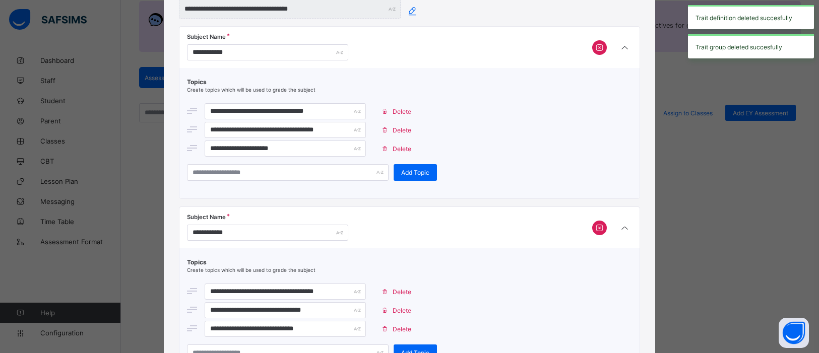
click at [401, 145] on span "Delete" at bounding box center [402, 149] width 19 height 8
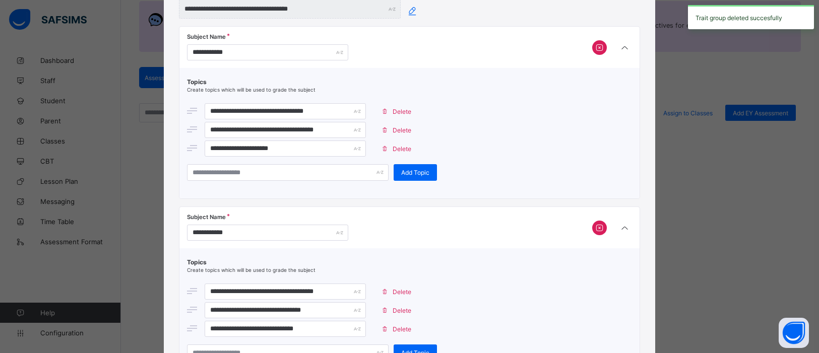
click at [400, 127] on span "Delete" at bounding box center [402, 131] width 19 height 8
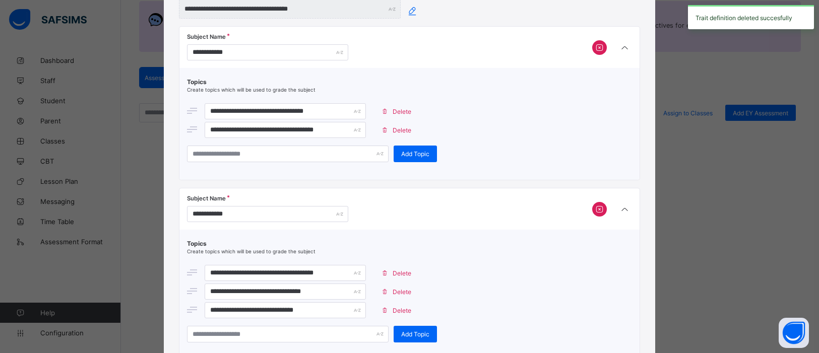
click at [397, 109] on span "Delete" at bounding box center [402, 112] width 19 height 8
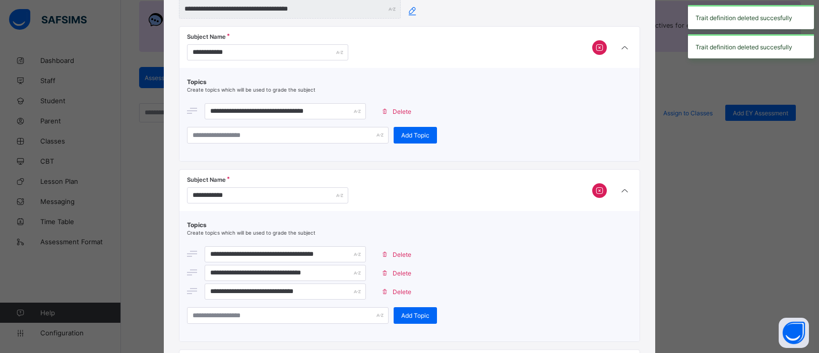
click at [396, 112] on span "Delete" at bounding box center [402, 112] width 19 height 8
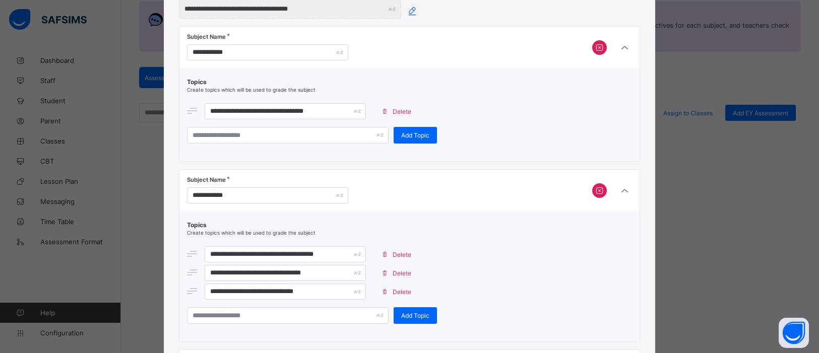
click at [401, 109] on span "Delete" at bounding box center [402, 112] width 19 height 8
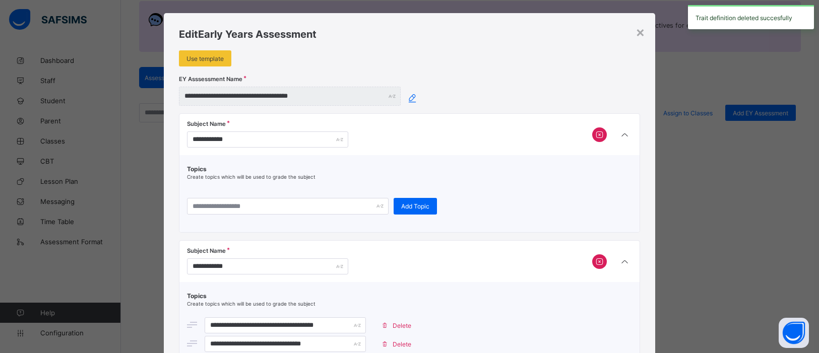
scroll to position [0, 0]
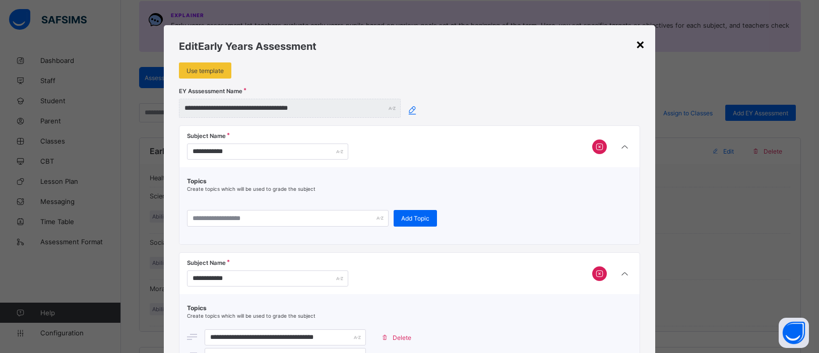
click at [641, 43] on div "×" at bounding box center [641, 43] width 10 height 17
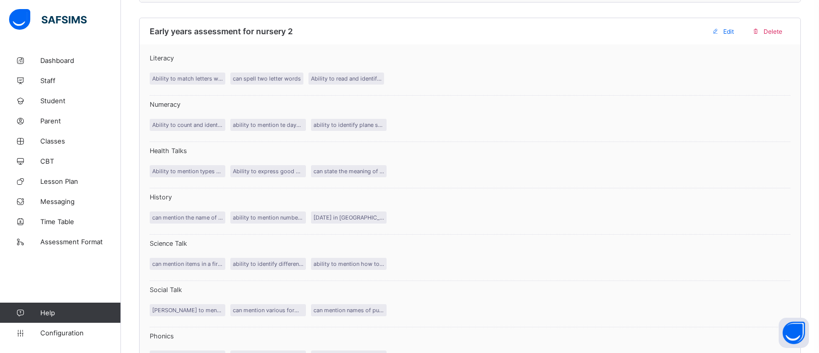
scroll to position [1314, 0]
click at [726, 29] on span "Edit" at bounding box center [728, 32] width 11 height 8
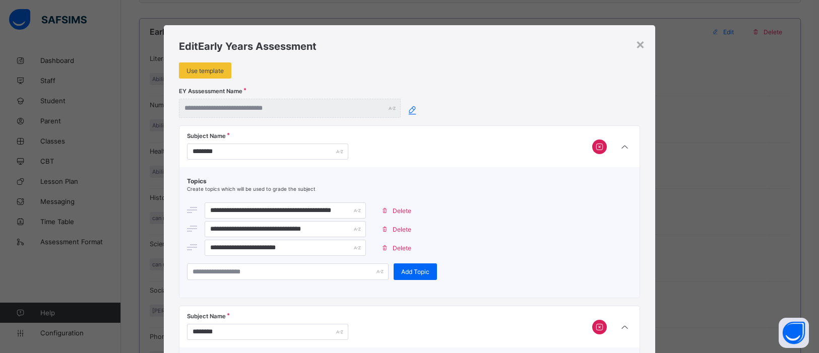
type input "**********"
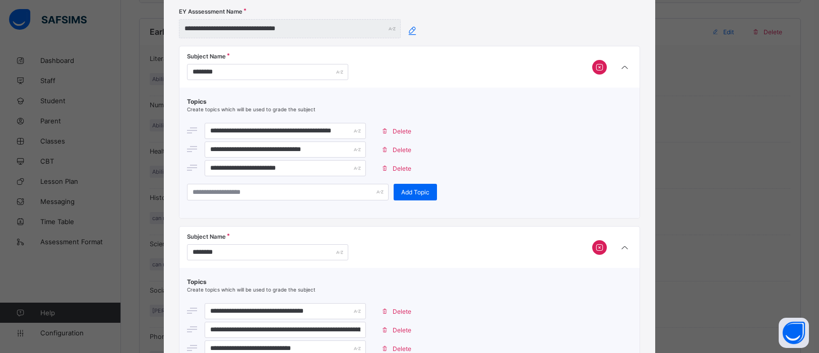
scroll to position [83, 0]
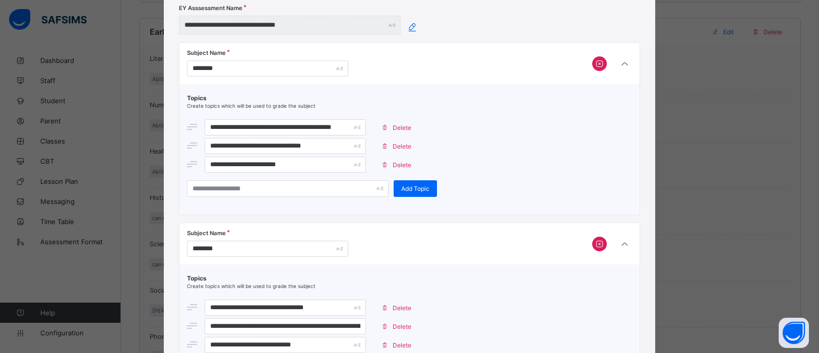
click at [399, 164] on span "Delete" at bounding box center [402, 165] width 19 height 8
click at [400, 161] on span "Delete" at bounding box center [402, 165] width 19 height 8
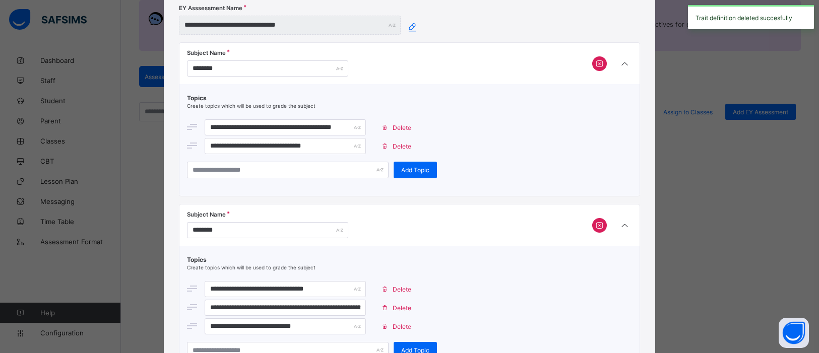
scroll to position [138, 0]
click at [405, 144] on span "Delete" at bounding box center [402, 147] width 19 height 8
click at [393, 143] on span "Delete" at bounding box center [402, 147] width 19 height 8
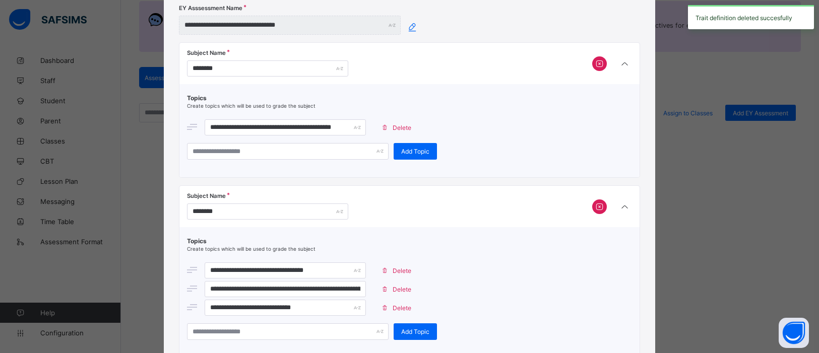
click at [396, 124] on span "Delete" at bounding box center [402, 128] width 19 height 8
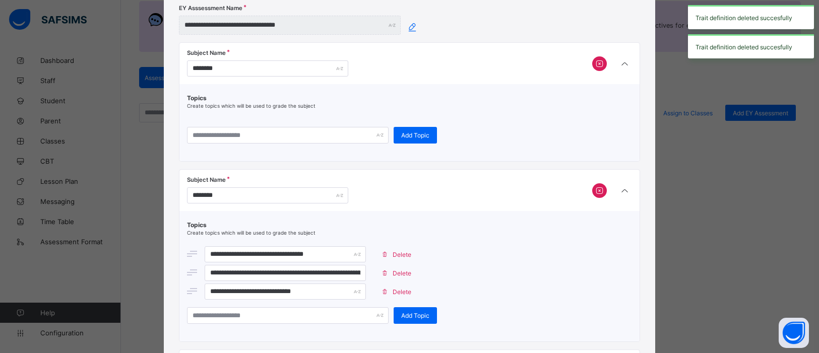
click at [599, 61] on icon at bounding box center [599, 64] width 11 height 10
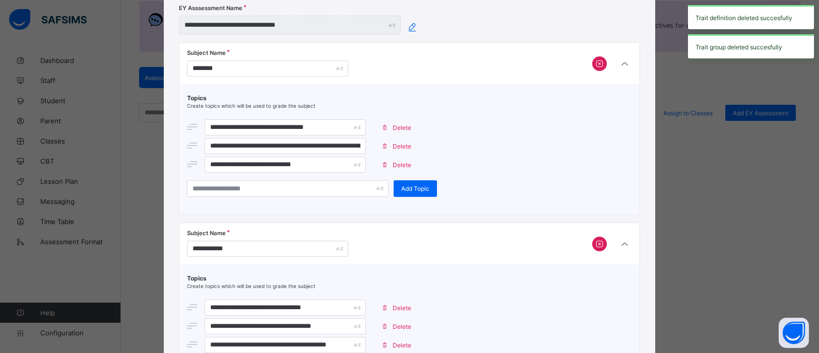
click at [401, 165] on span "Delete" at bounding box center [402, 165] width 19 height 8
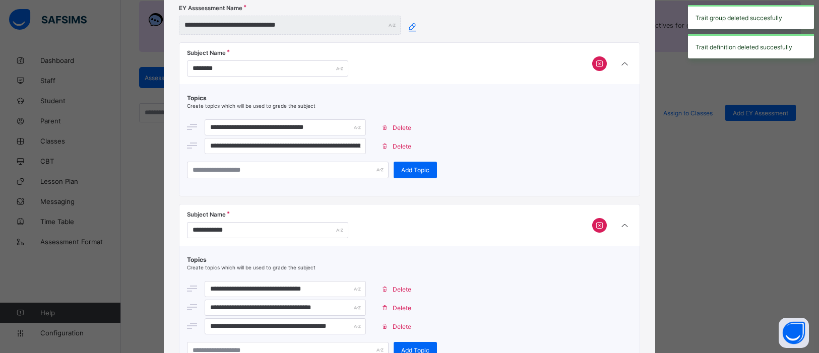
click at [399, 146] on span "Delete" at bounding box center [402, 147] width 19 height 8
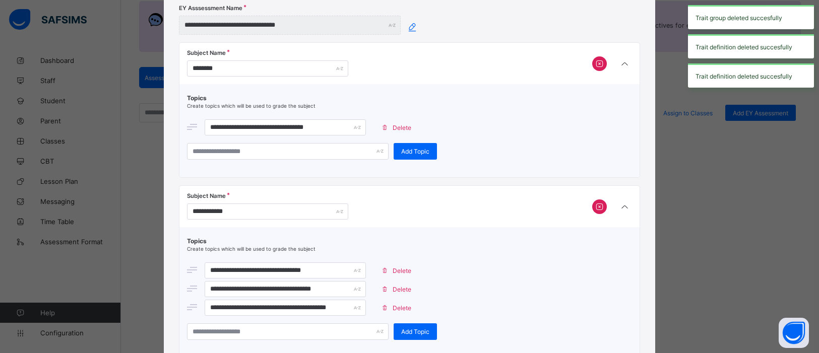
click at [395, 130] on span "Delete" at bounding box center [402, 128] width 19 height 8
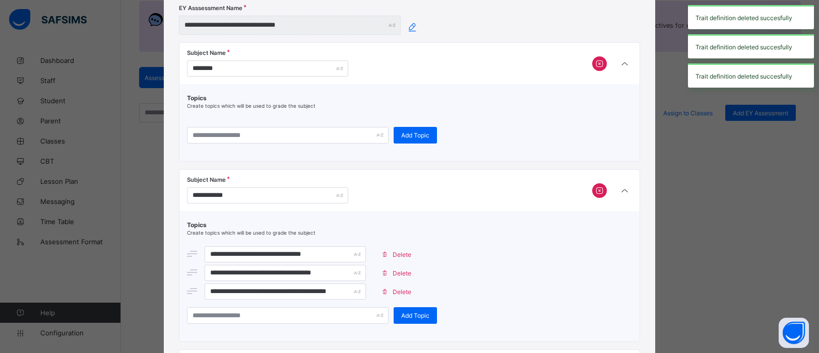
click at [597, 61] on icon at bounding box center [599, 64] width 11 height 10
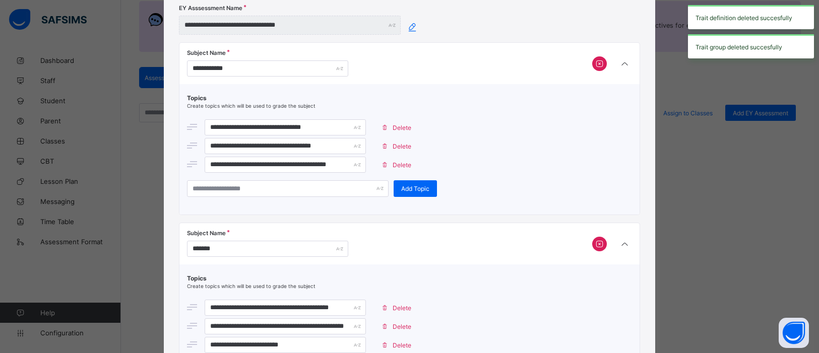
scroll to position [1298, 0]
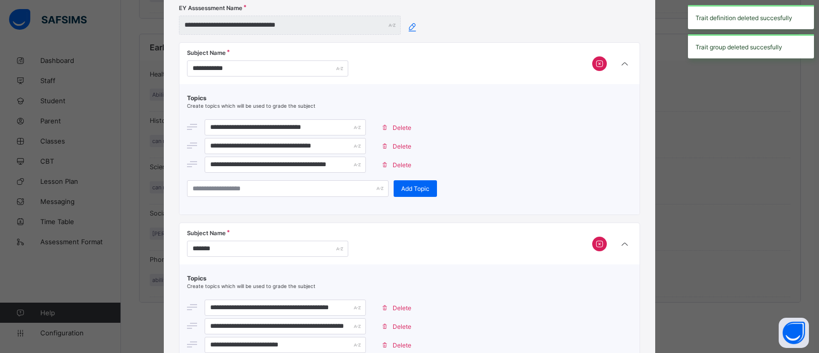
click at [396, 161] on span "Delete" at bounding box center [402, 165] width 19 height 8
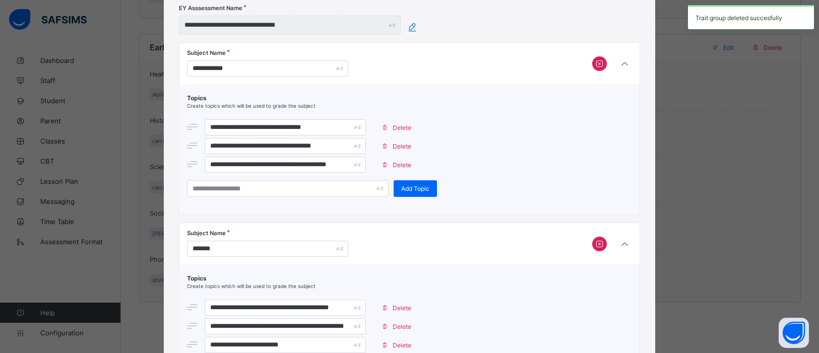
scroll to position [138, 0]
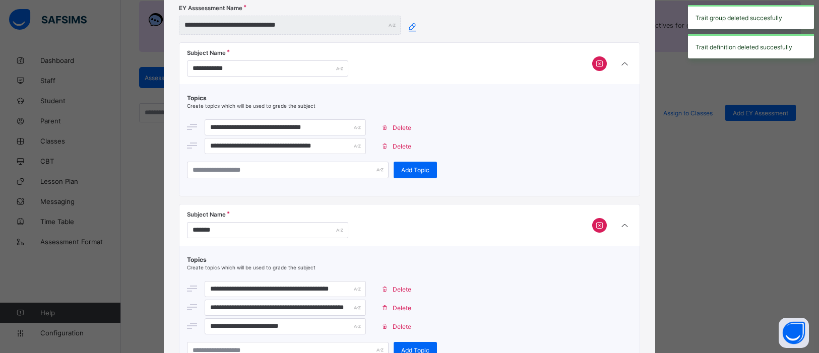
click at [397, 147] on span "Delete" at bounding box center [402, 147] width 19 height 8
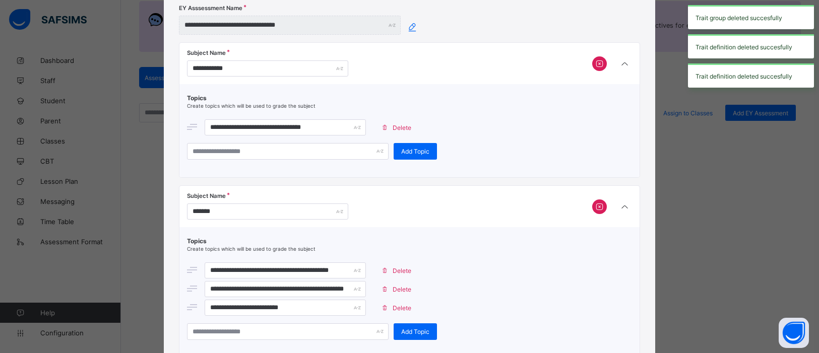
click at [395, 126] on span "Delete" at bounding box center [402, 128] width 19 height 8
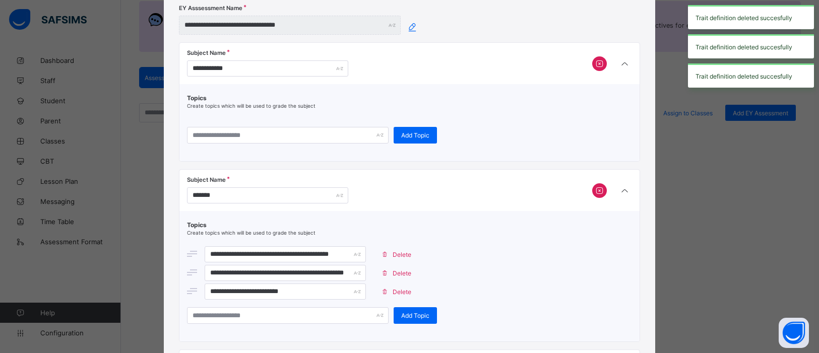
click at [599, 67] on icon at bounding box center [599, 64] width 11 height 10
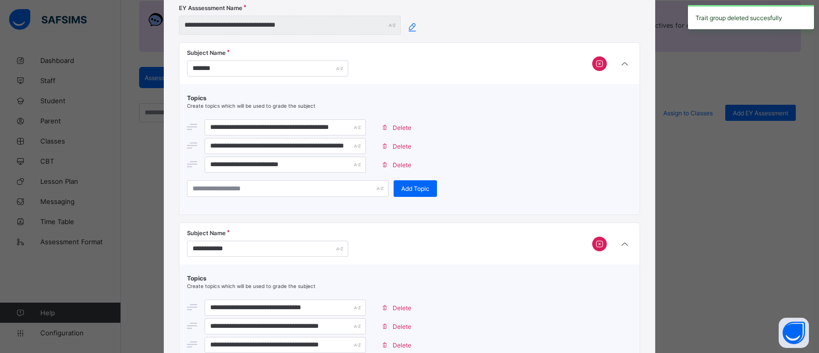
click at [401, 166] on span "Delete" at bounding box center [402, 165] width 19 height 8
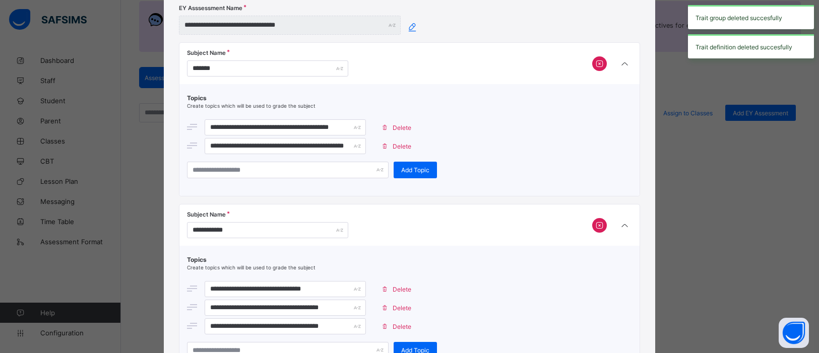
click at [399, 145] on span "Delete" at bounding box center [402, 147] width 19 height 8
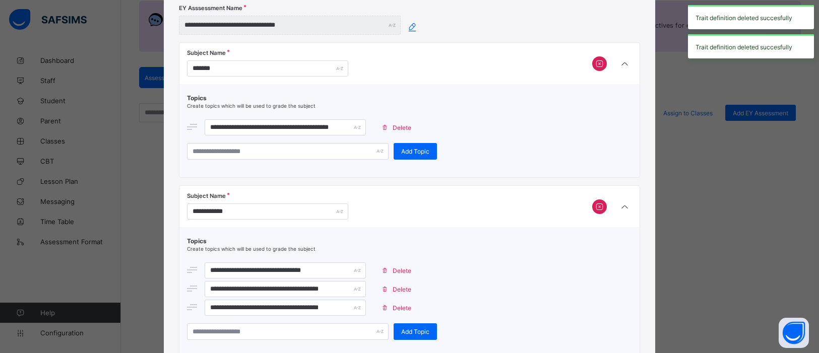
click at [399, 129] on span "Delete" at bounding box center [402, 128] width 19 height 8
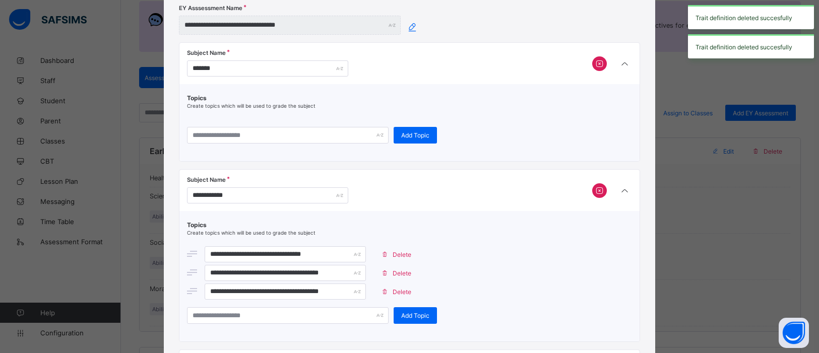
scroll to position [1225, 0]
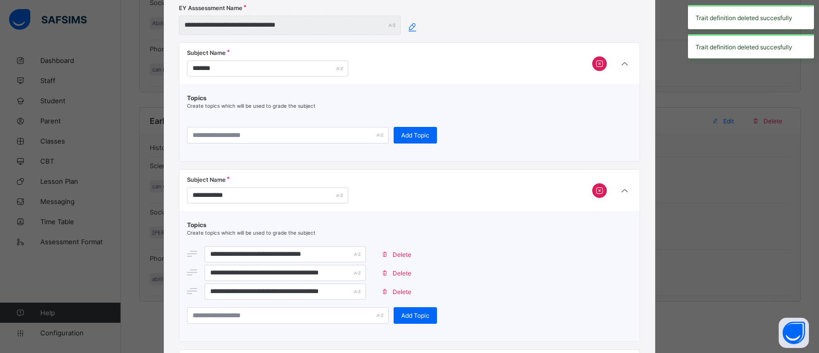
click at [597, 60] on icon at bounding box center [599, 64] width 11 height 10
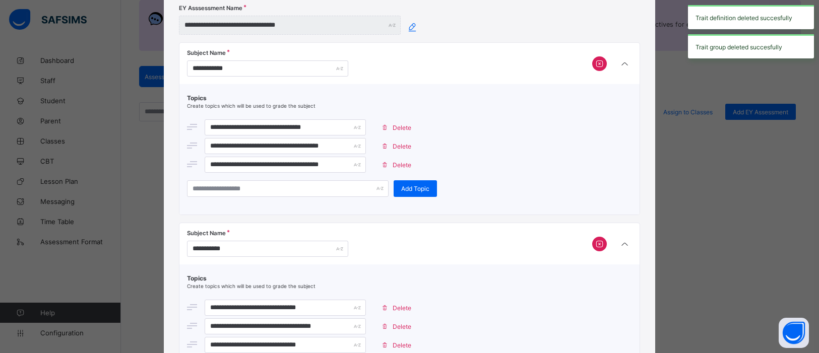
scroll to position [138, 0]
click at [399, 165] on span "Delete" at bounding box center [402, 165] width 19 height 8
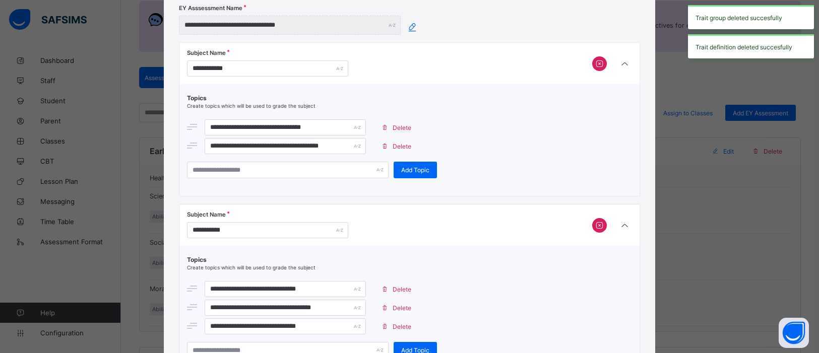
scroll to position [1206, 0]
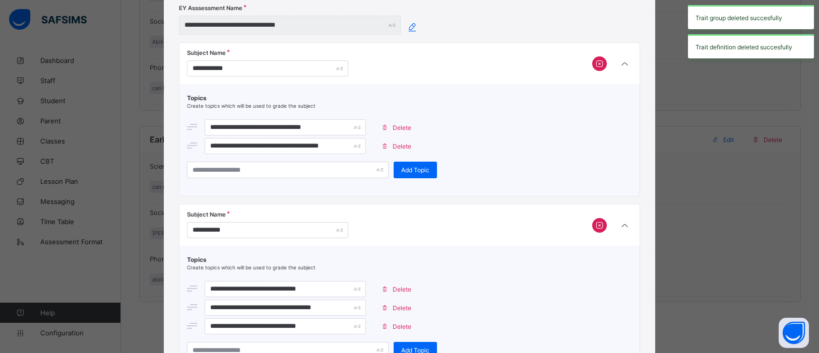
click at [395, 143] on span "Delete" at bounding box center [402, 147] width 19 height 8
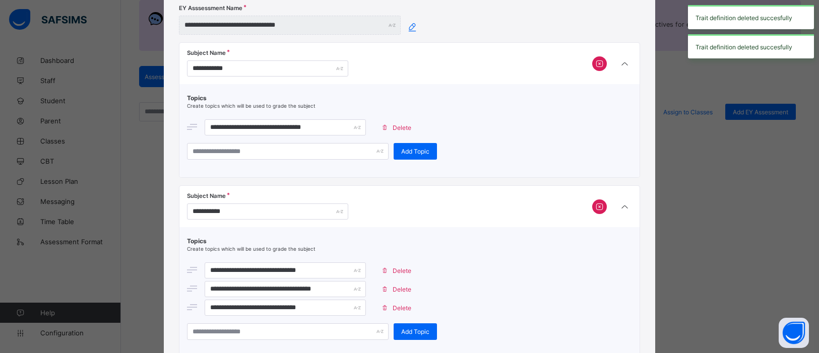
scroll to position [138, 0]
click at [402, 126] on span "Delete" at bounding box center [402, 128] width 19 height 8
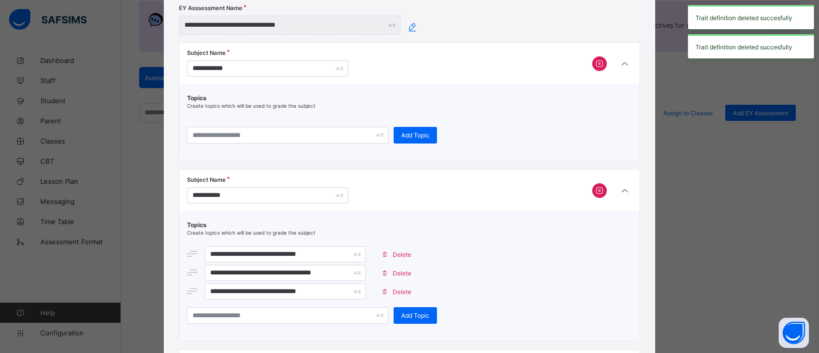
click at [598, 65] on icon at bounding box center [599, 64] width 11 height 10
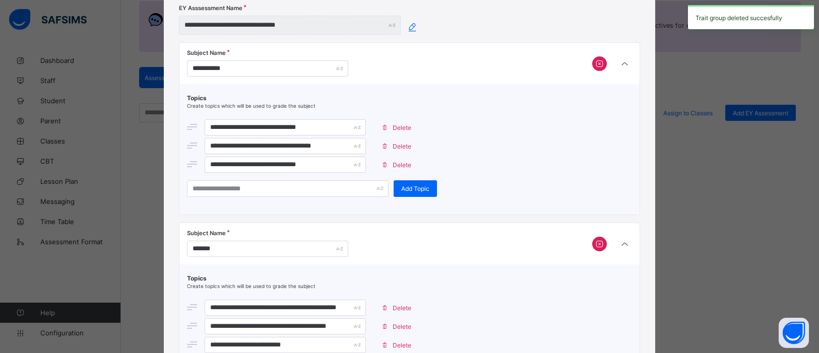
click at [396, 163] on span "Delete" at bounding box center [402, 165] width 19 height 8
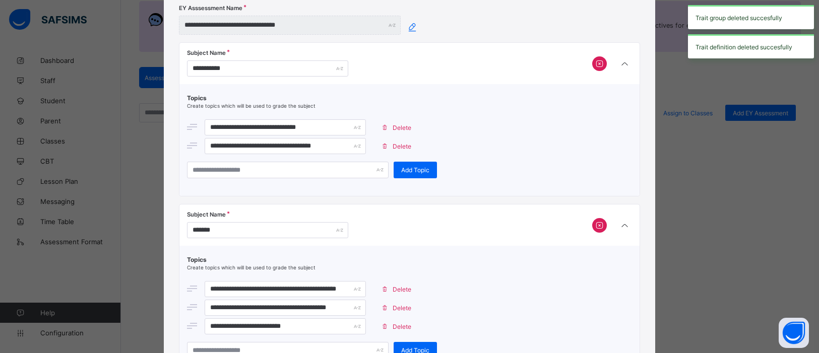
click at [400, 145] on span "Delete" at bounding box center [402, 147] width 19 height 8
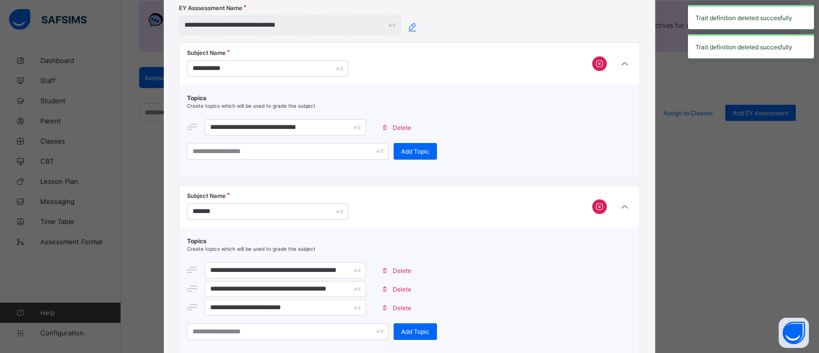
click at [398, 129] on span "Delete" at bounding box center [402, 128] width 19 height 8
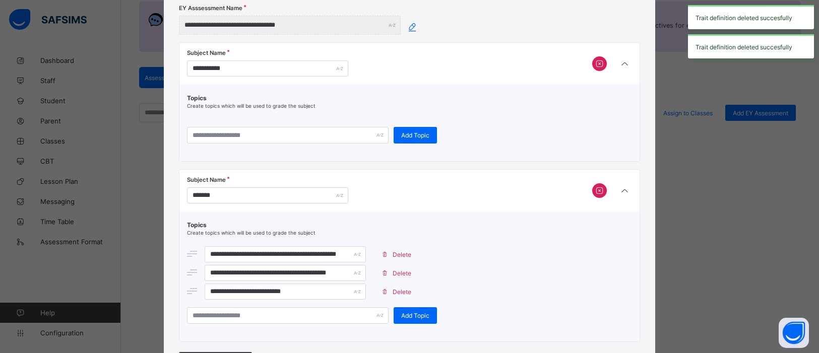
click at [594, 60] on icon at bounding box center [599, 64] width 11 height 10
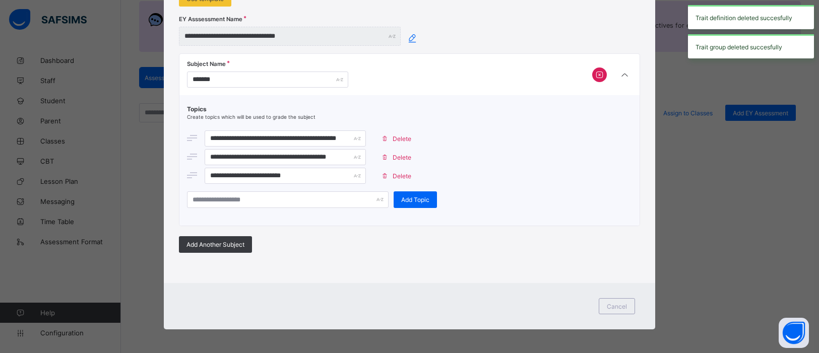
scroll to position [1114, 0]
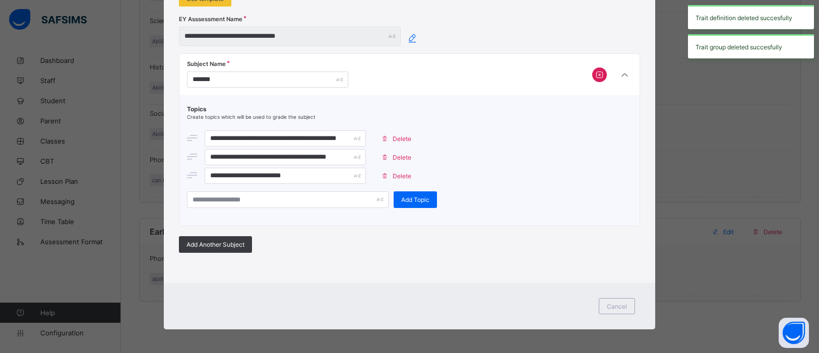
click at [399, 173] on span "Delete" at bounding box center [402, 176] width 19 height 8
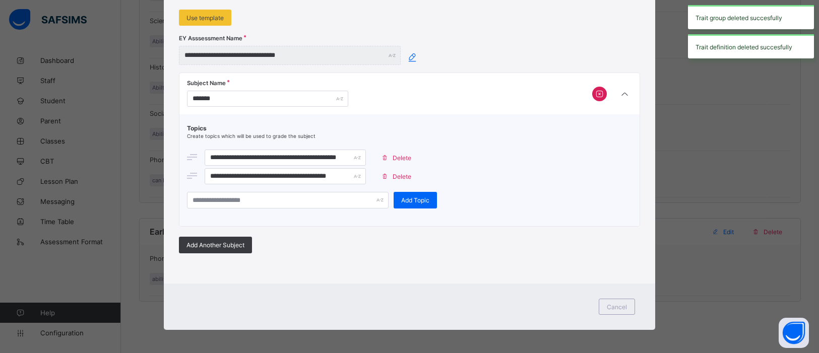
click at [393, 173] on span "Delete" at bounding box center [402, 177] width 19 height 8
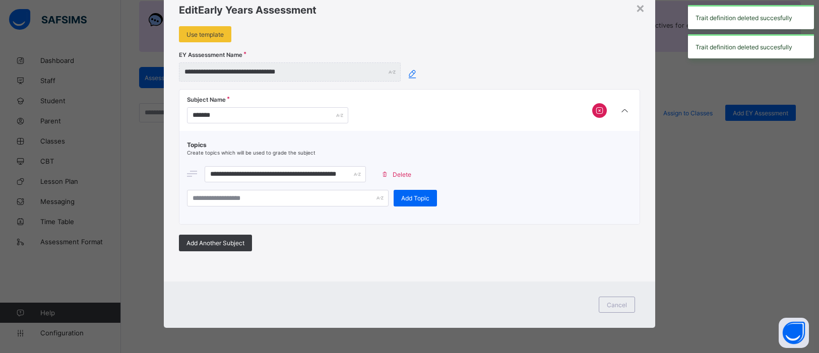
scroll to position [0, 0]
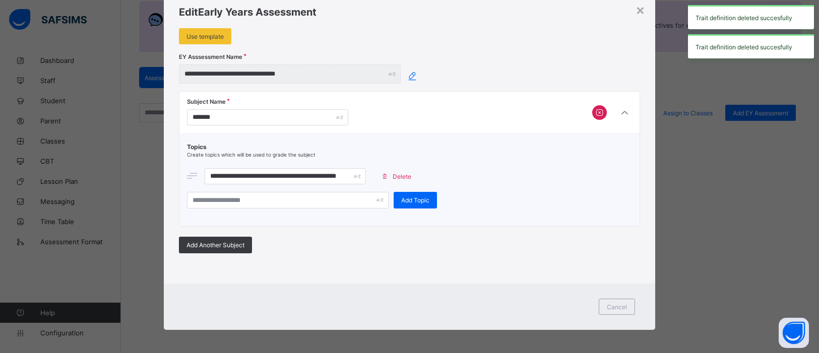
click at [399, 175] on span "Delete" at bounding box center [402, 177] width 19 height 8
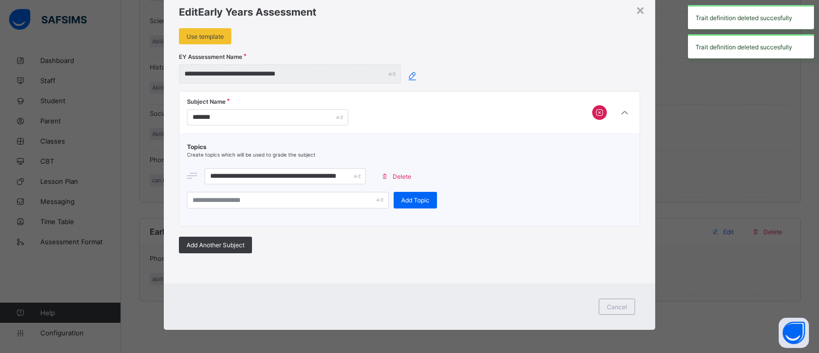
scroll to position [138, 0]
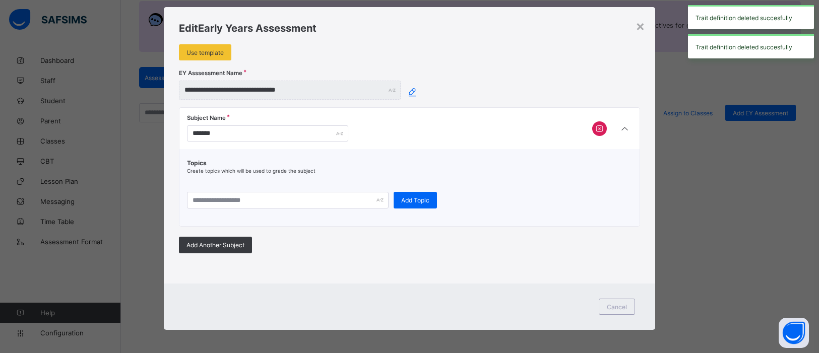
click at [598, 126] on icon at bounding box center [599, 129] width 11 height 10
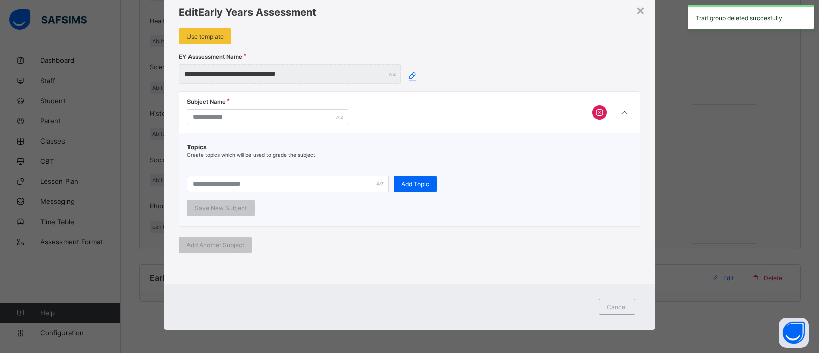
click at [596, 114] on icon at bounding box center [599, 113] width 11 height 10
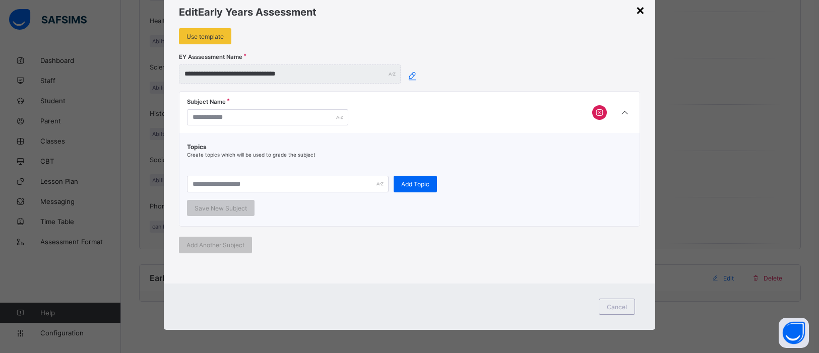
click at [639, 15] on div "×" at bounding box center [641, 9] width 10 height 17
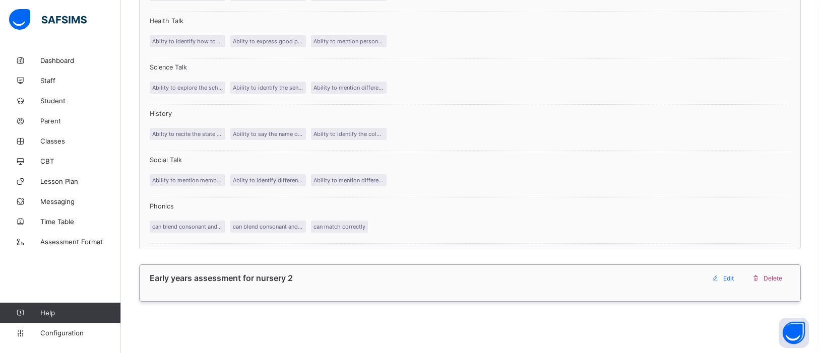
click at [774, 275] on span "Delete" at bounding box center [773, 279] width 19 height 8
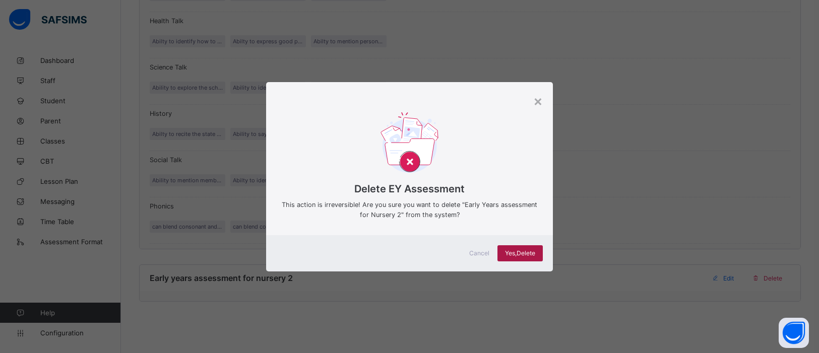
click at [525, 257] on span "Yes, Delete" at bounding box center [520, 253] width 30 height 8
click at [525, 253] on span "Yes, Delete" at bounding box center [520, 253] width 30 height 8
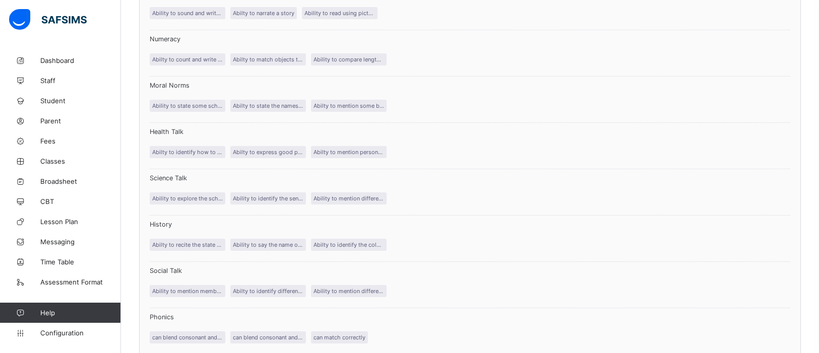
scroll to position [1068, 0]
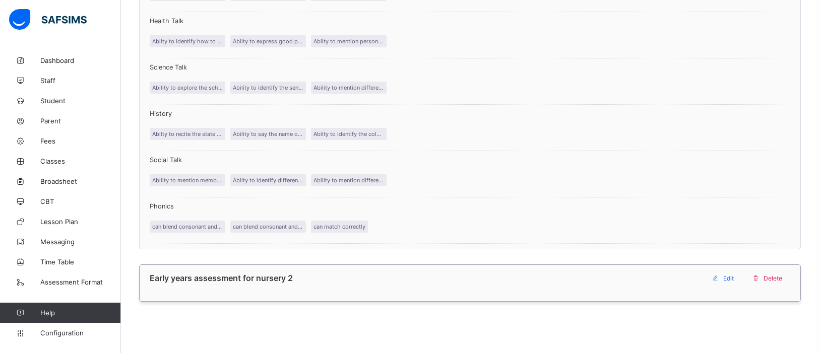
click at [771, 275] on span "Delete" at bounding box center [773, 279] width 19 height 8
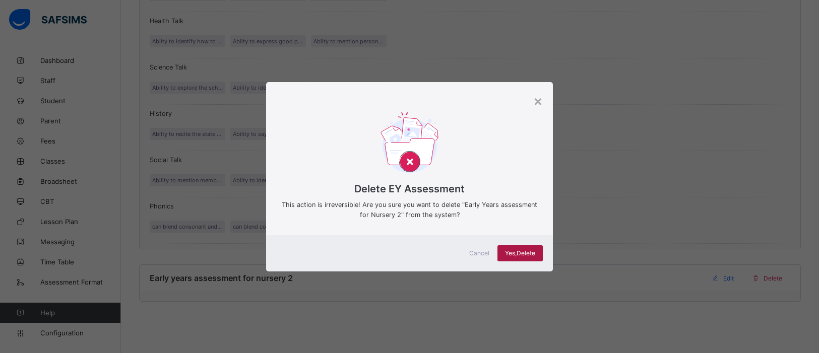
click at [512, 257] on div "Yes, Delete" at bounding box center [519, 253] width 45 height 16
click at [534, 105] on div "×" at bounding box center [538, 100] width 10 height 17
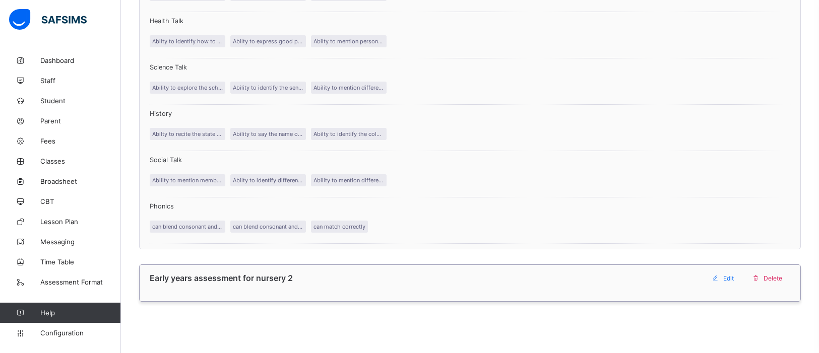
click at [725, 277] on span "Edit" at bounding box center [728, 279] width 11 height 8
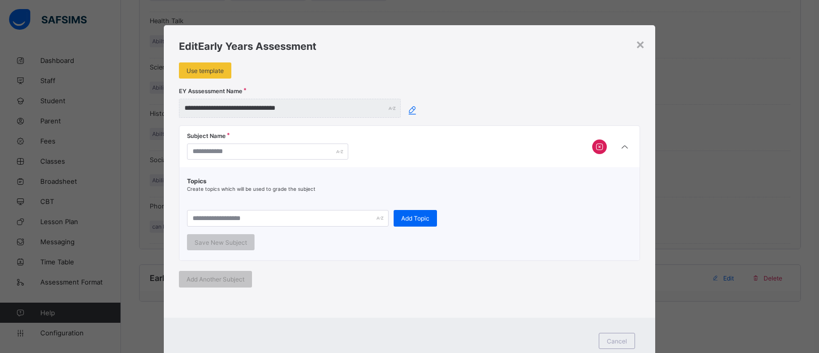
click at [597, 147] on icon at bounding box center [599, 147] width 11 height 10
click at [389, 107] on div "**********" at bounding box center [290, 108] width 222 height 19
click at [336, 152] on div at bounding box center [267, 152] width 161 height 16
click at [410, 111] on icon at bounding box center [412, 110] width 13 height 11
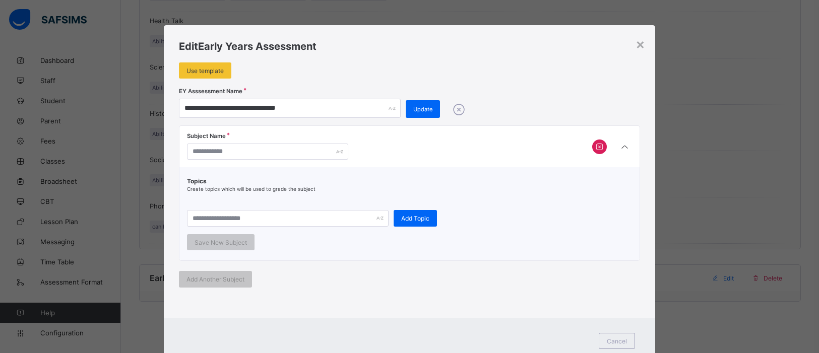
click at [458, 111] on icon at bounding box center [459, 109] width 18 height 15
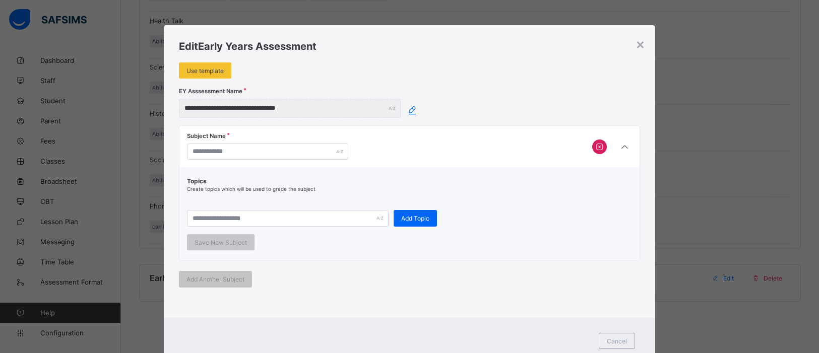
click at [407, 110] on icon at bounding box center [412, 110] width 13 height 11
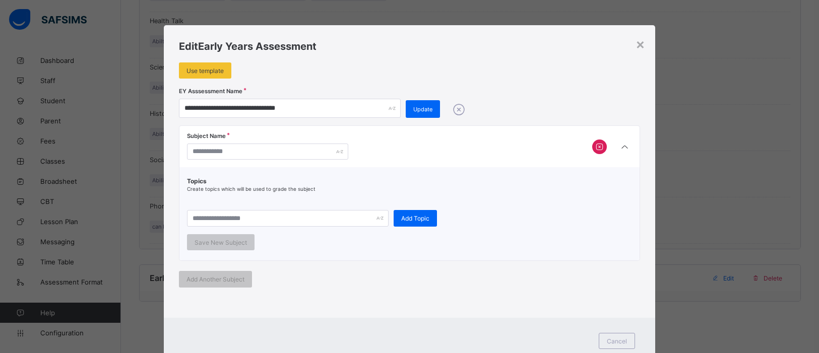
click at [455, 110] on icon at bounding box center [459, 109] width 18 height 15
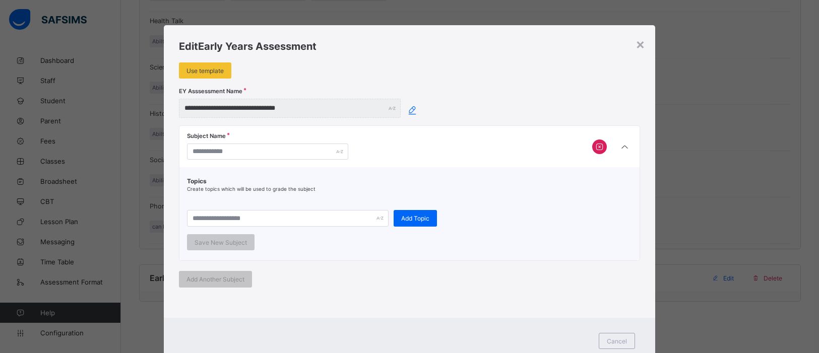
click at [409, 109] on icon at bounding box center [412, 110] width 13 height 11
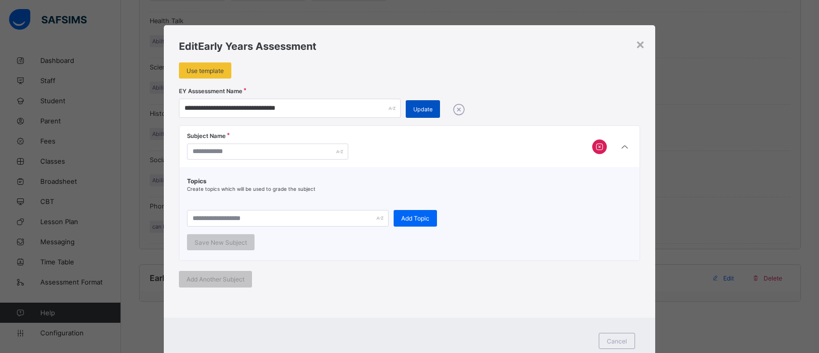
click at [414, 110] on span "Update" at bounding box center [422, 109] width 19 height 7
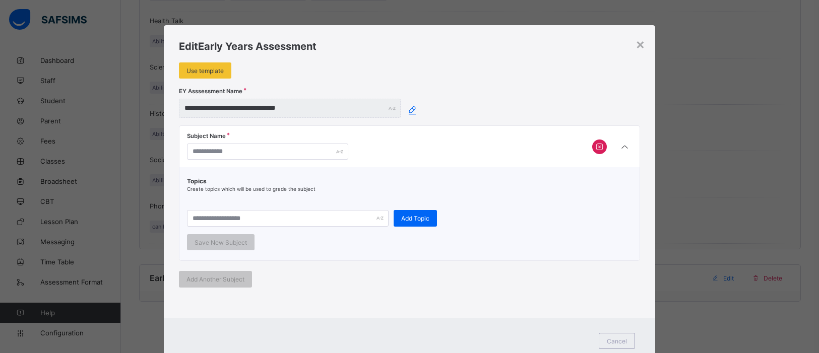
click at [595, 145] on icon at bounding box center [599, 147] width 11 height 10
click at [409, 107] on icon at bounding box center [412, 110] width 13 height 11
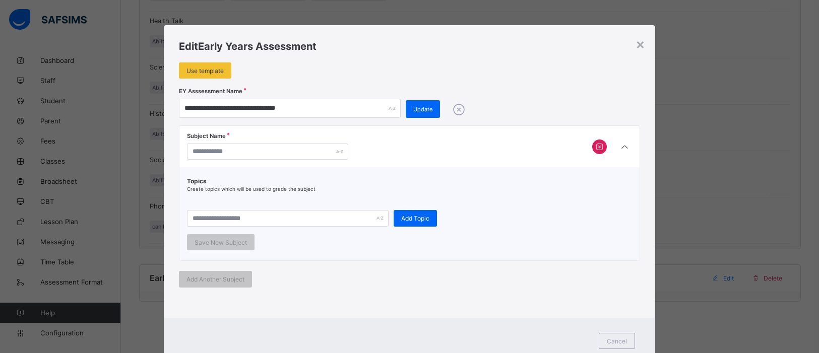
click at [456, 110] on icon at bounding box center [459, 109] width 18 height 15
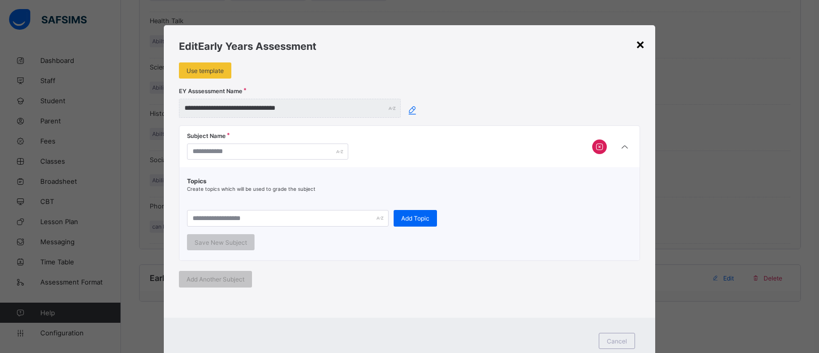
click at [636, 45] on div "×" at bounding box center [641, 43] width 10 height 17
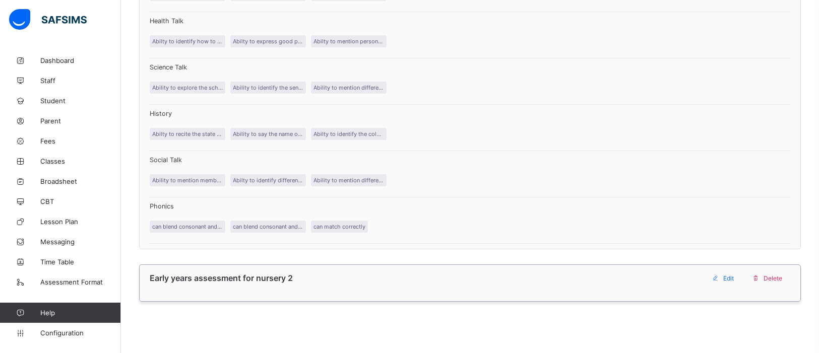
click at [775, 275] on span "Delete" at bounding box center [773, 279] width 19 height 8
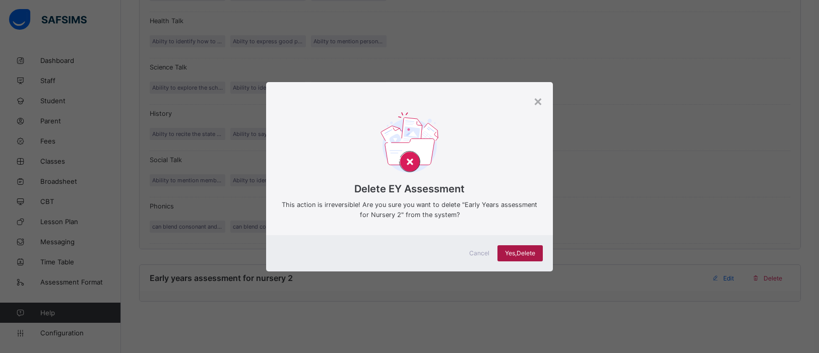
click at [512, 246] on div "Yes, Delete" at bounding box center [519, 253] width 45 height 16
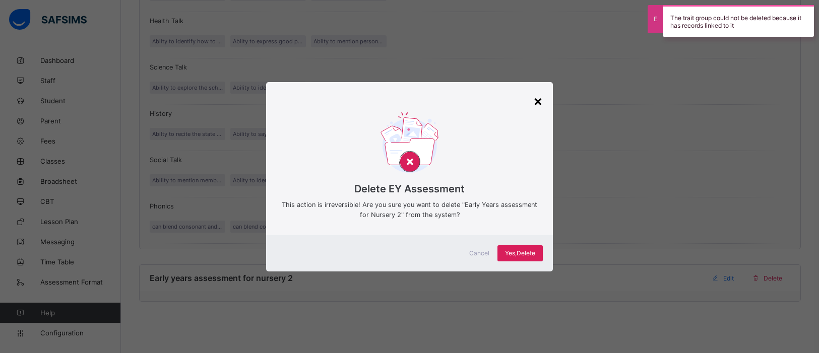
click at [538, 100] on div "×" at bounding box center [538, 100] width 10 height 17
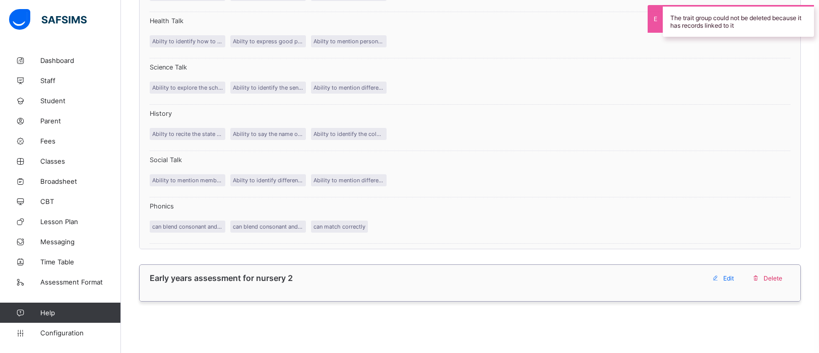
click at [724, 275] on span "Edit" at bounding box center [728, 279] width 11 height 8
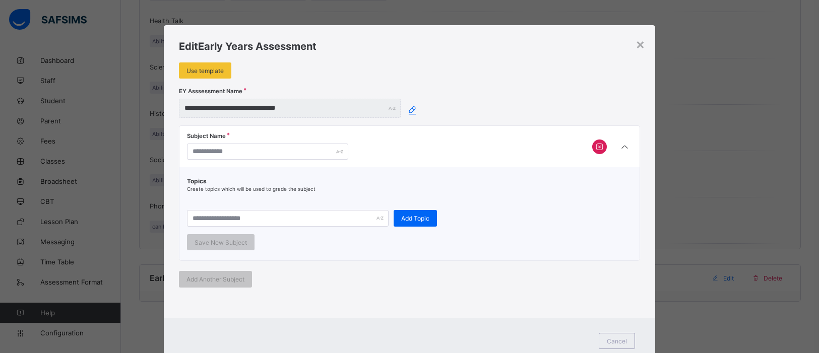
click at [409, 112] on icon at bounding box center [412, 110] width 13 height 11
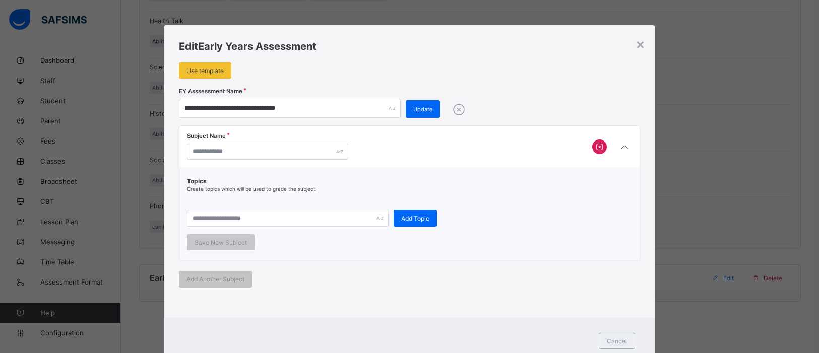
click at [460, 111] on icon at bounding box center [459, 109] width 18 height 15
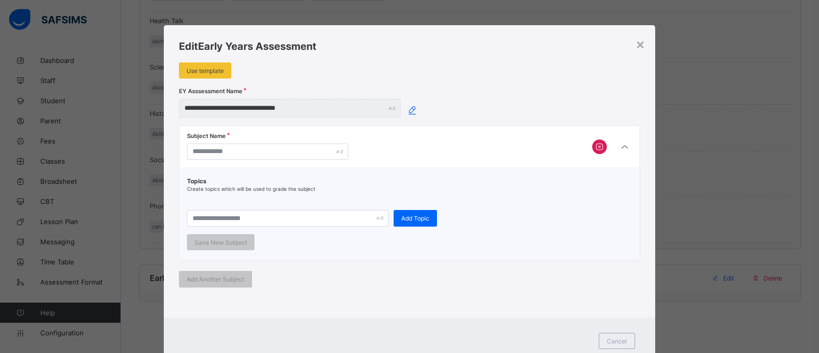
click at [408, 113] on icon at bounding box center [412, 110] width 13 height 11
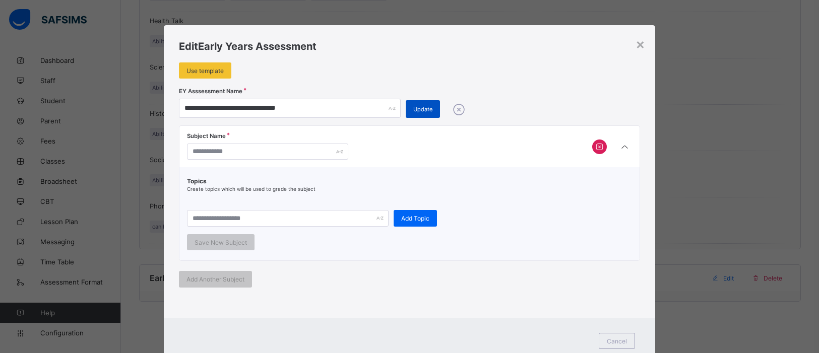
click at [417, 114] on div "Update" at bounding box center [423, 109] width 34 height 18
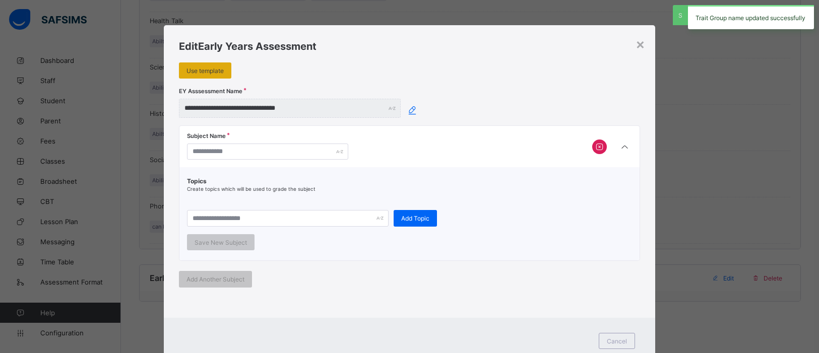
click at [204, 75] on div "Use template" at bounding box center [205, 70] width 52 height 16
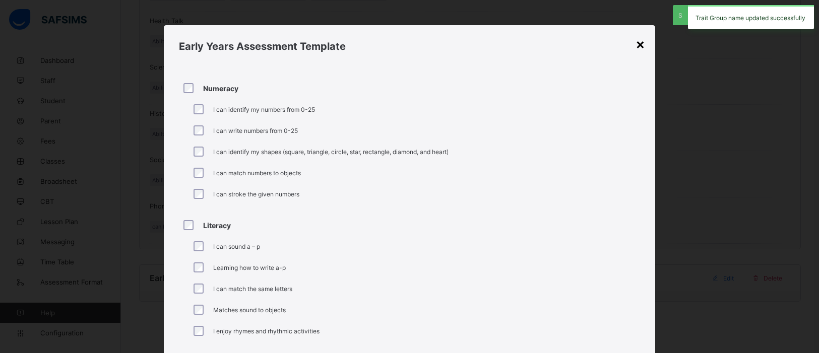
click at [639, 46] on div "×" at bounding box center [641, 43] width 10 height 17
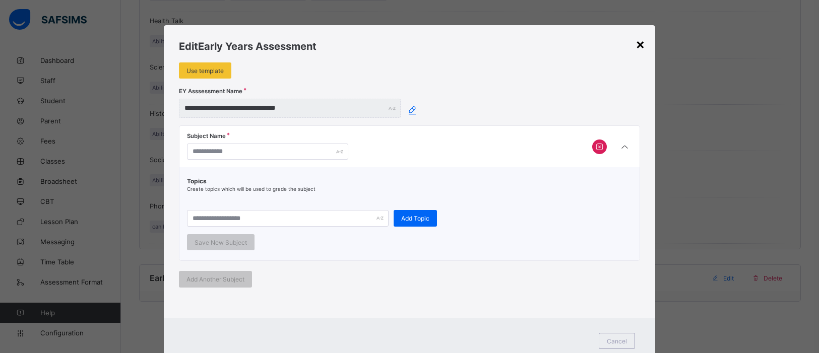
click at [639, 45] on div "×" at bounding box center [641, 43] width 10 height 17
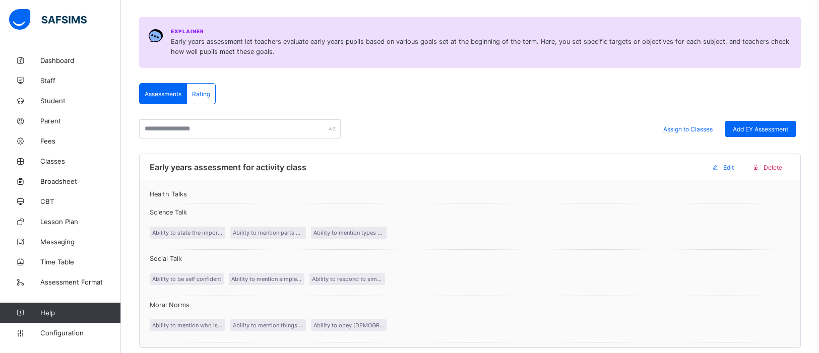
scroll to position [124, 0]
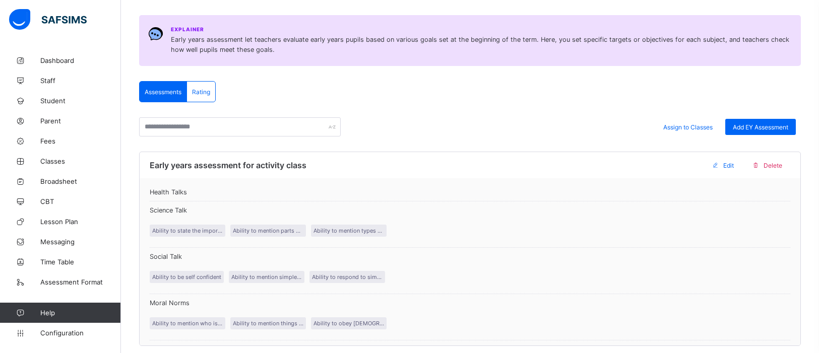
click at [199, 94] on span "Rating" at bounding box center [201, 92] width 18 height 8
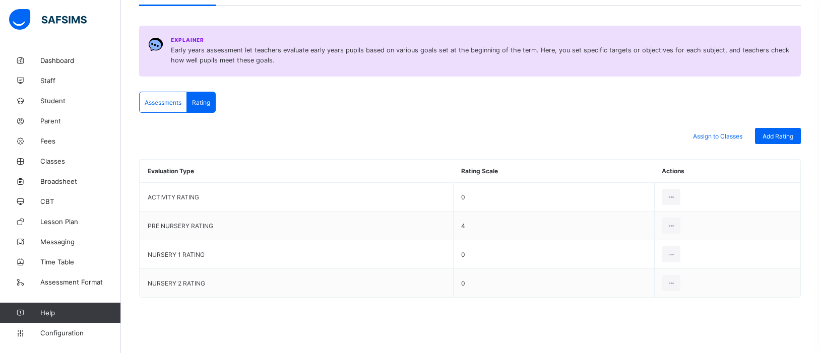
scroll to position [112, 0]
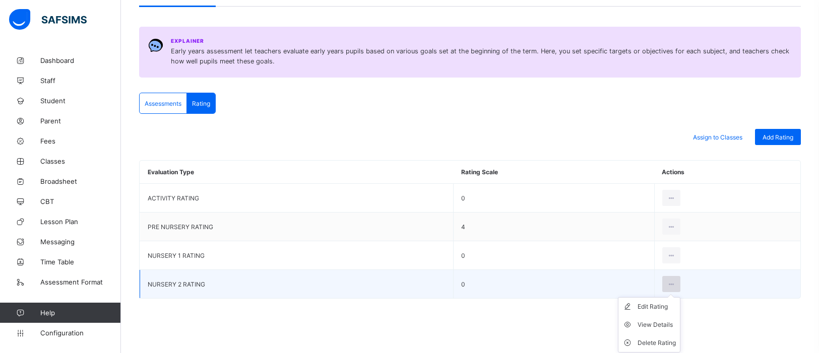
click at [672, 285] on icon at bounding box center [671, 285] width 9 height 8
click at [656, 346] on div "Delete Rating" at bounding box center [657, 343] width 38 height 10
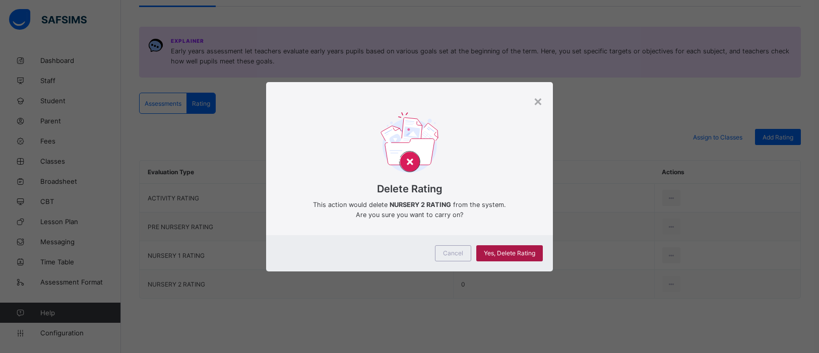
click at [513, 256] on span "Yes, Delete Rating" at bounding box center [509, 253] width 51 height 8
click at [513, 256] on div "Yes, Delete Rating" at bounding box center [509, 253] width 67 height 16
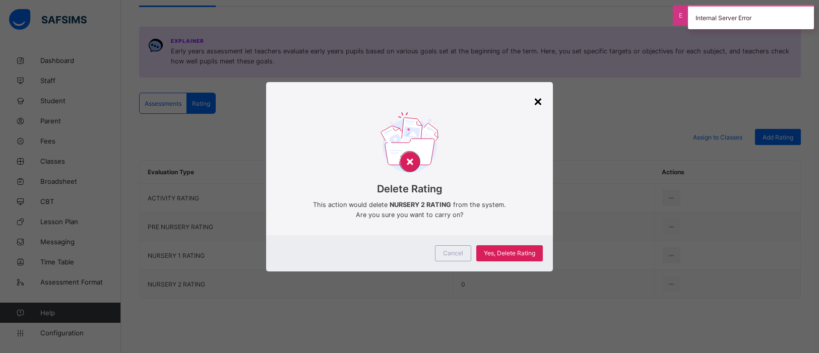
click at [536, 100] on div "×" at bounding box center [538, 100] width 10 height 17
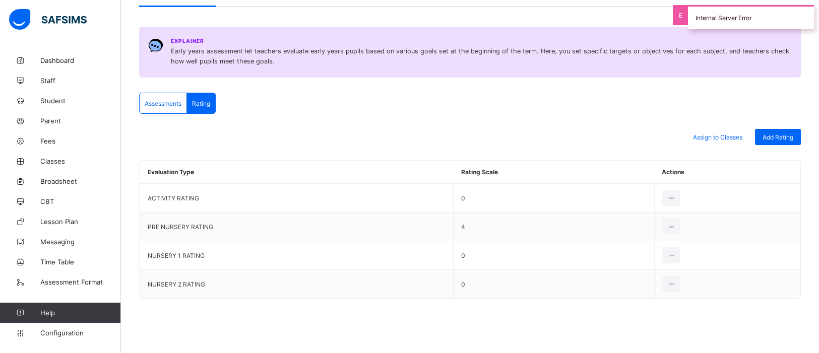
click at [146, 94] on div "Assessments" at bounding box center [163, 103] width 47 height 20
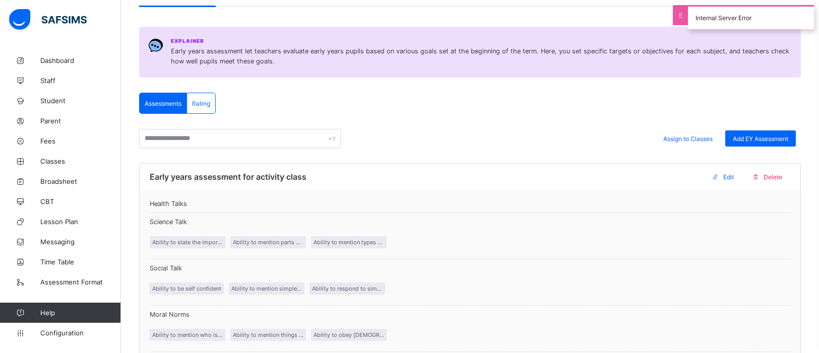
scroll to position [124, 0]
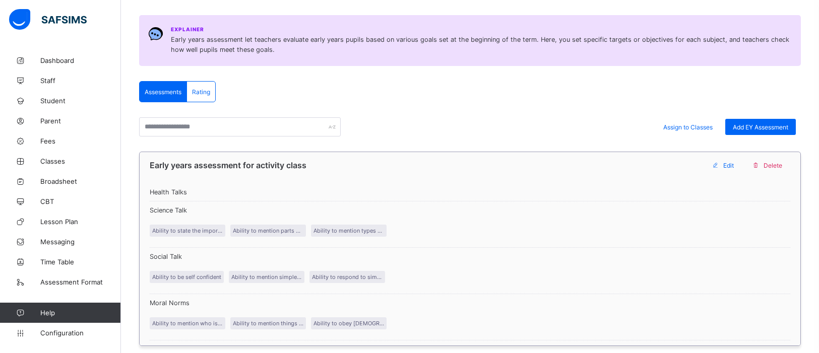
click at [557, 255] on span "Social Talk" at bounding box center [470, 257] width 641 height 8
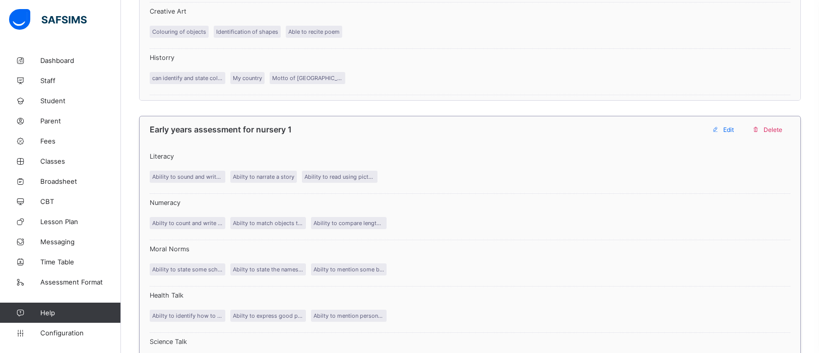
scroll to position [792, 0]
click at [775, 127] on span "Delete" at bounding box center [773, 131] width 19 height 8
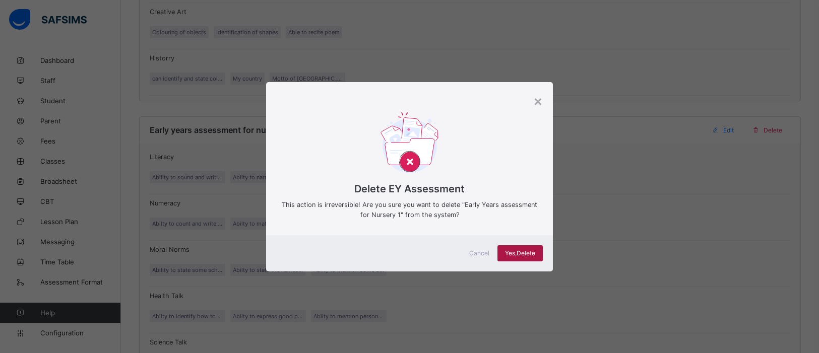
click at [500, 247] on div "Yes, Delete" at bounding box center [519, 253] width 45 height 16
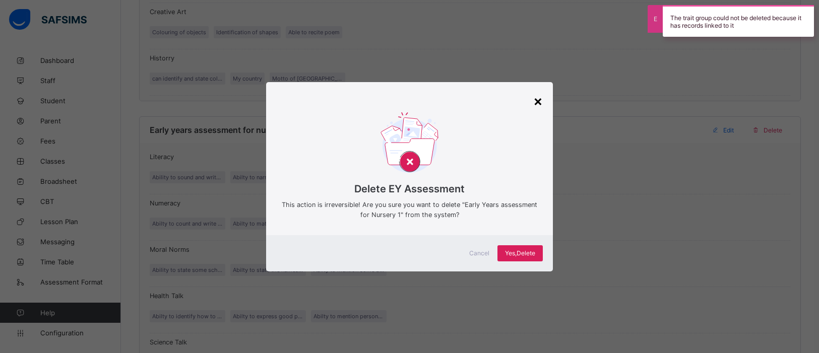
click at [534, 104] on div "×" at bounding box center [538, 100] width 10 height 17
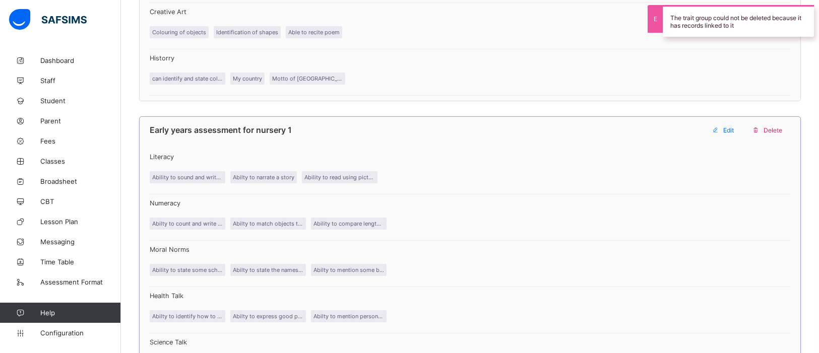
click at [732, 127] on span "Edit" at bounding box center [728, 131] width 11 height 8
type input "**********"
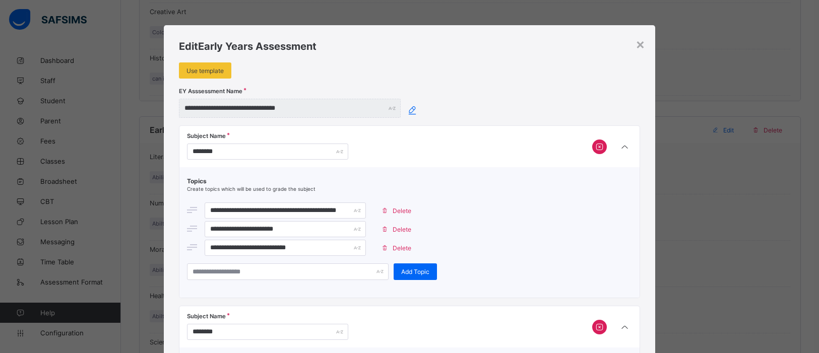
click at [403, 212] on span "Delete" at bounding box center [402, 211] width 19 height 8
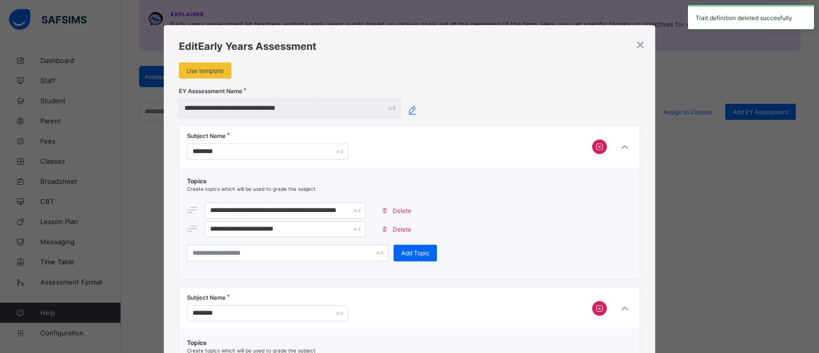
scroll to position [138, 0]
click at [397, 212] on span "Delete" at bounding box center [402, 211] width 19 height 8
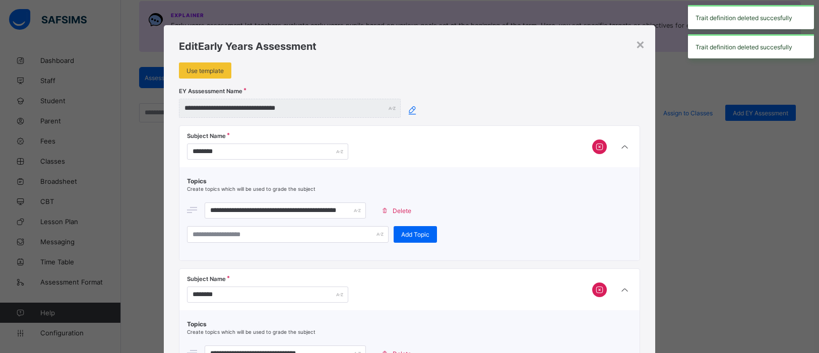
click at [397, 212] on span "Delete" at bounding box center [402, 211] width 19 height 8
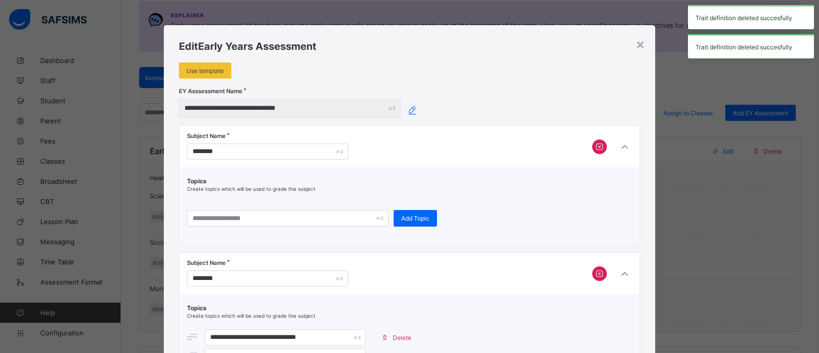
scroll to position [792, 0]
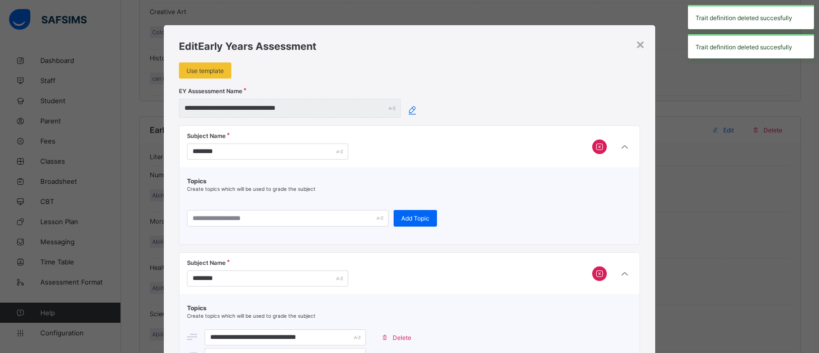
click at [598, 147] on icon at bounding box center [599, 147] width 11 height 10
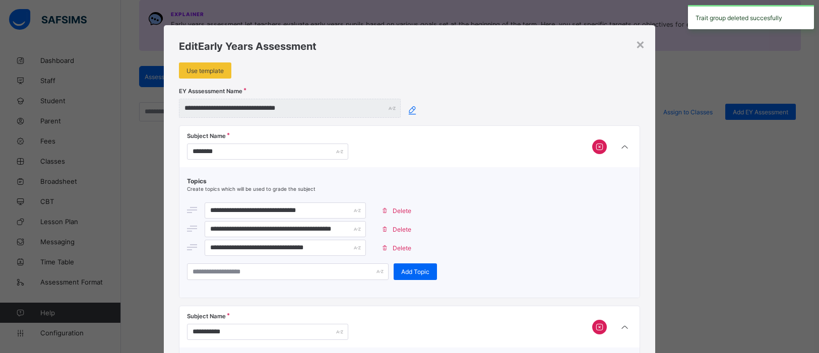
click at [394, 207] on span "Delete" at bounding box center [402, 211] width 19 height 8
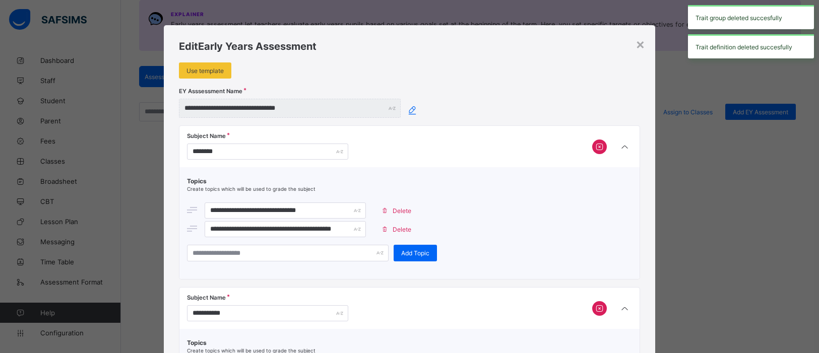
scroll to position [138, 0]
click at [394, 208] on span "Delete" at bounding box center [402, 211] width 19 height 8
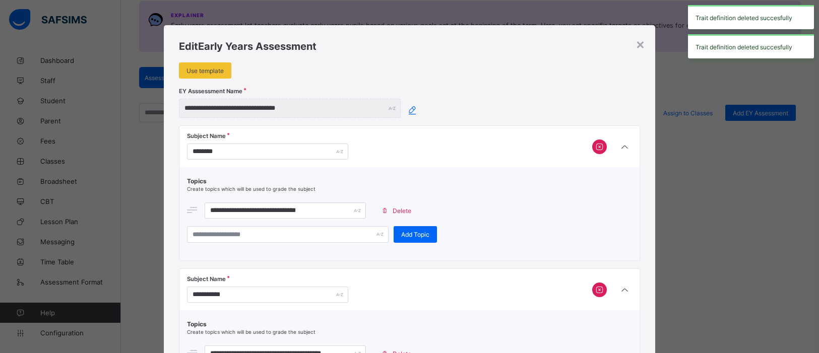
click at [397, 210] on span "Delete" at bounding box center [402, 211] width 19 height 8
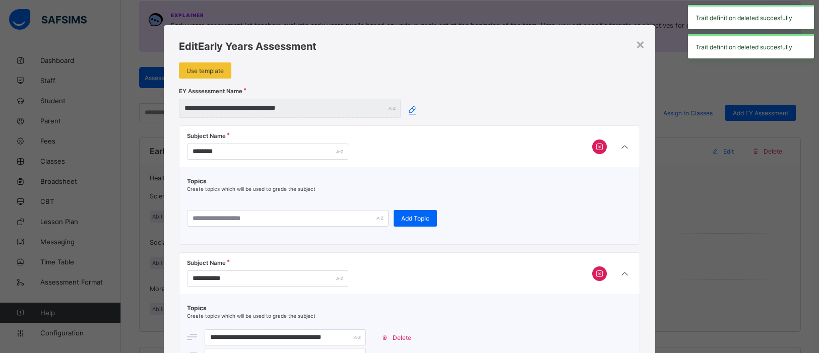
scroll to position [792, 0]
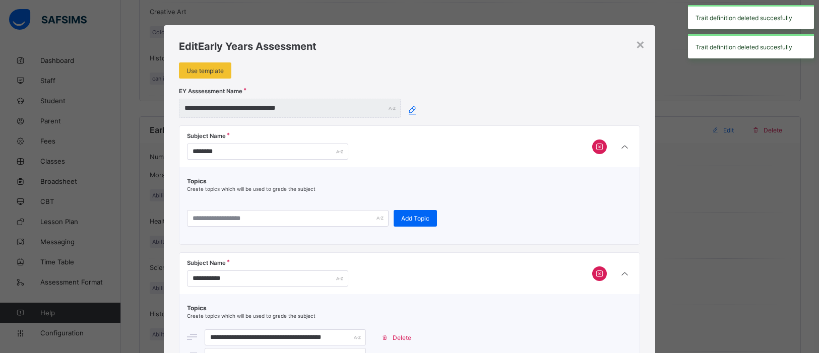
click at [596, 145] on icon at bounding box center [599, 147] width 11 height 10
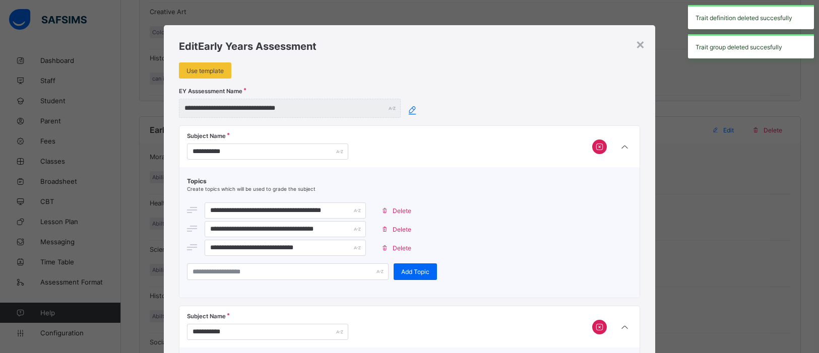
click at [399, 245] on span "Delete" at bounding box center [402, 248] width 19 height 8
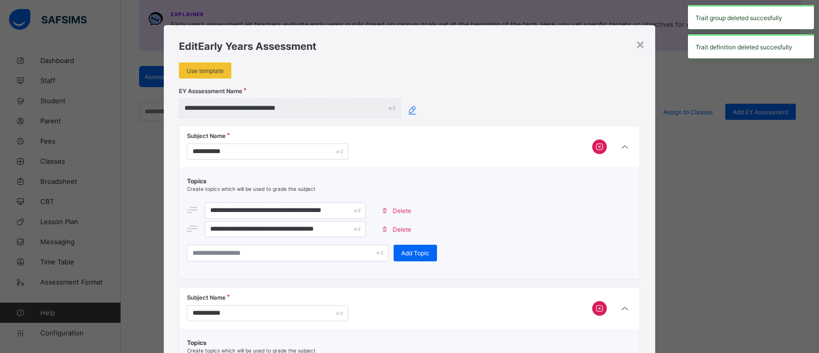
scroll to position [138, 0]
click at [397, 227] on span "Delete" at bounding box center [402, 230] width 19 height 8
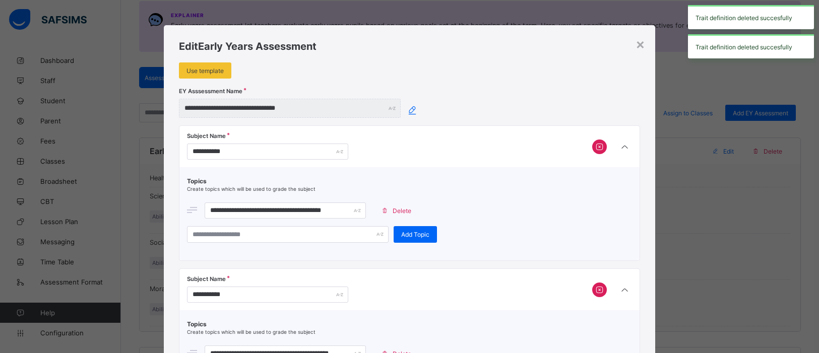
scroll to position [792, 0]
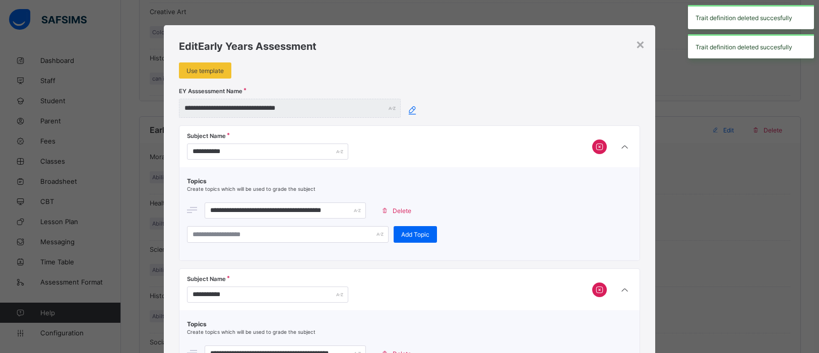
click at [396, 210] on span "Delete" at bounding box center [402, 211] width 19 height 8
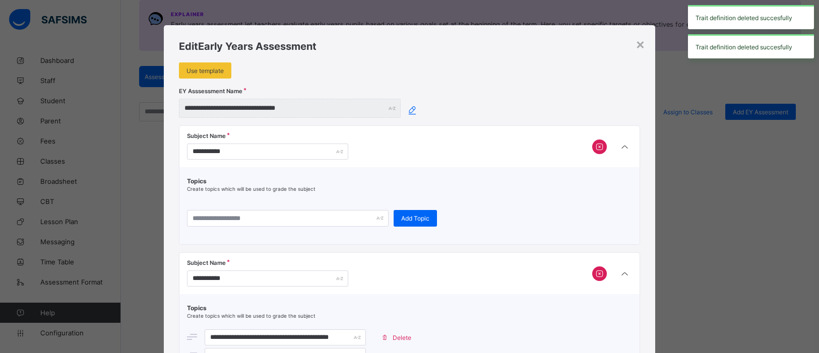
scroll to position [138, 0]
click at [597, 147] on icon at bounding box center [599, 147] width 11 height 10
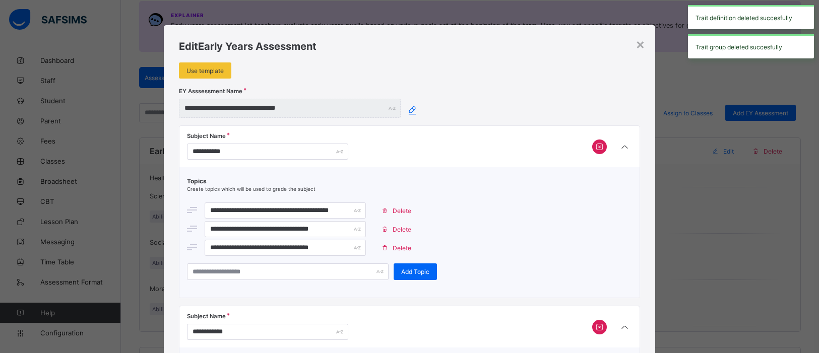
scroll to position [792, 0]
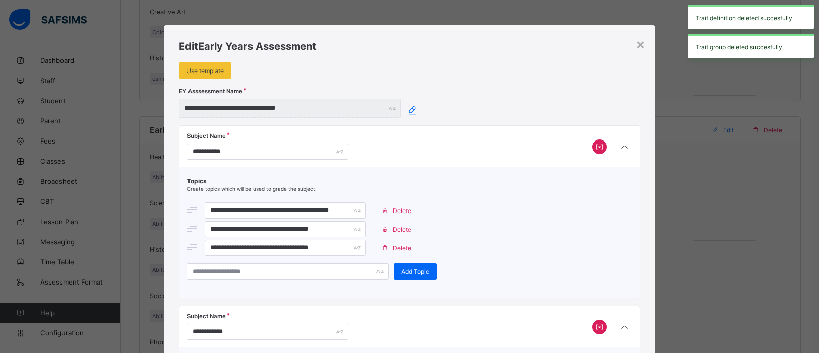
click at [401, 249] on span "Delete" at bounding box center [402, 248] width 19 height 8
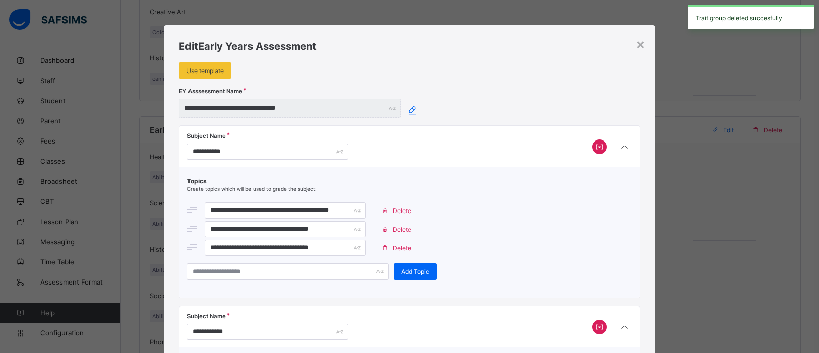
scroll to position [138, 0]
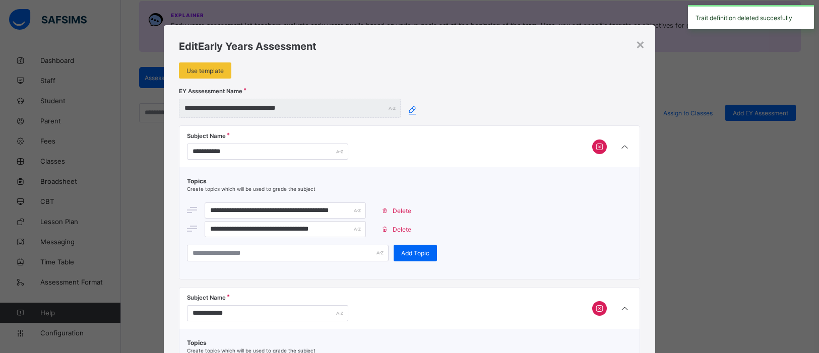
click at [396, 226] on span "Delete" at bounding box center [402, 230] width 19 height 8
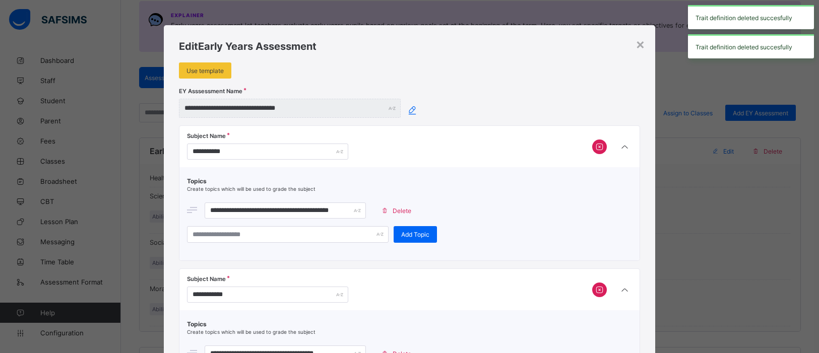
scroll to position [792, 0]
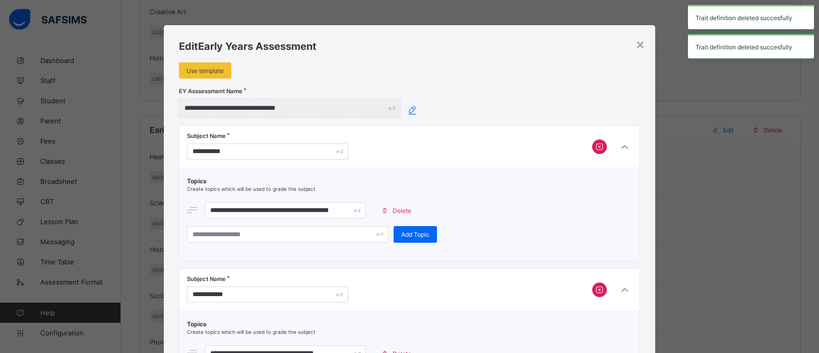
click at [396, 211] on span "Delete" at bounding box center [402, 211] width 19 height 8
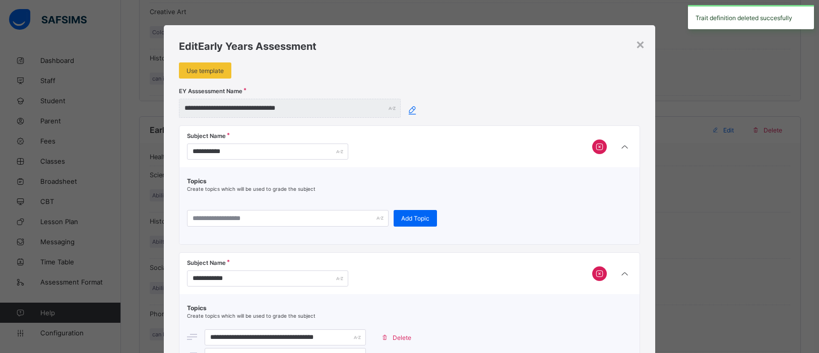
click at [599, 148] on icon at bounding box center [599, 147] width 11 height 10
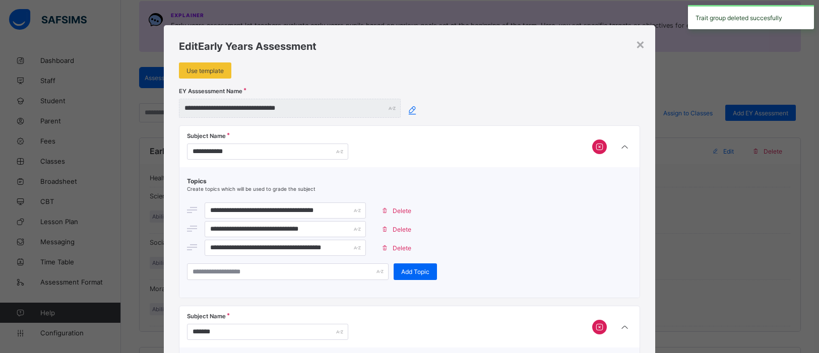
click at [399, 244] on span "Delete" at bounding box center [402, 248] width 19 height 8
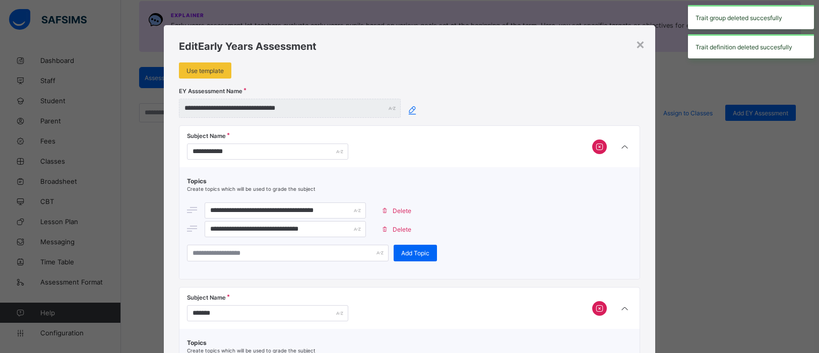
scroll to position [792, 0]
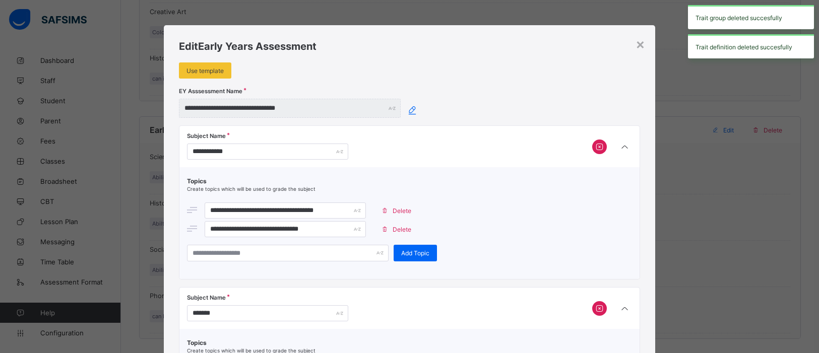
click at [395, 226] on span "Delete" at bounding box center [402, 230] width 19 height 8
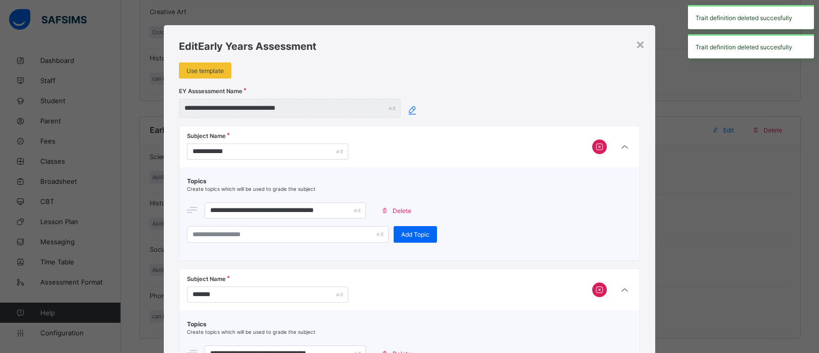
click at [397, 207] on span "Delete" at bounding box center [402, 211] width 19 height 8
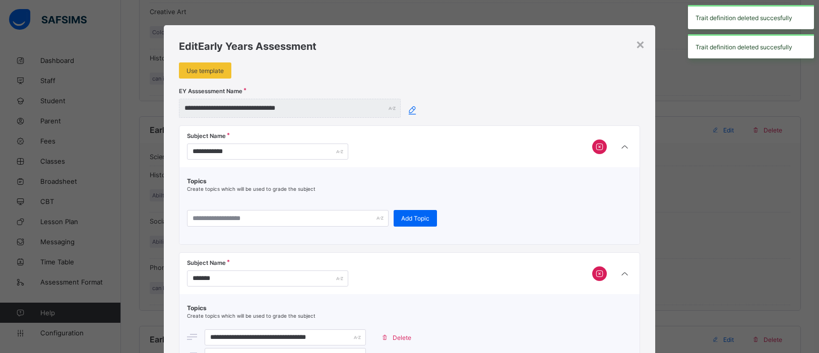
click at [596, 148] on icon at bounding box center [599, 147] width 11 height 10
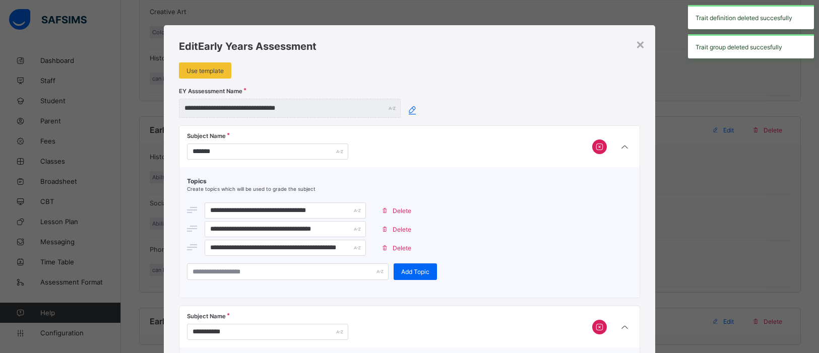
click at [401, 245] on span "Delete" at bounding box center [402, 248] width 19 height 8
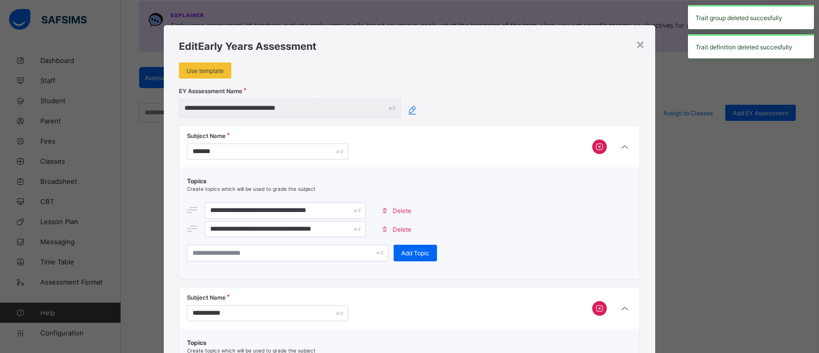
click at [394, 229] on span "Delete" at bounding box center [402, 230] width 19 height 8
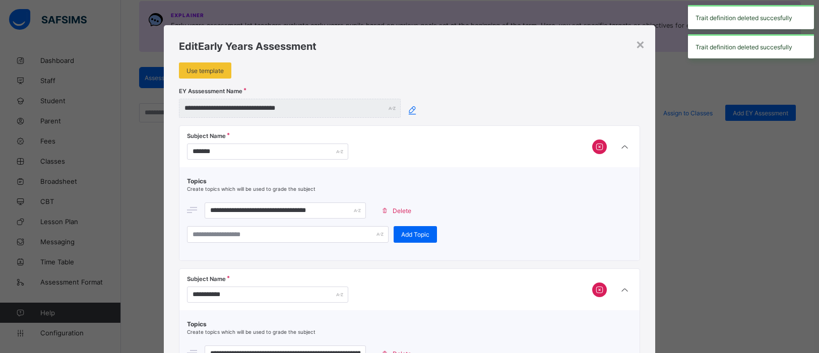
click at [397, 212] on span "Delete" at bounding box center [402, 211] width 19 height 8
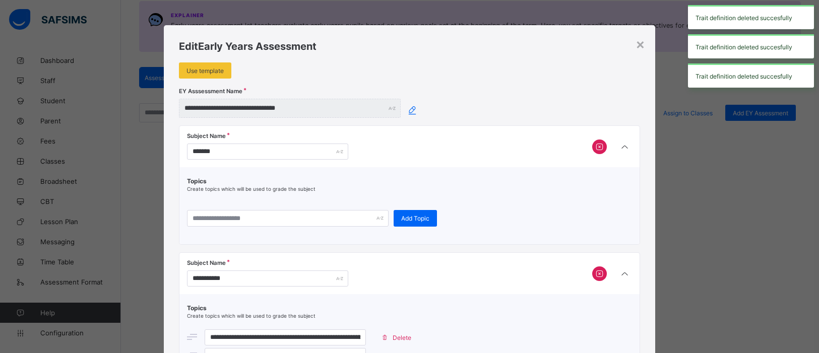
click at [596, 148] on icon at bounding box center [599, 147] width 11 height 10
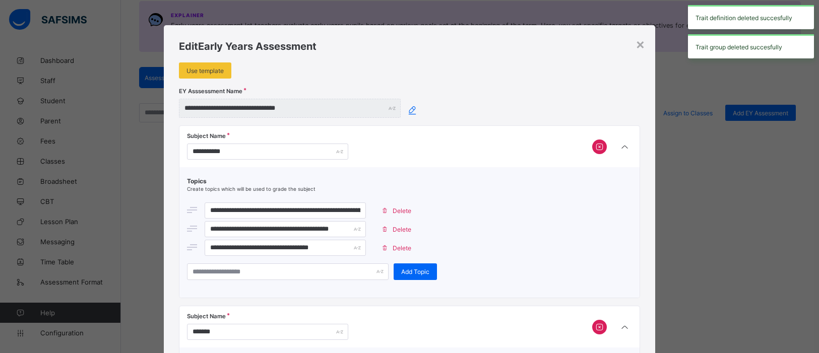
click at [401, 245] on span "Delete" at bounding box center [402, 248] width 19 height 8
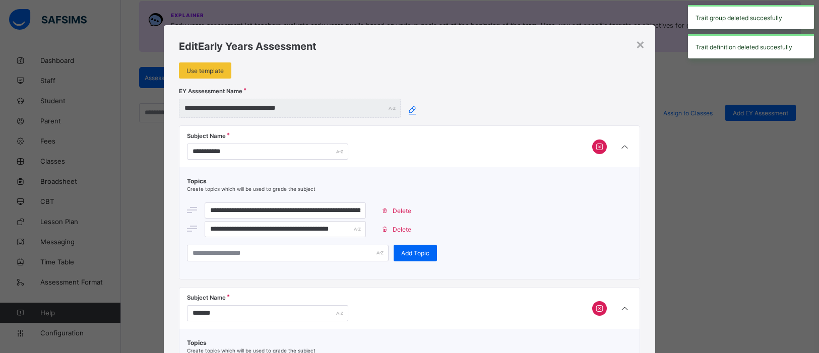
click at [397, 229] on span "Delete" at bounding box center [402, 230] width 19 height 8
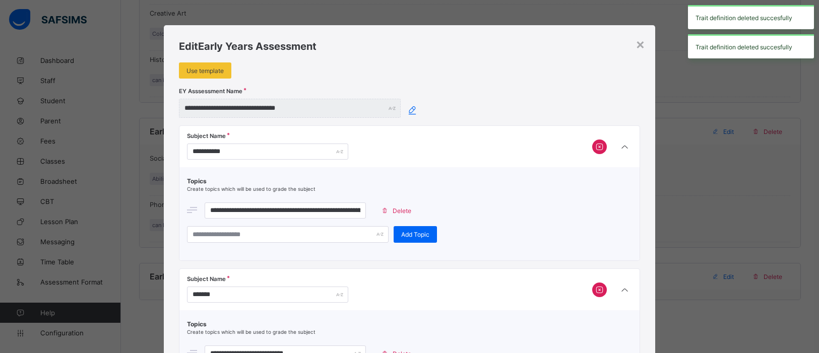
click at [393, 207] on span "Delete" at bounding box center [402, 211] width 19 height 8
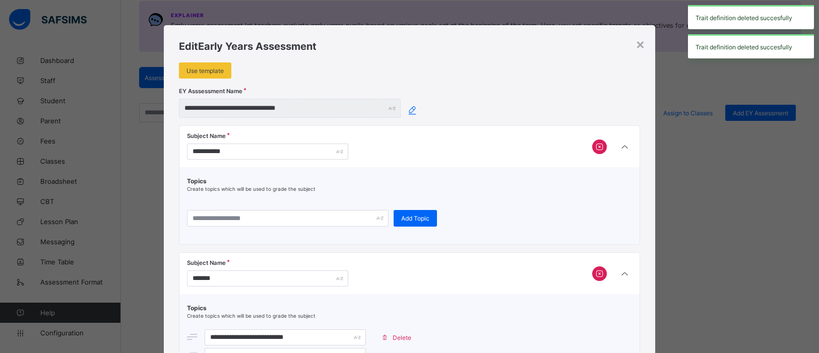
click at [594, 145] on icon at bounding box center [599, 147] width 11 height 10
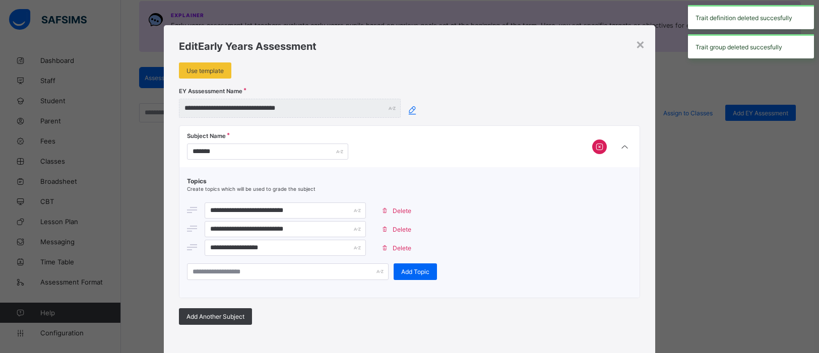
click at [402, 242] on div "Delete" at bounding box center [397, 248] width 43 height 16
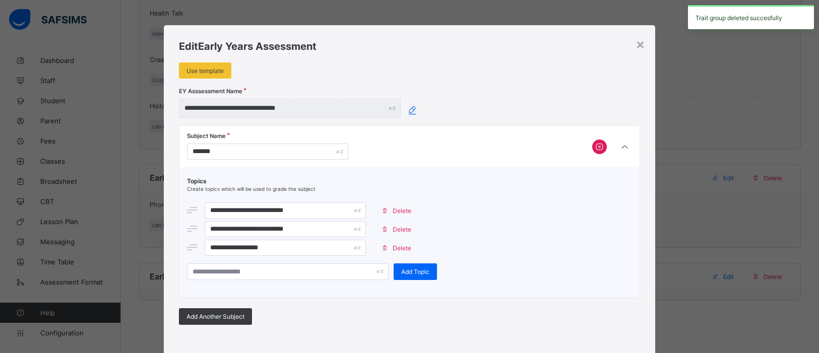
click at [401, 233] on div "Delete" at bounding box center [397, 229] width 43 height 16
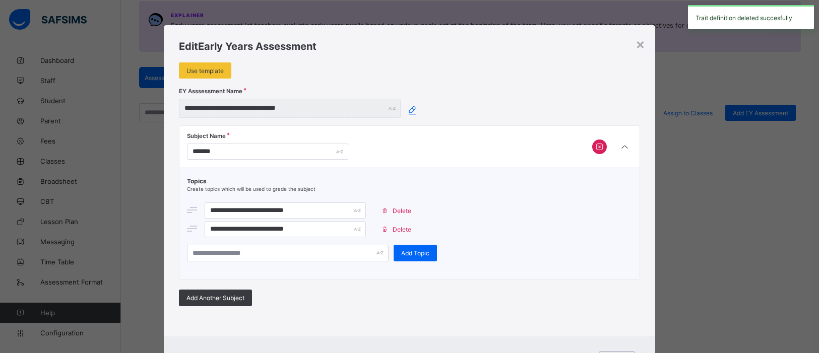
click at [400, 228] on span "Delete" at bounding box center [402, 230] width 19 height 8
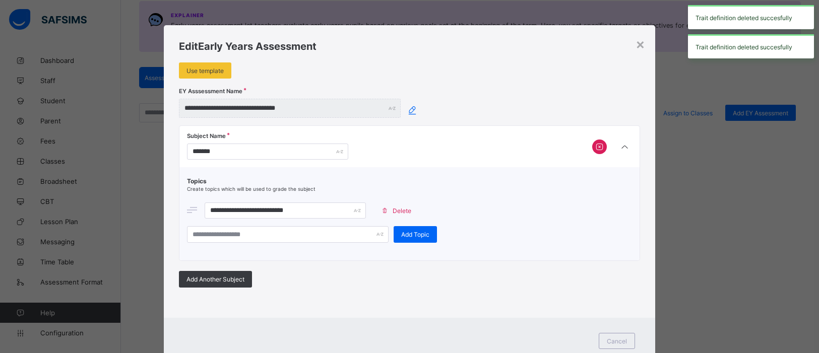
click at [402, 218] on div "Delete" at bounding box center [397, 211] width 43 height 16
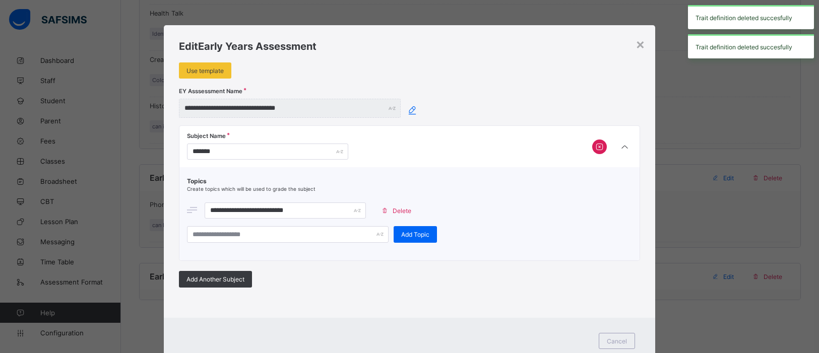
click at [400, 211] on span "Delete" at bounding box center [402, 211] width 19 height 8
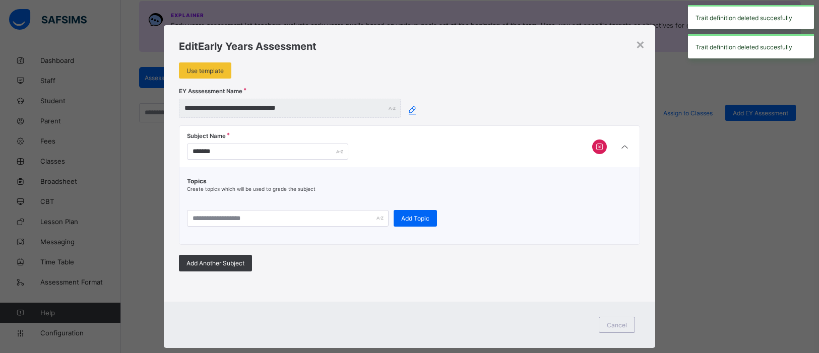
click at [599, 147] on icon at bounding box center [599, 147] width 11 height 10
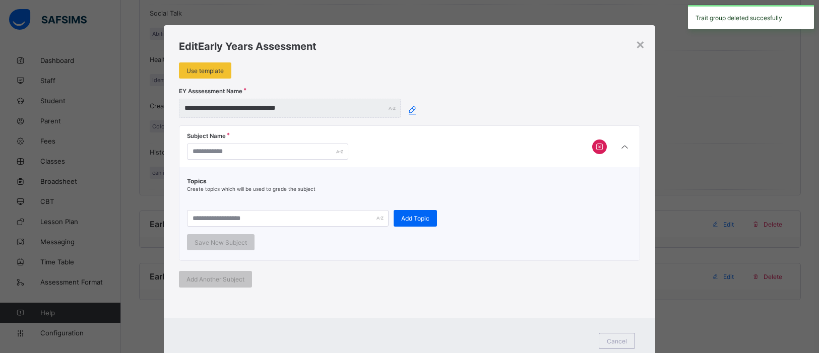
click at [598, 149] on icon at bounding box center [599, 147] width 11 height 10
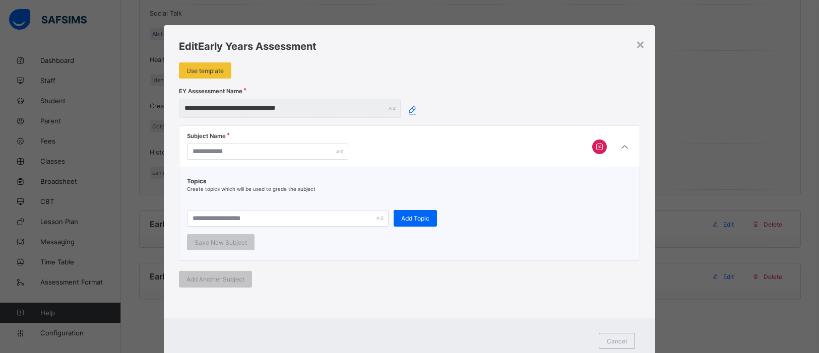
click at [598, 149] on icon at bounding box center [599, 147] width 11 height 10
click at [409, 107] on icon at bounding box center [412, 110] width 13 height 11
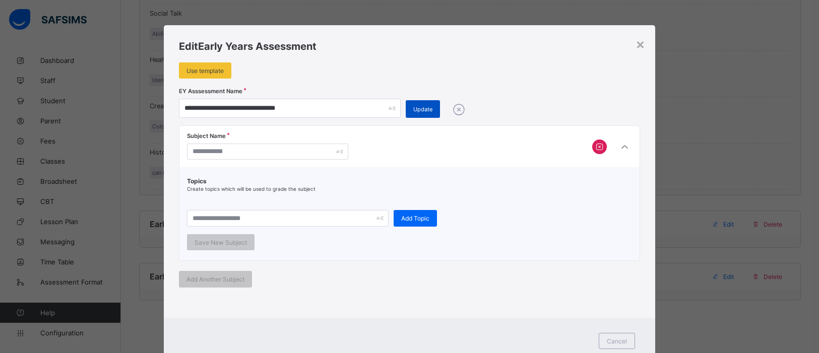
click at [413, 108] on span "Update" at bounding box center [422, 109] width 19 height 7
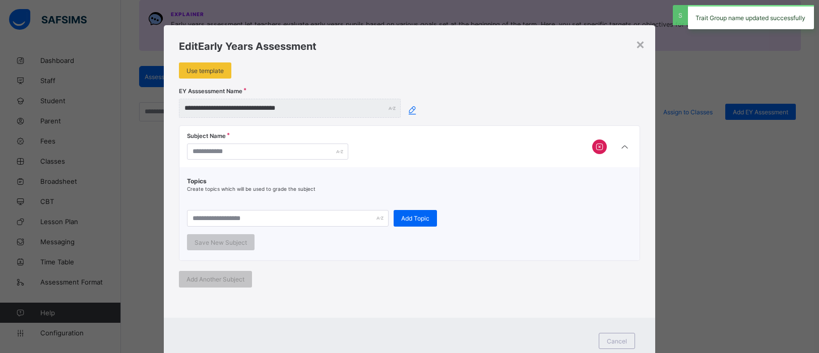
scroll to position [138, 0]
click at [408, 110] on icon at bounding box center [412, 110] width 13 height 11
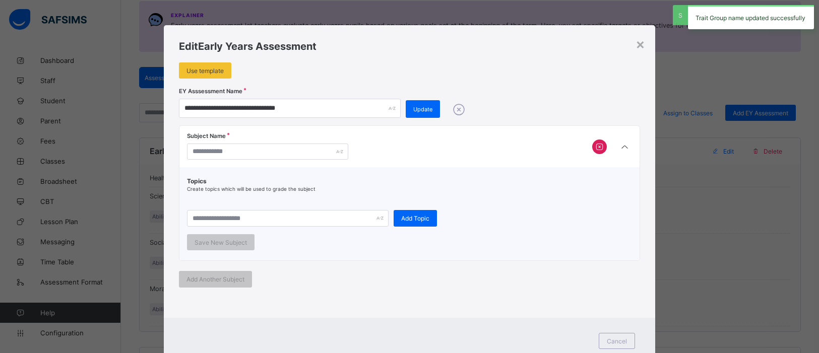
scroll to position [698, 0]
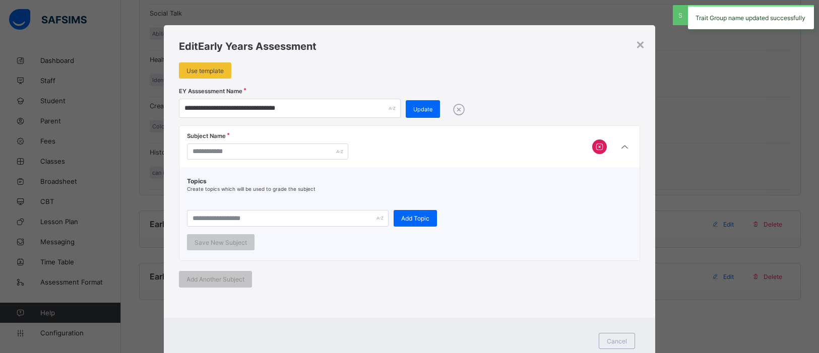
click at [453, 110] on icon at bounding box center [459, 109] width 18 height 15
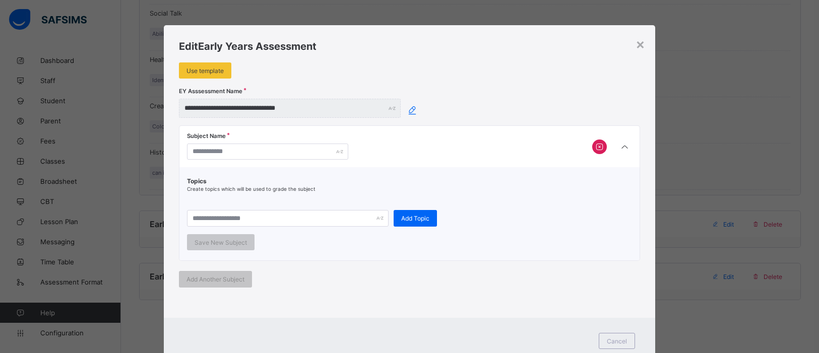
click at [410, 113] on icon at bounding box center [412, 110] width 13 height 11
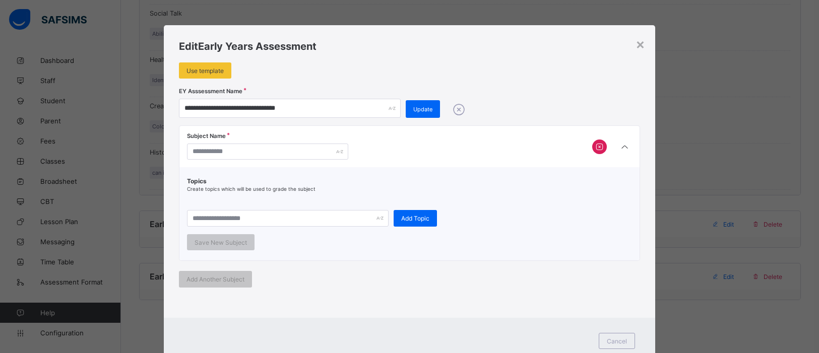
click at [457, 112] on icon at bounding box center [459, 109] width 18 height 15
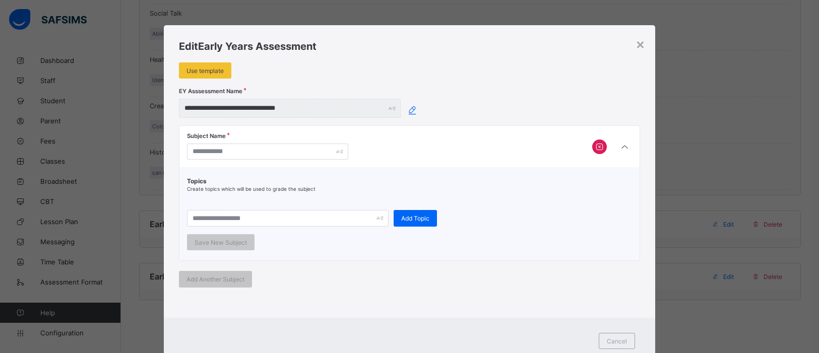
click at [407, 109] on icon at bounding box center [412, 110] width 13 height 11
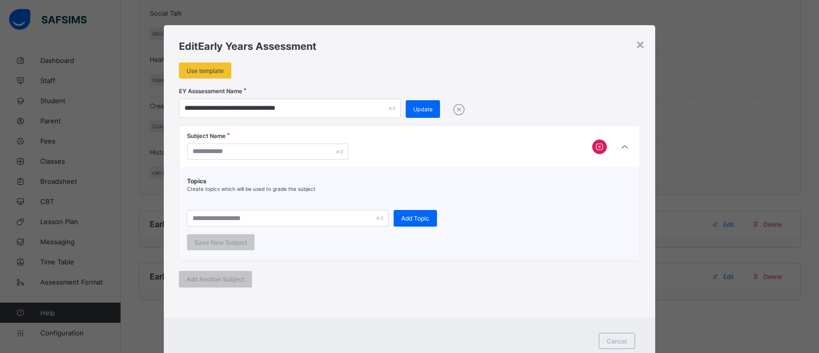
click at [456, 108] on icon at bounding box center [459, 109] width 18 height 15
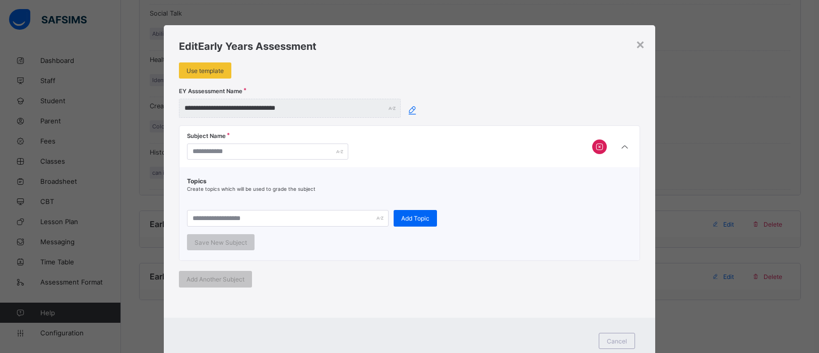
click at [406, 108] on icon at bounding box center [412, 110] width 13 height 11
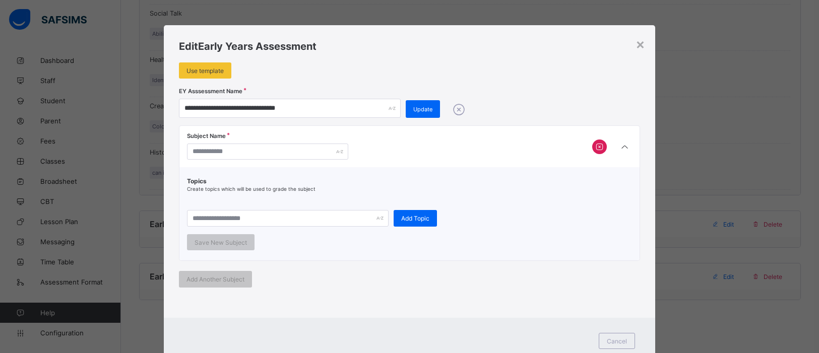
click at [406, 108] on div "Update" at bounding box center [423, 109] width 34 height 18
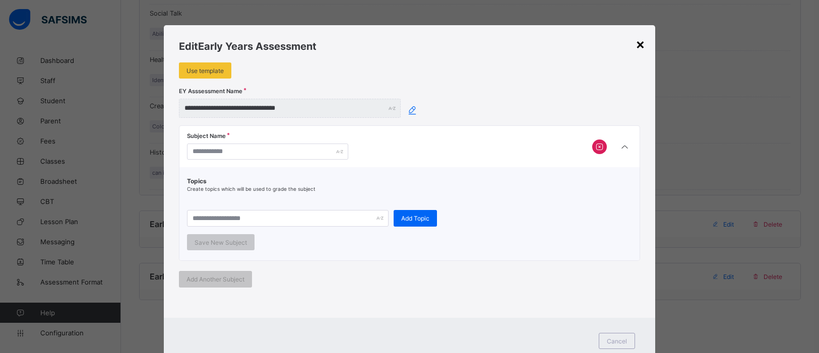
click at [636, 44] on div "×" at bounding box center [641, 43] width 10 height 17
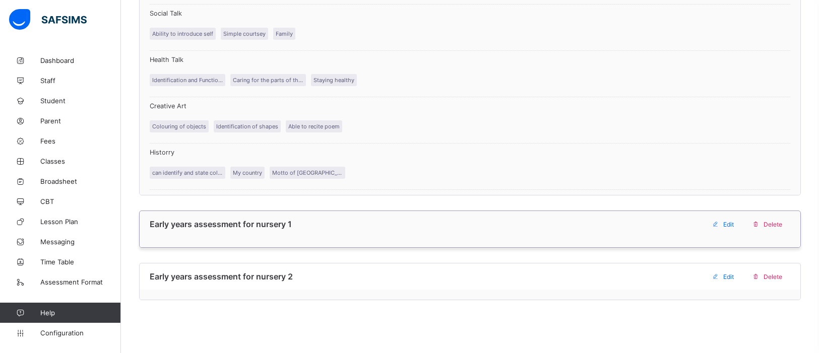
click at [769, 221] on span "Delete" at bounding box center [773, 225] width 19 height 8
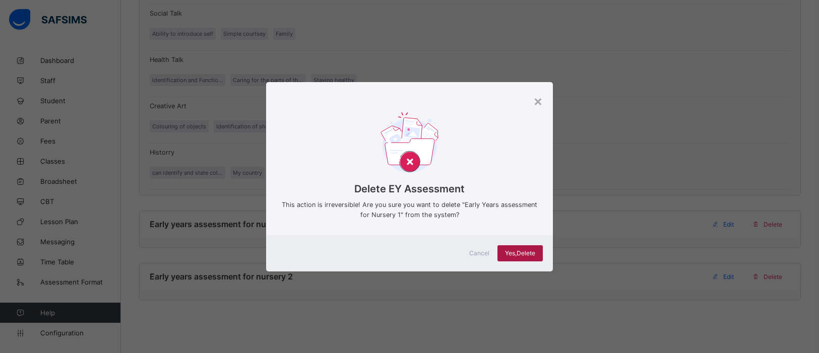
click at [517, 254] on span "Yes, Delete" at bounding box center [520, 253] width 30 height 8
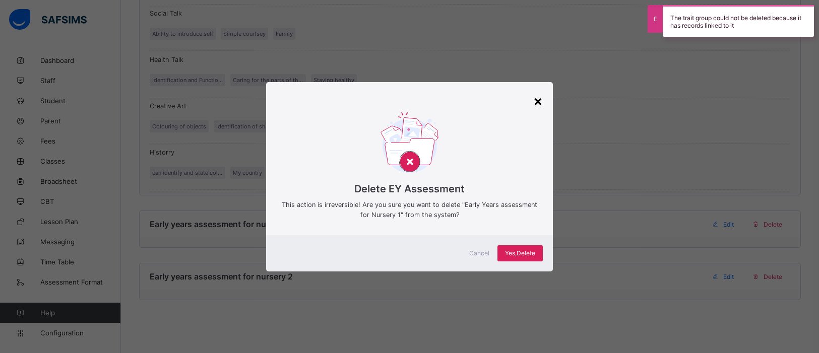
click at [541, 106] on div "×" at bounding box center [538, 100] width 10 height 17
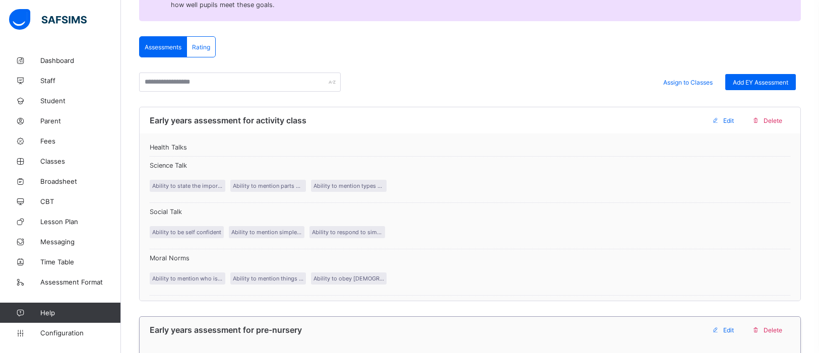
scroll to position [170, 0]
click at [687, 84] on span "Assign to Classes" at bounding box center [687, 82] width 49 height 8
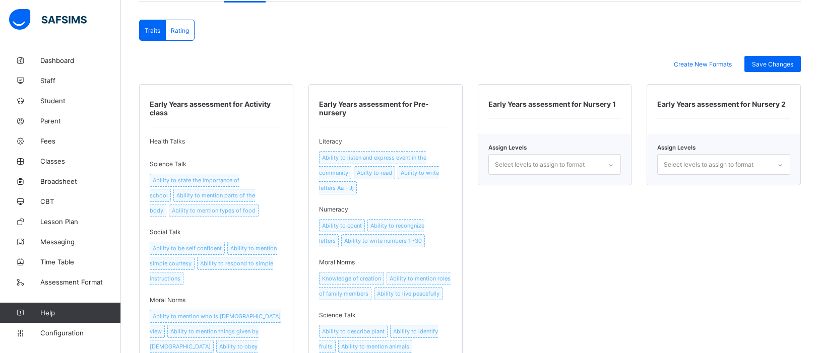
scroll to position [233, 0]
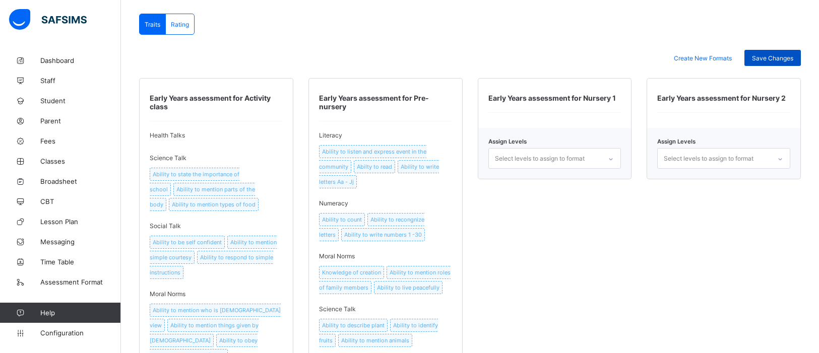
click at [782, 54] on span "Save Changes" at bounding box center [772, 58] width 41 height 8
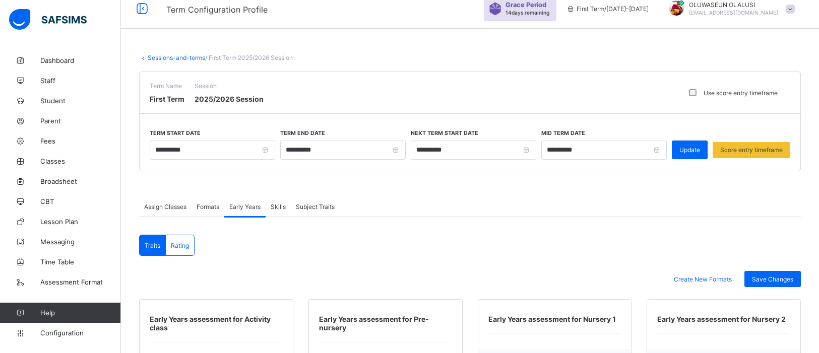
scroll to position [0, 0]
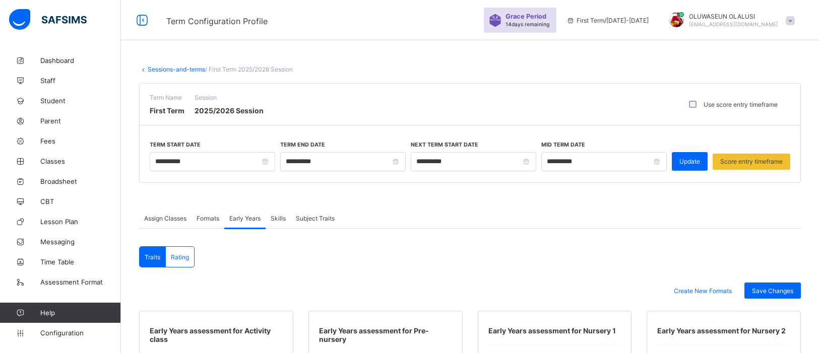
click at [181, 262] on div "Rating" at bounding box center [180, 257] width 28 height 20
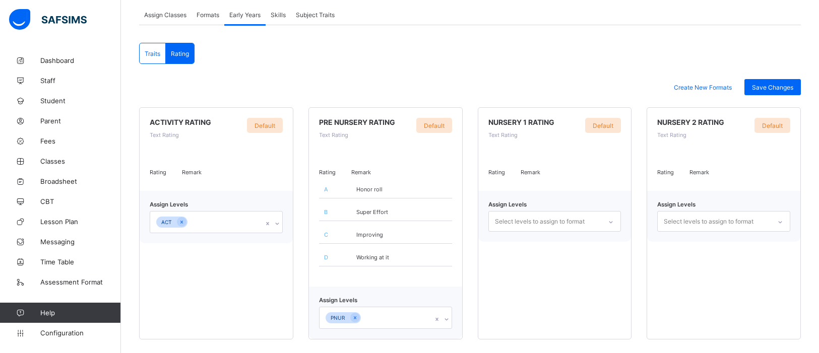
scroll to position [207, 0]
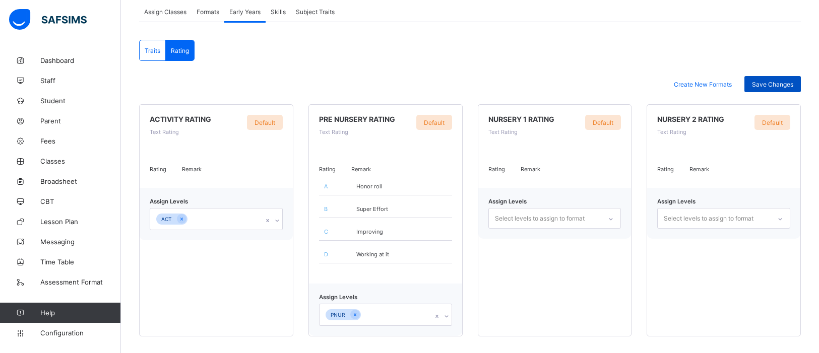
click at [762, 84] on span "Save Changes" at bounding box center [772, 85] width 41 height 8
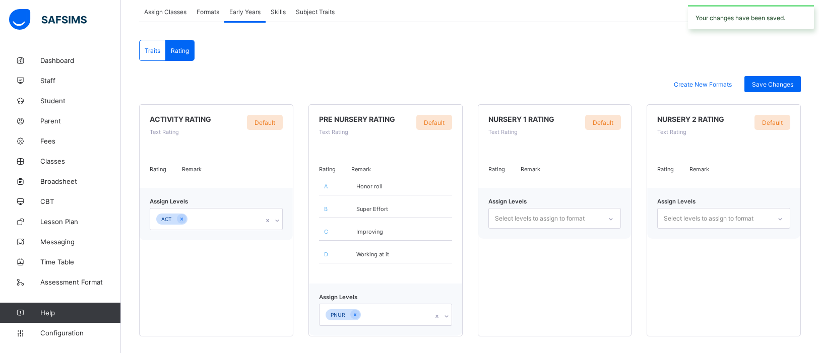
click at [277, 9] on span "Skills" at bounding box center [278, 12] width 15 height 8
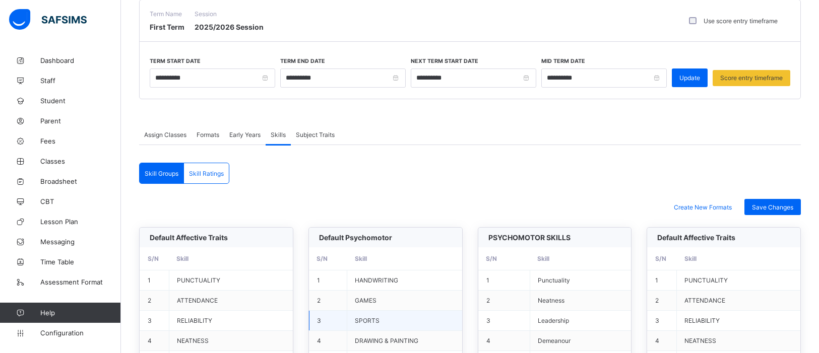
scroll to position [83, 0]
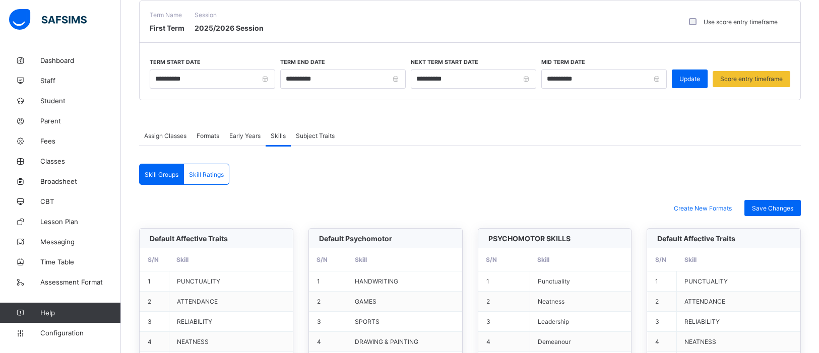
click at [330, 128] on div "Subject Traits" at bounding box center [315, 136] width 49 height 20
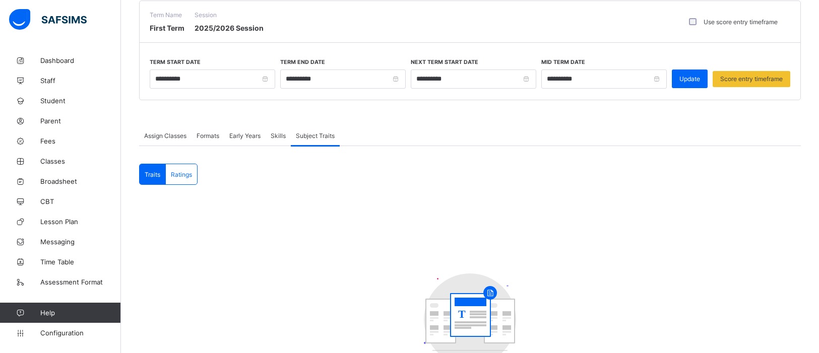
click at [196, 182] on div "Ratings" at bounding box center [181, 174] width 31 height 20
click at [156, 171] on span "Traits" at bounding box center [153, 175] width 16 height 8
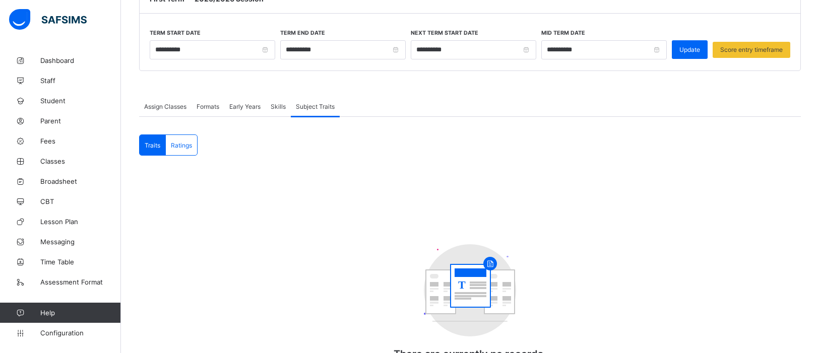
scroll to position [159, 0]
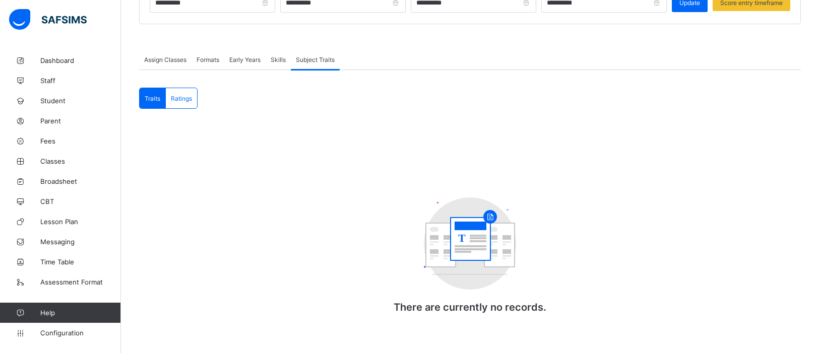
click at [736, 117] on div "Traits Ratings Traits Ratings T There are currently no records. T There are cur…" at bounding box center [470, 213] width 662 height 251
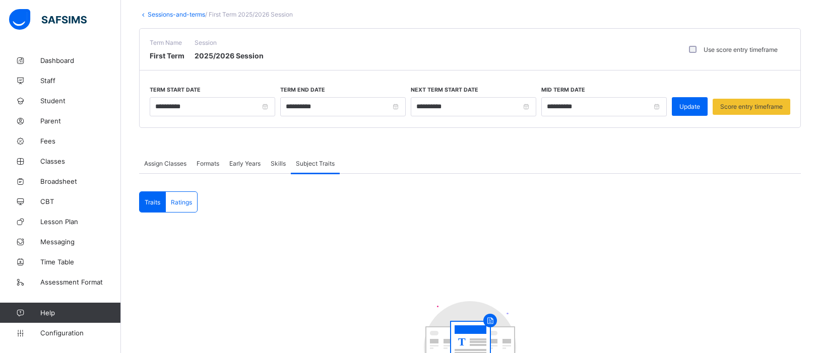
scroll to position [0, 0]
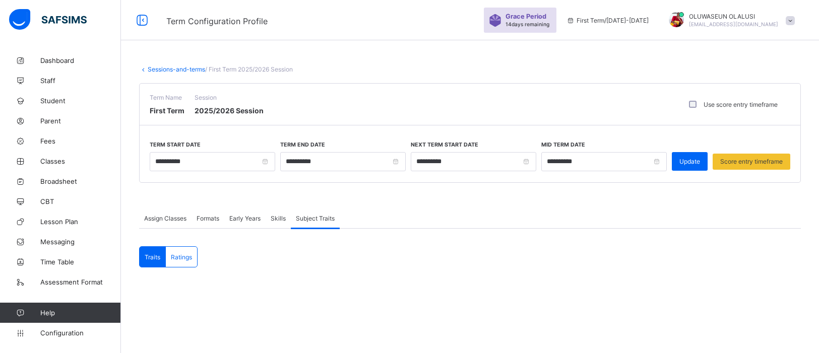
click at [169, 216] on span "Assign Classes" at bounding box center [165, 219] width 42 height 8
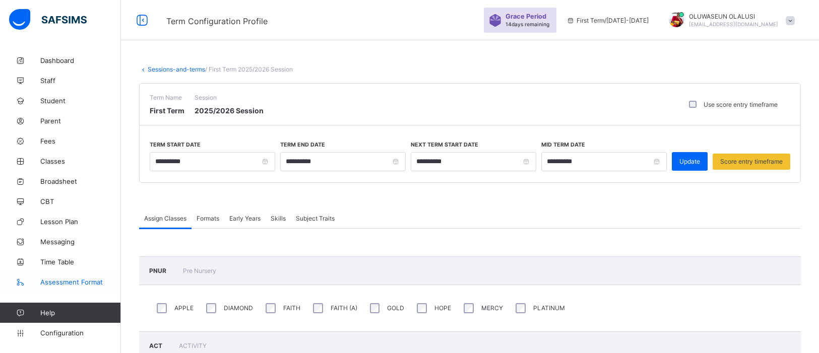
click at [55, 280] on span "Assessment Format" at bounding box center [80, 282] width 81 height 8
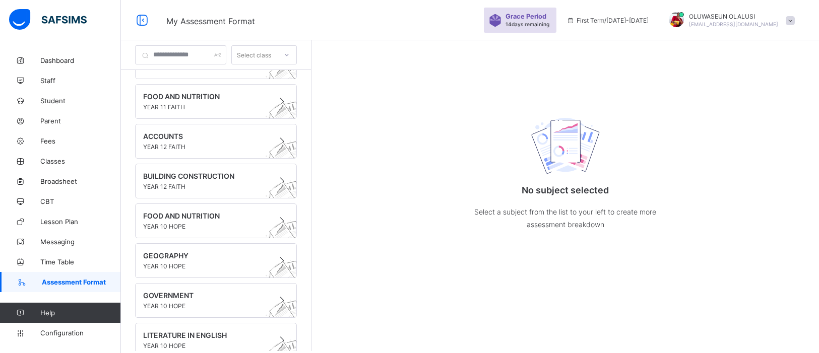
scroll to position [10617, 0]
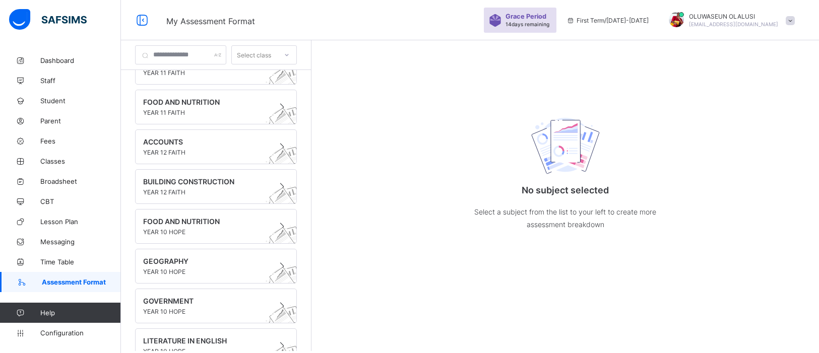
click at [593, 146] on img at bounding box center [566, 147] width 76 height 62
click at [295, 54] on div at bounding box center [286, 55] width 17 height 16
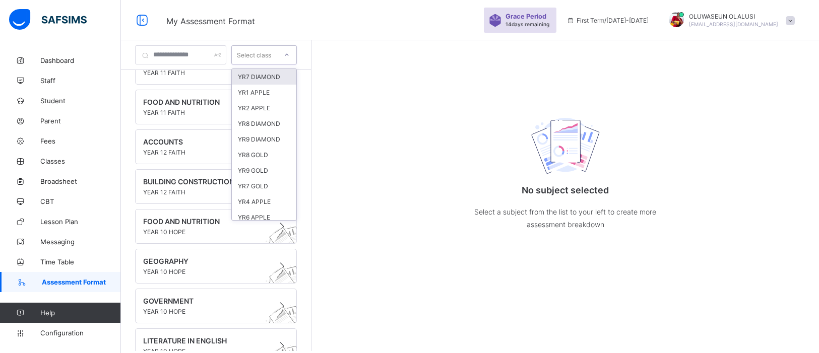
click at [296, 76] on div "YR7 DIAMOND" at bounding box center [264, 77] width 65 height 16
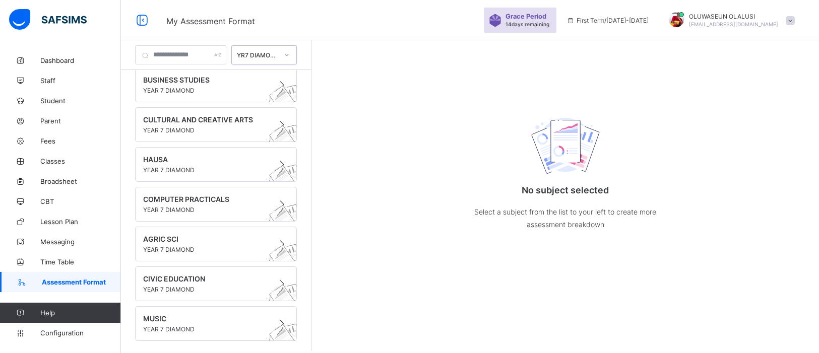
scroll to position [399, 0]
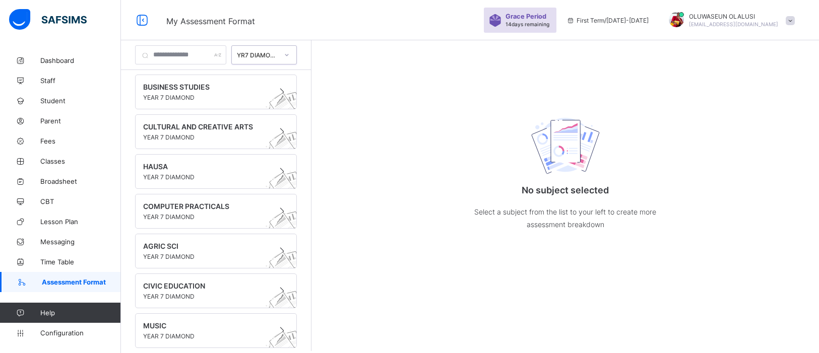
click at [290, 58] on icon at bounding box center [287, 55] width 6 height 10
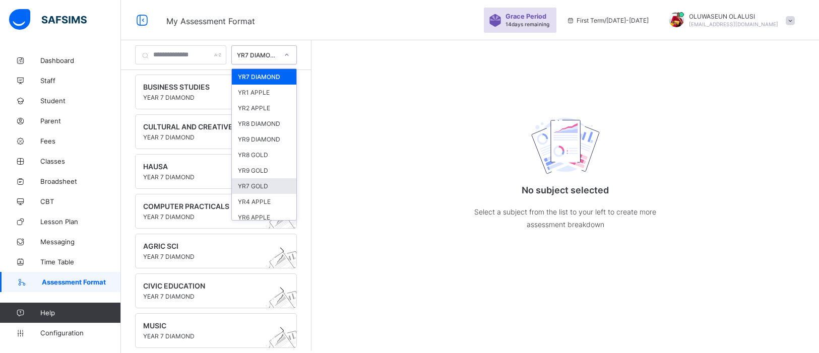
click at [491, 223] on p "Select a subject from the list to your left to create more assessment breakdown" at bounding box center [566, 218] width 202 height 25
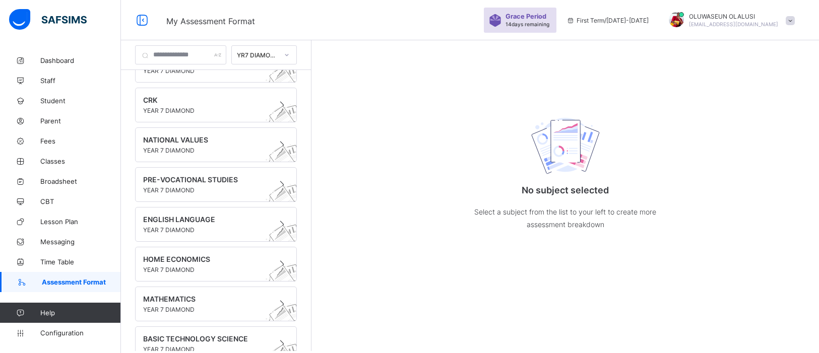
scroll to position [0, 0]
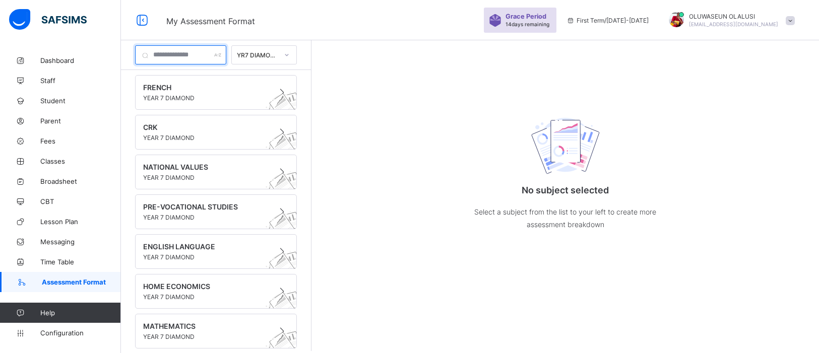
click at [212, 58] on input "text" at bounding box center [180, 54] width 91 height 19
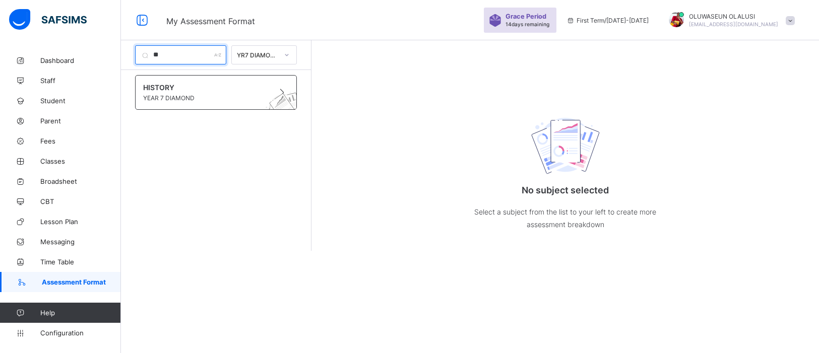
type input "**"
click at [248, 93] on span at bounding box center [206, 93] width 127 height 3
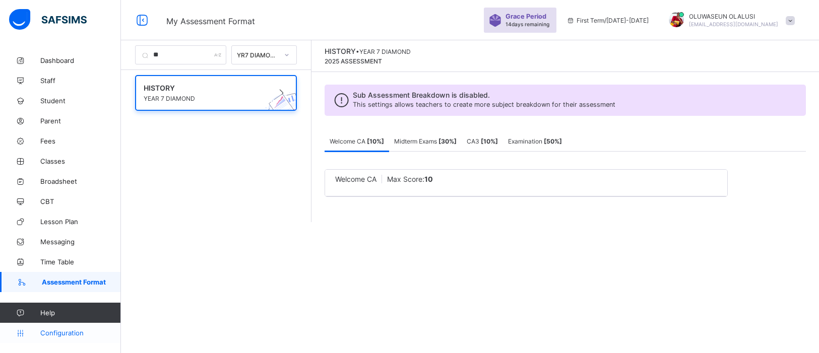
click at [53, 333] on span "Configuration" at bounding box center [80, 333] width 80 height 8
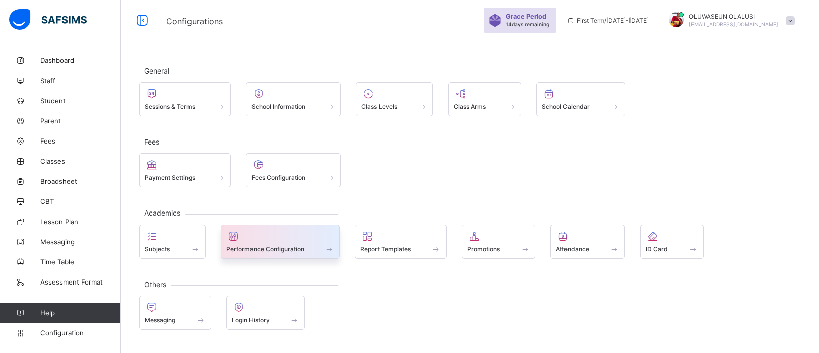
click at [313, 237] on div at bounding box center [280, 236] width 108 height 12
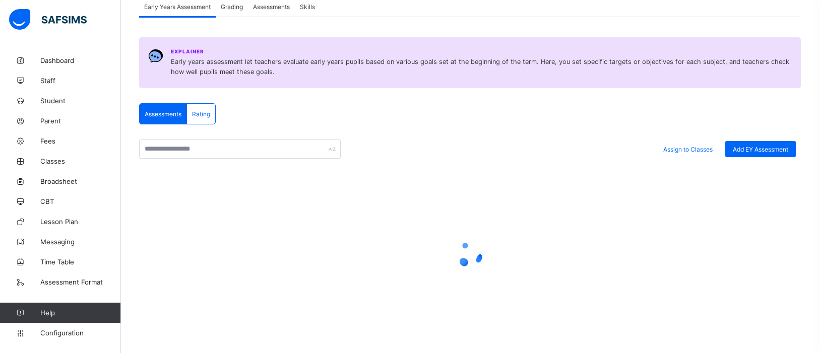
scroll to position [104, 0]
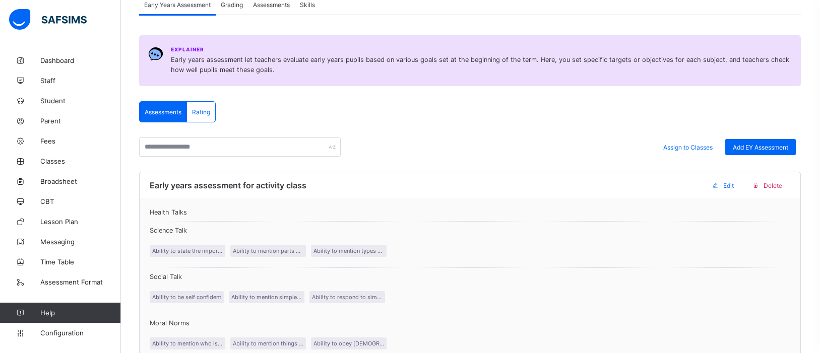
click at [234, 3] on span "Grading" at bounding box center [232, 5] width 22 height 8
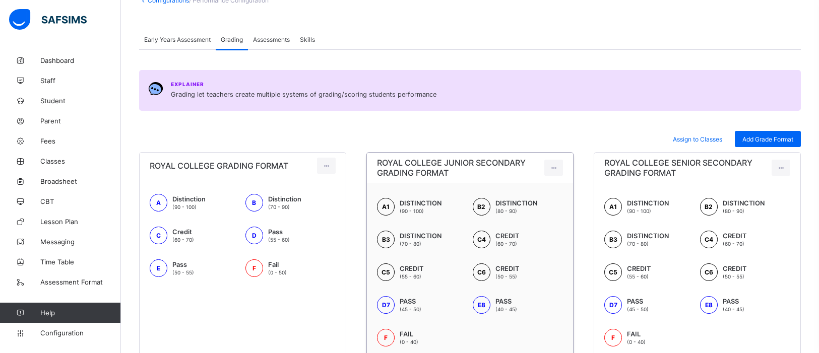
scroll to position [66, 0]
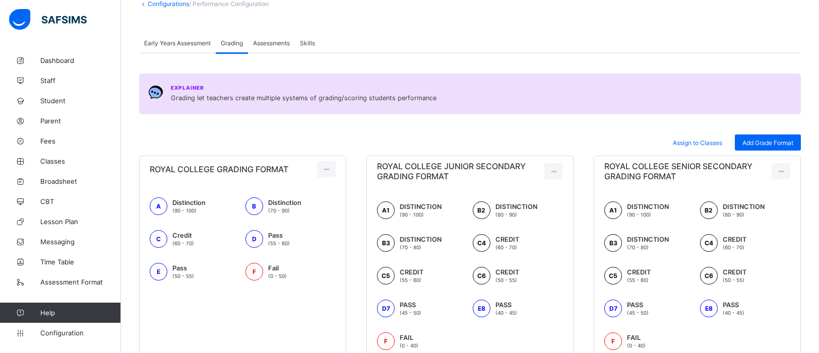
click at [278, 44] on span "Assessments" at bounding box center [271, 43] width 37 height 8
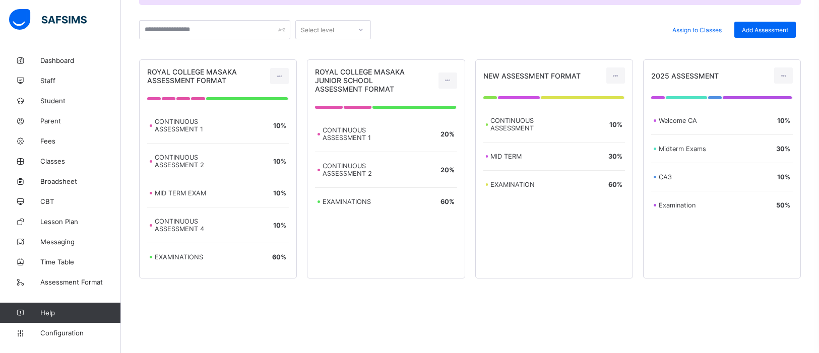
scroll to position [176, 0]
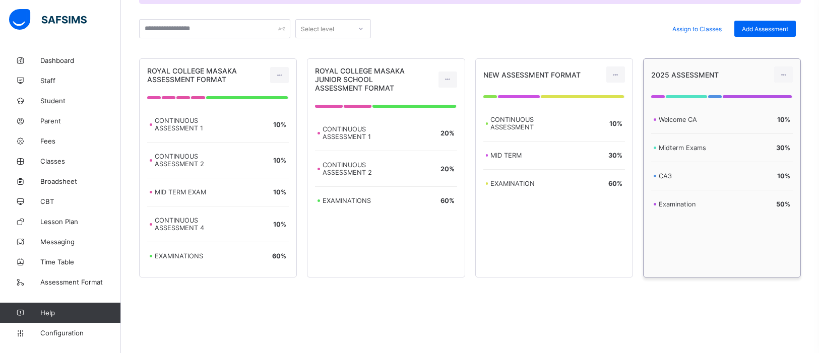
click at [762, 173] on div "10 %" at bounding box center [757, 176] width 66 height 8
click at [692, 25] on span "Assign to Classes" at bounding box center [696, 29] width 49 height 8
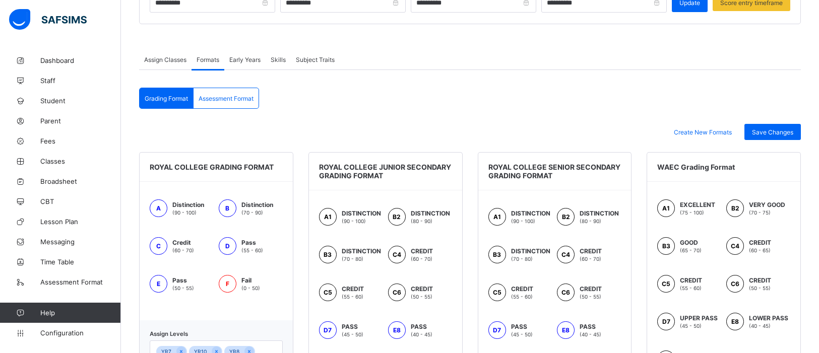
scroll to position [280, 0]
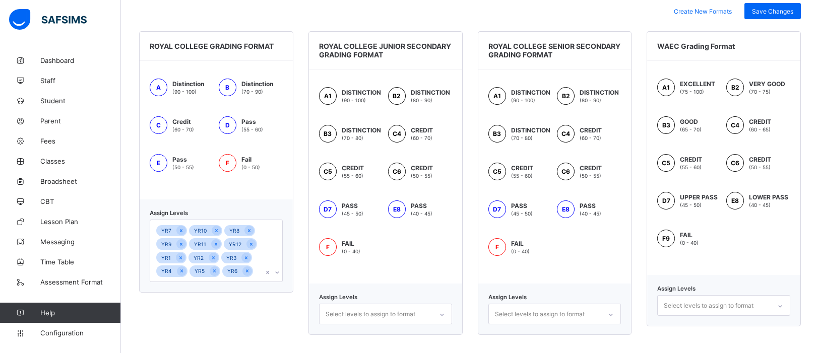
click at [255, 272] on div "YR7 YR10 YR8 YR9 YR11 YR12 YR1 YR2 YR3 YR4 YR5 YR6" at bounding box center [206, 250] width 113 height 61
click at [278, 274] on icon at bounding box center [277, 273] width 6 height 10
click at [445, 313] on div at bounding box center [441, 315] width 17 height 16
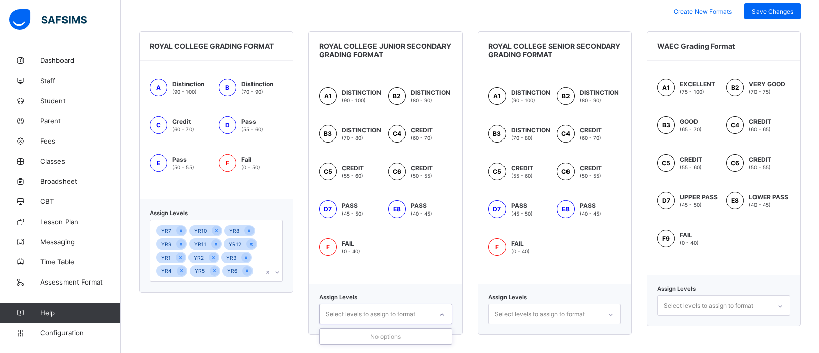
click at [613, 315] on icon at bounding box center [611, 315] width 6 height 10
click at [261, 275] on div "YR7 YR10 YR8 YR9 YR11 YR12 YR1 YR2 YR3 YR4 YR5 YR6" at bounding box center [206, 250] width 113 height 61
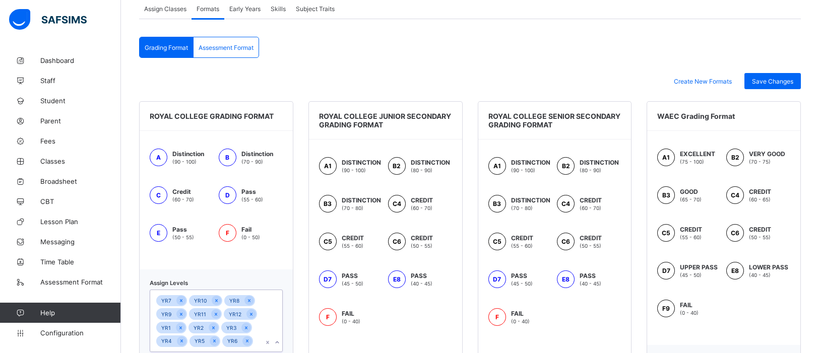
scroll to position [211, 0]
click at [241, 44] on span "Assessment Format" at bounding box center [226, 47] width 55 height 8
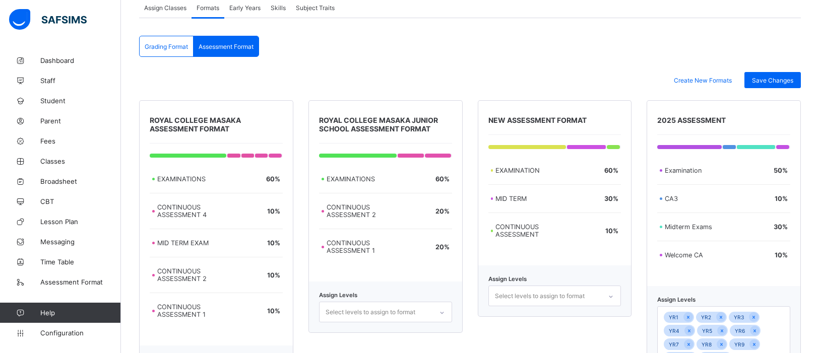
scroll to position [275, 0]
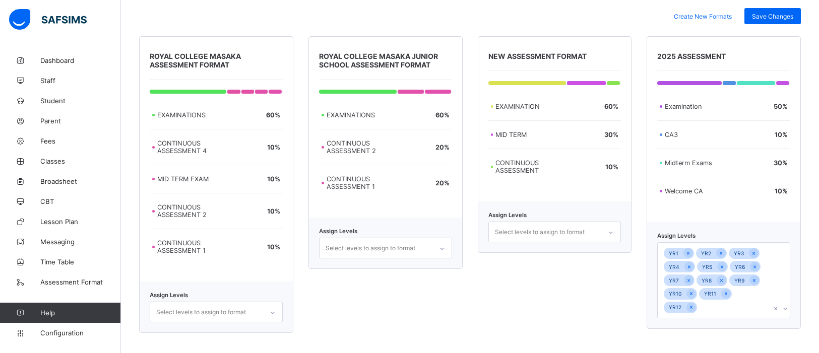
click at [782, 308] on icon at bounding box center [785, 309] width 6 height 10
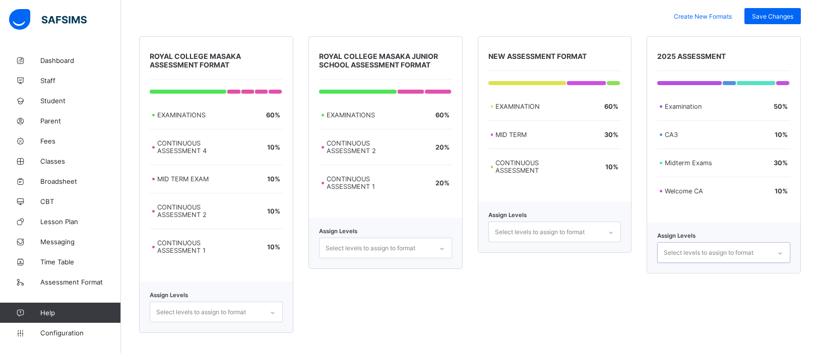
click at [781, 256] on icon at bounding box center [780, 253] width 6 height 10
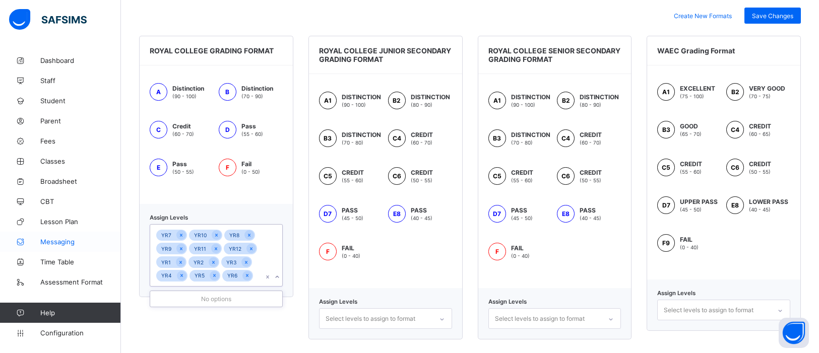
scroll to position [275, 0]
click at [68, 283] on span "Assessment Format" at bounding box center [80, 282] width 81 height 8
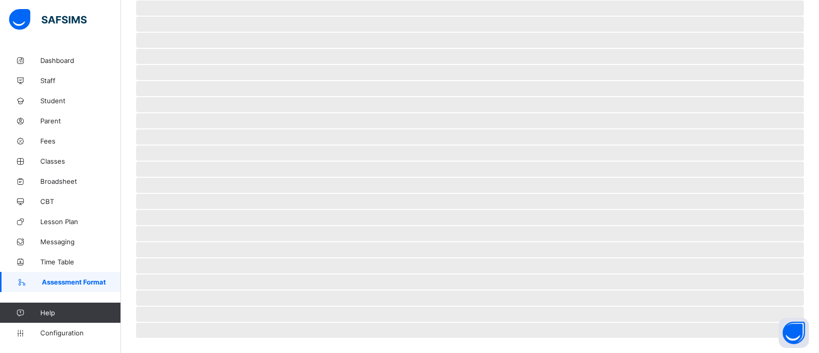
scroll to position [185, 0]
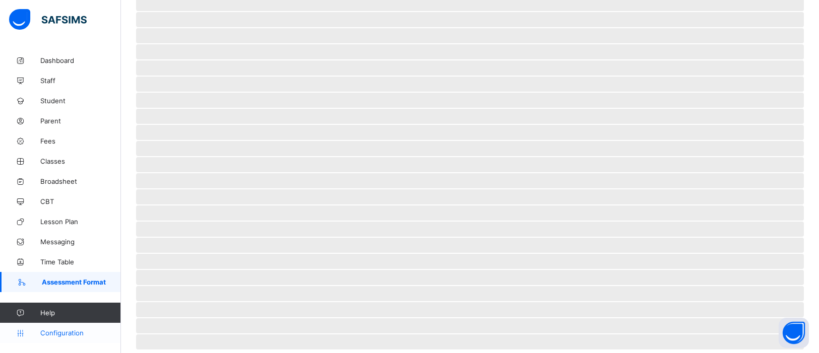
click at [62, 330] on span "Configuration" at bounding box center [80, 333] width 80 height 8
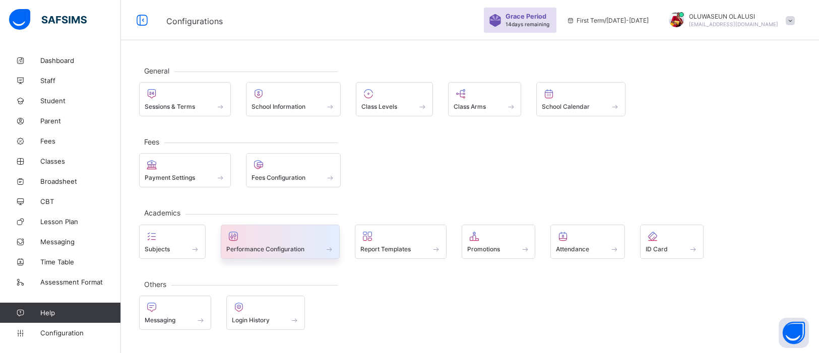
click at [296, 231] on div at bounding box center [280, 236] width 108 height 12
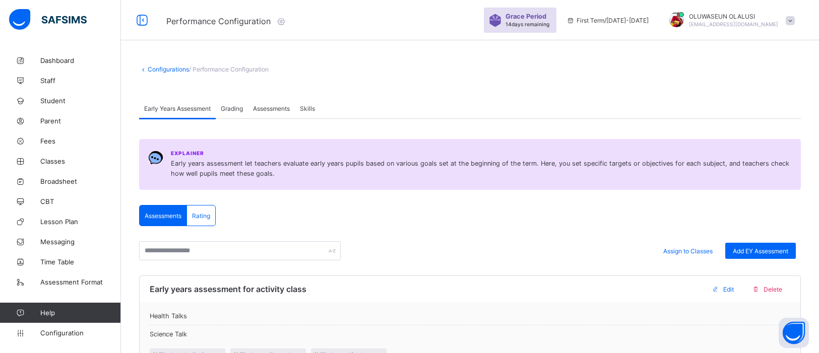
click at [236, 111] on span "Grading" at bounding box center [232, 109] width 22 height 8
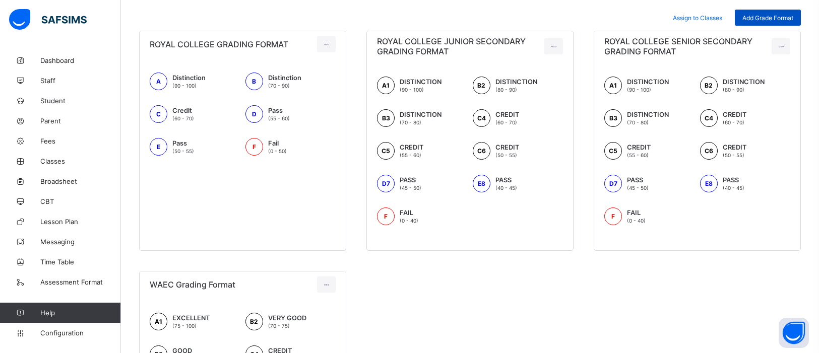
click at [780, 17] on span "Add Grade Format" at bounding box center [767, 18] width 51 height 8
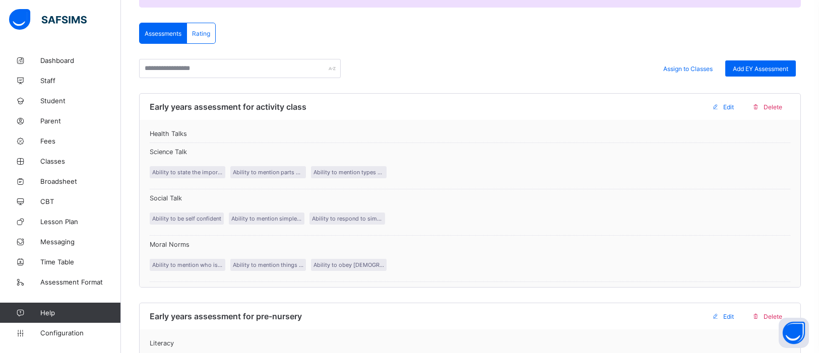
scroll to position [157, 0]
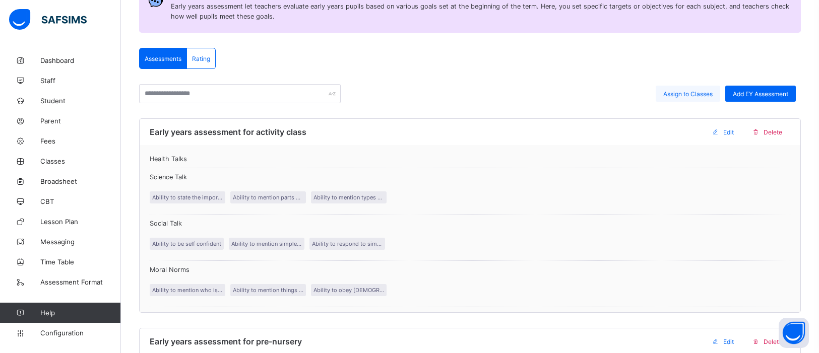
click at [698, 92] on span "Assign to Classes" at bounding box center [687, 94] width 49 height 8
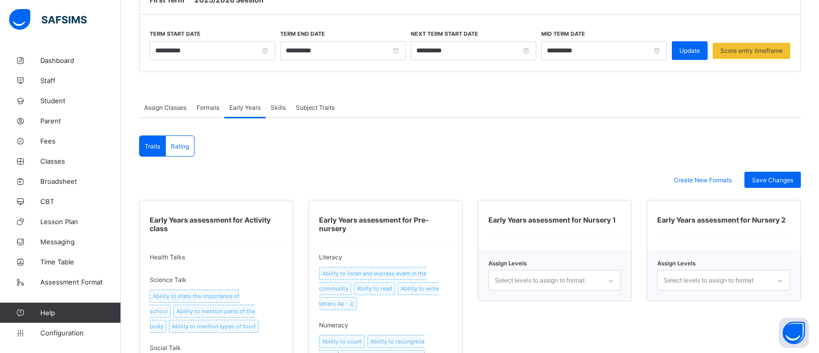
scroll to position [97, 0]
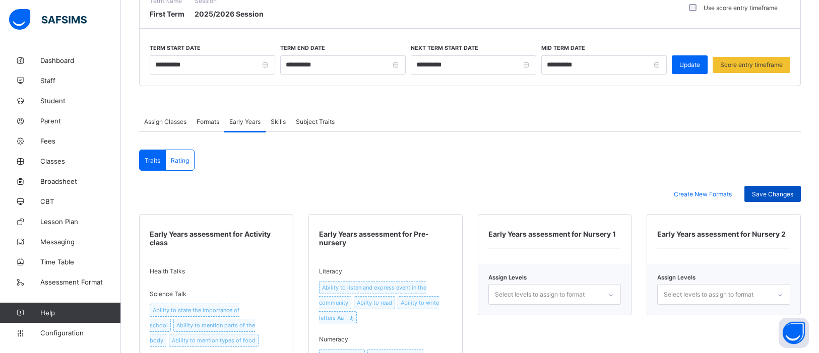
click at [769, 198] on div "Save Changes" at bounding box center [772, 194] width 56 height 16
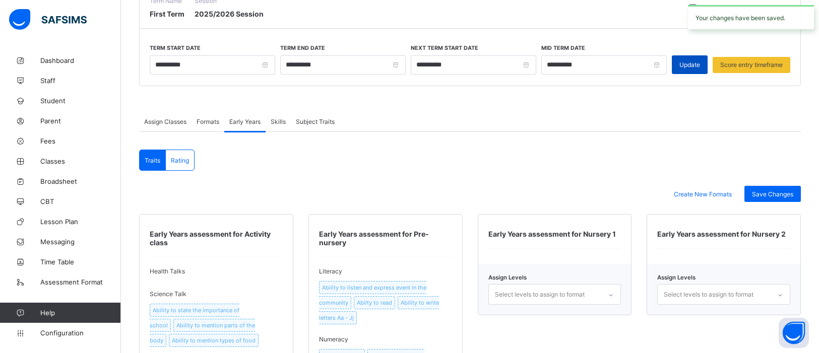
click at [677, 66] on div "Update" at bounding box center [690, 64] width 36 height 19
click at [283, 123] on span "Skills" at bounding box center [278, 122] width 15 height 8
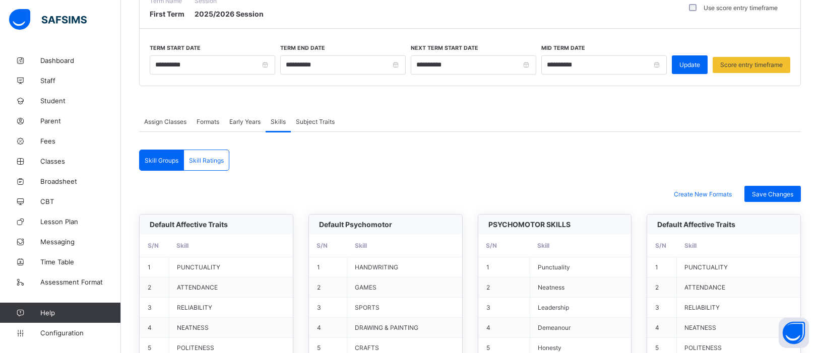
click at [299, 118] on span "Subject Traits" at bounding box center [315, 122] width 39 height 8
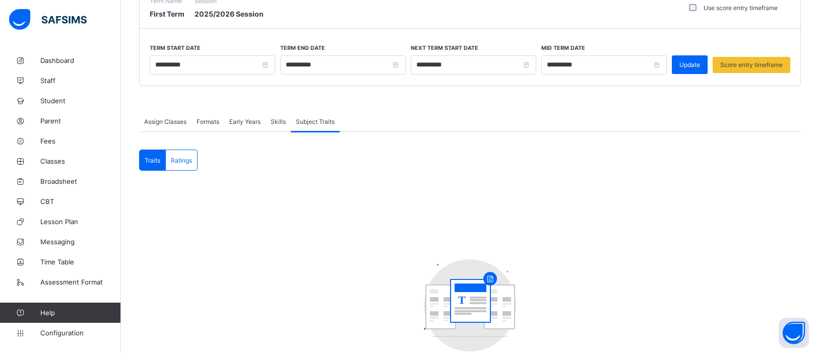
click at [157, 122] on span "Assign Classes" at bounding box center [165, 122] width 42 height 8
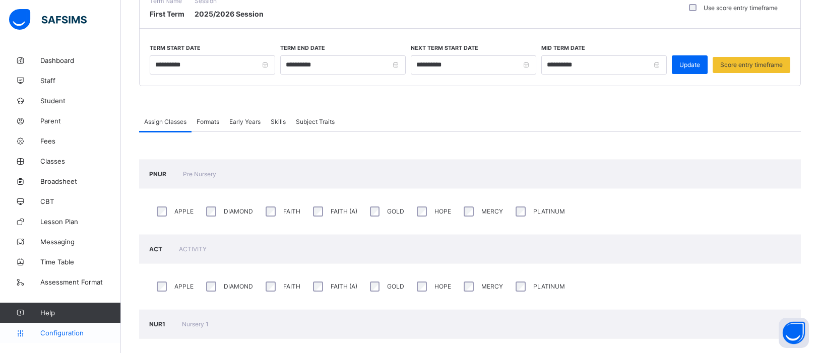
click at [63, 332] on span "Configuration" at bounding box center [80, 333] width 80 height 8
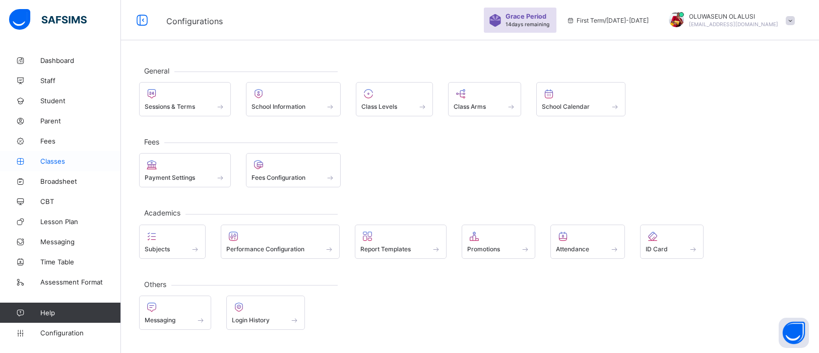
click at [63, 166] on link "Classes" at bounding box center [60, 161] width 121 height 20
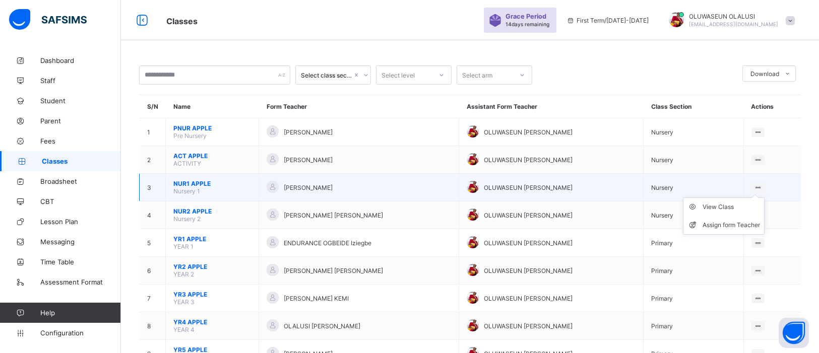
click at [758, 184] on icon at bounding box center [758, 188] width 9 height 8
click at [739, 200] on ul "View Class Assign form Teacher" at bounding box center [724, 216] width 82 height 37
click at [719, 202] on div "View Class" at bounding box center [731, 207] width 57 height 10
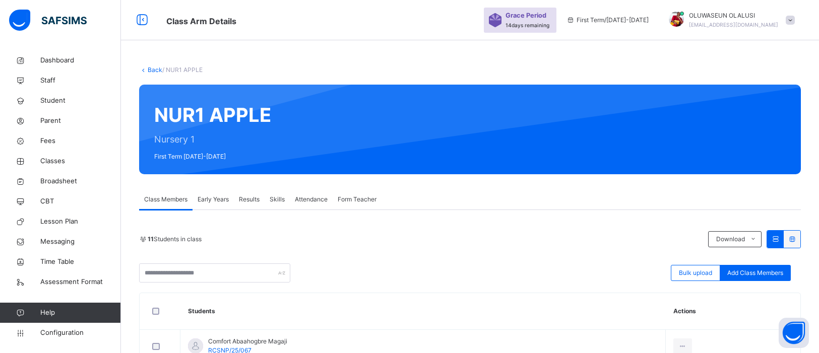
click at [250, 196] on span "Results" at bounding box center [249, 199] width 21 height 9
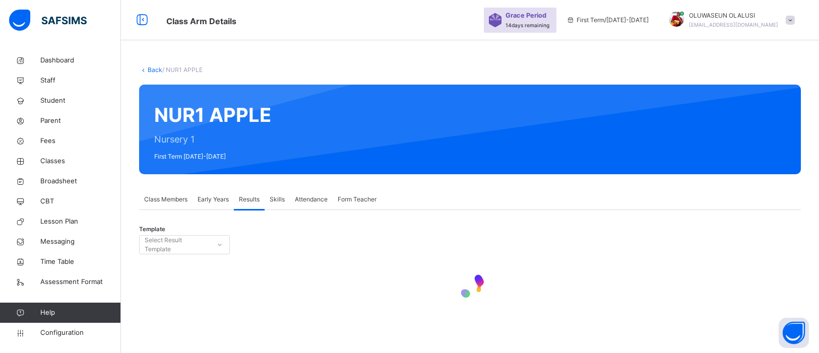
click at [217, 203] on span "Early Years" at bounding box center [213, 199] width 31 height 9
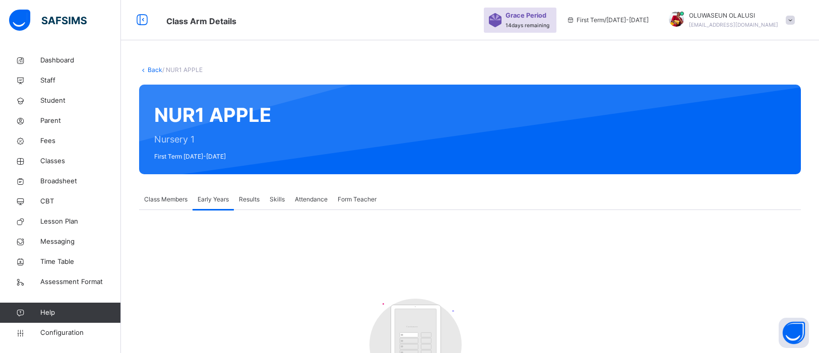
click at [321, 199] on span "Attendance" at bounding box center [311, 199] width 33 height 9
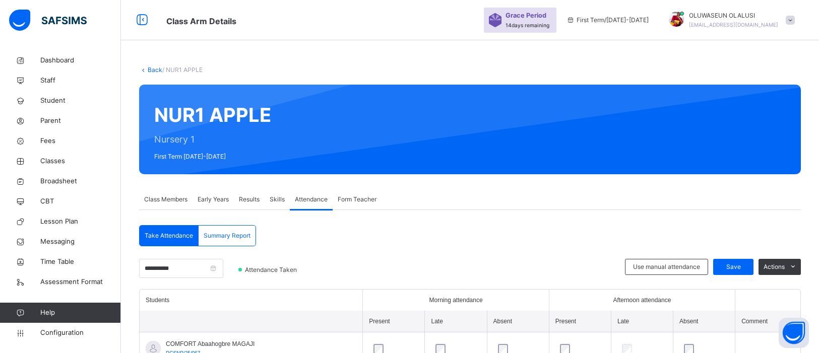
click at [214, 200] on span "Early Years" at bounding box center [213, 199] width 31 height 9
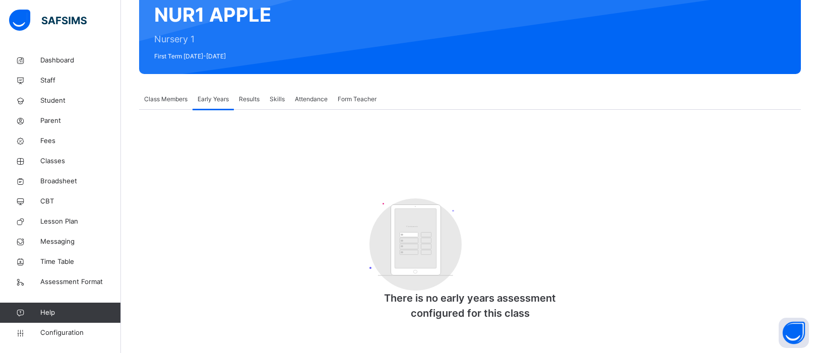
scroll to position [103, 0]
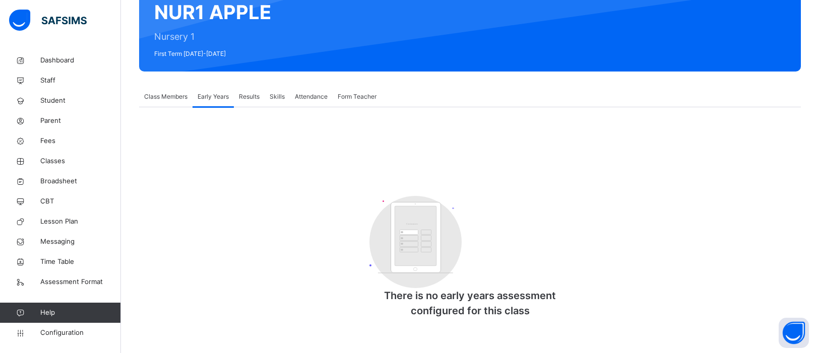
click at [170, 102] on div "Class Members" at bounding box center [165, 97] width 53 height 20
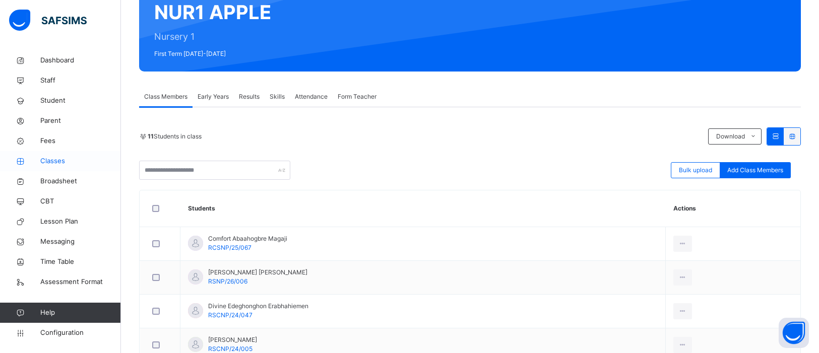
click at [55, 164] on span "Classes" at bounding box center [80, 161] width 81 height 10
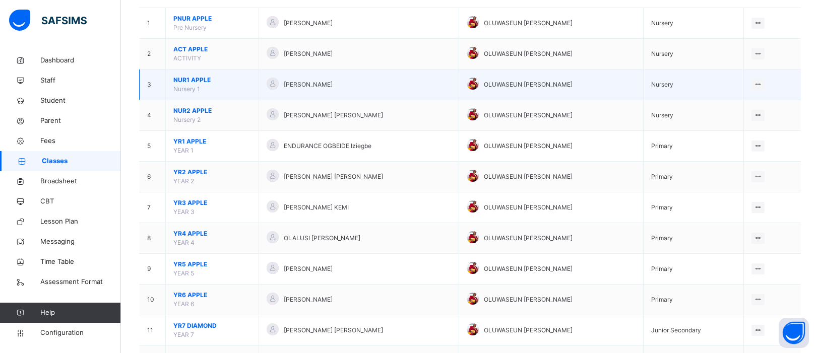
scroll to position [116, 0]
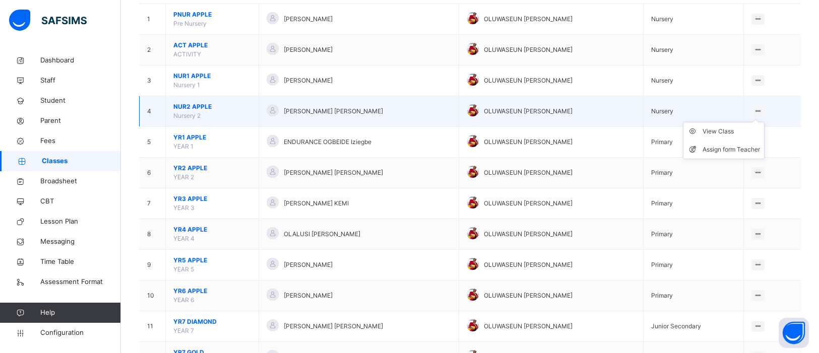
click at [758, 111] on icon at bounding box center [758, 111] width 9 height 8
click at [728, 122] on ul "View Class Assign form Teacher" at bounding box center [724, 140] width 82 height 37
click at [713, 131] on div "View Class" at bounding box center [731, 132] width 57 height 10
